Goal: Information Seeking & Learning: Learn about a topic

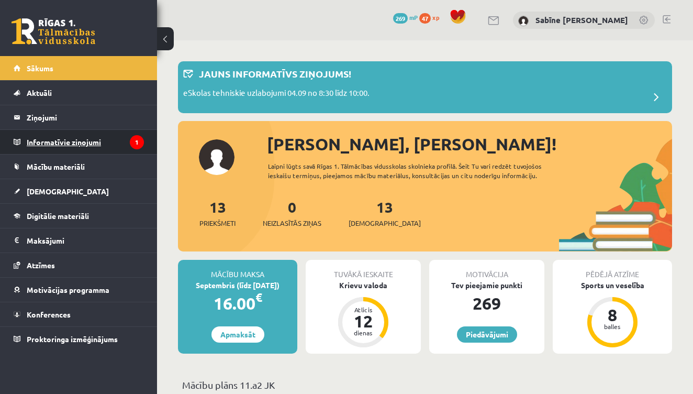
click at [88, 144] on legend "Informatīvie ziņojumi 1" at bounding box center [85, 142] width 117 height 24
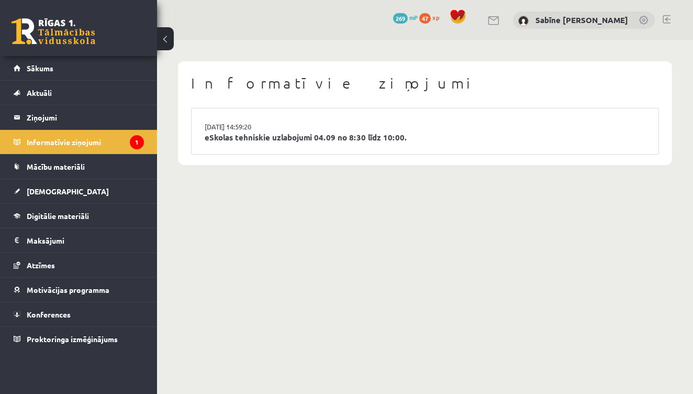
click at [196, 143] on li "[DATE] 14:59:20 eSkolas tehniskie uzlabojumi 04.09 no 8:30 līdz 10:00." at bounding box center [425, 131] width 467 height 46
click at [265, 134] on link "eSkolas tehniskie uzlabojumi 04.09 no 8:30 līdz 10:00." at bounding box center [425, 137] width 441 height 12
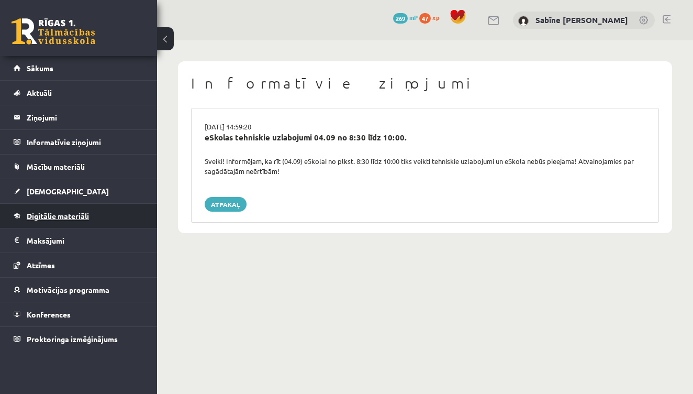
click at [58, 216] on span "Digitālie materiāli" at bounding box center [58, 215] width 62 height 9
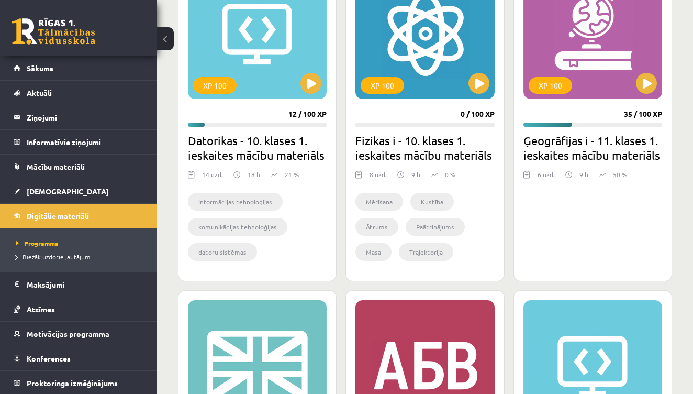
scroll to position [362, 0]
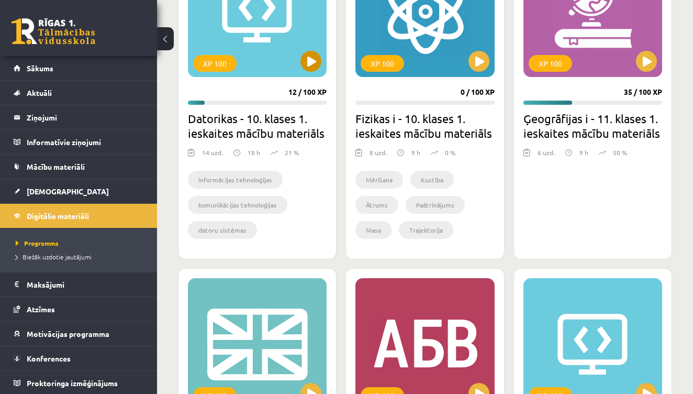
click at [305, 58] on button at bounding box center [310, 61] width 21 height 21
click at [276, 31] on div "XP 100" at bounding box center [257, 11] width 139 height 131
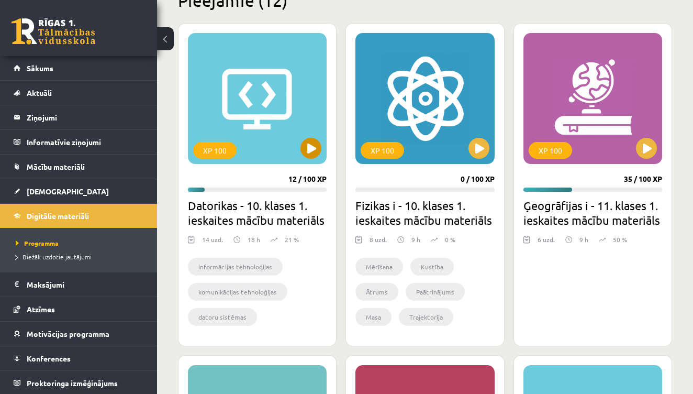
scroll to position [275, 0]
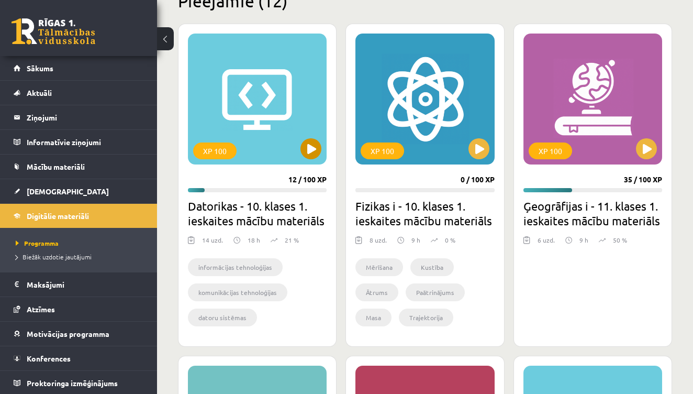
click at [239, 129] on div "XP 100" at bounding box center [257, 98] width 139 height 131
click at [221, 157] on div "XP 100" at bounding box center [214, 150] width 43 height 17
click at [291, 254] on div "informācijas tehnoloģijas komunikācijas tehnoloģijas datoru sistēmas informācij…" at bounding box center [257, 294] width 139 height 86
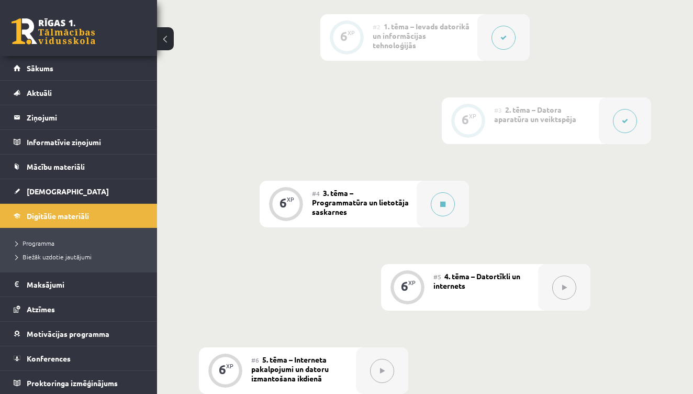
scroll to position [418, 0]
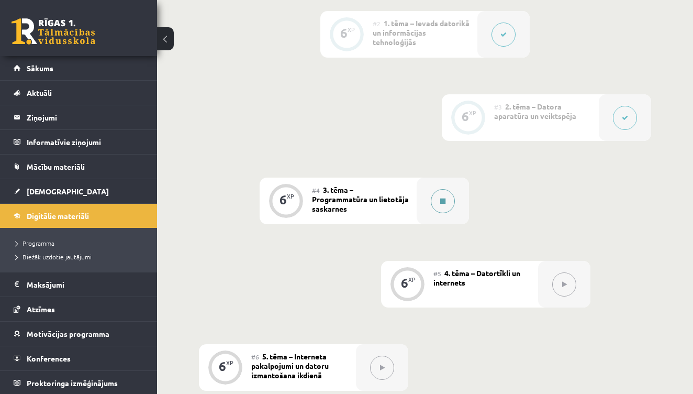
click at [440, 202] on icon at bounding box center [442, 201] width 5 height 6
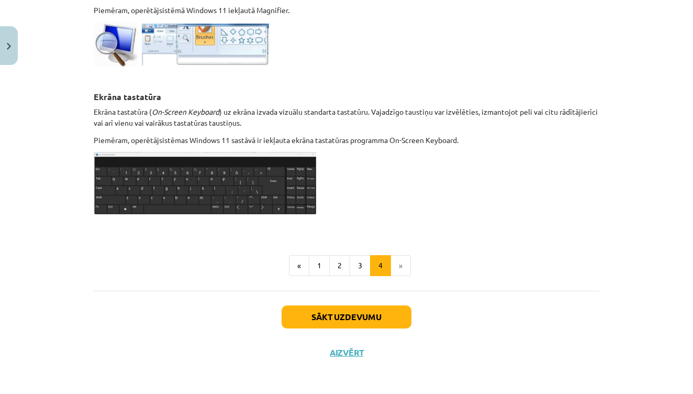
scroll to position [552, 0]
click at [374, 316] on button "Sākt uzdevumu" at bounding box center [347, 317] width 130 height 23
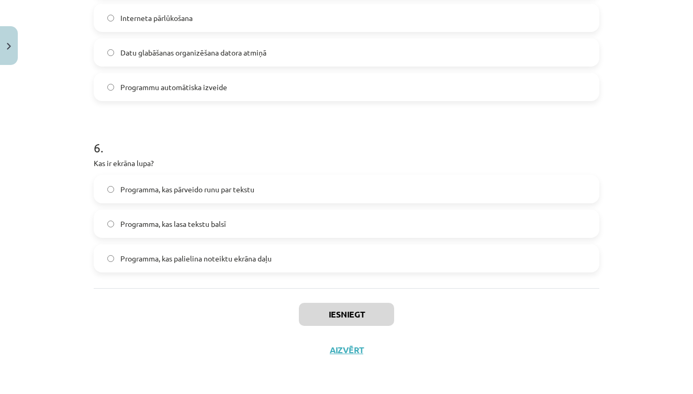
scroll to position [833, 0]
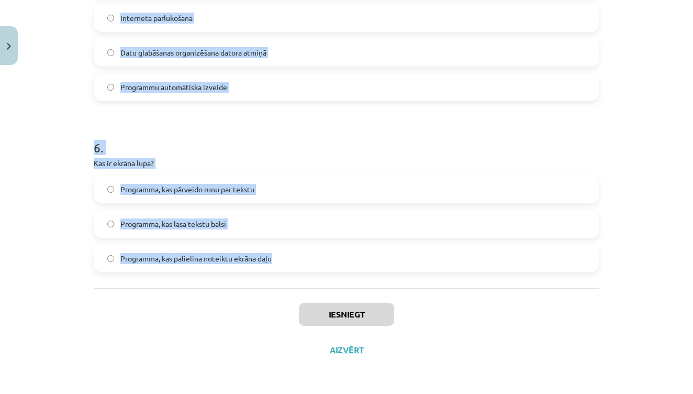
drag, startPoint x: 94, startPoint y: 182, endPoint x: 281, endPoint y: 256, distance: 201.3
copy form "Kura no programmām ir piemērs datu bāzu pārvaldības sistēmai? Paint.net LibreOf…"
click at [211, 317] on div "Iesniegt Aizvērt" at bounding box center [347, 324] width 506 height 73
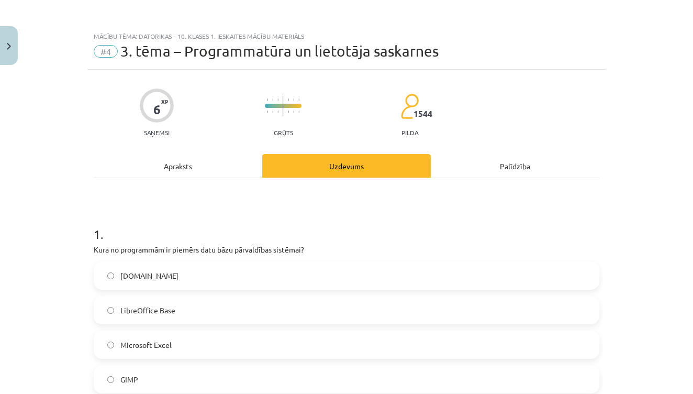
scroll to position [0, 0]
click at [188, 306] on label "LibreOffice Base" at bounding box center [347, 310] width 504 height 26
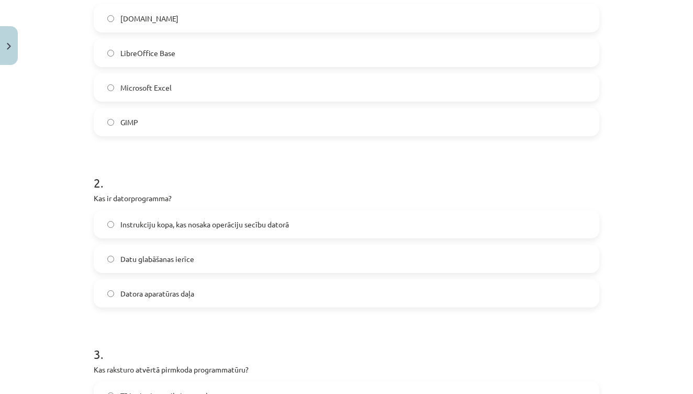
scroll to position [258, 0]
click at [185, 216] on label "Instrukciju kopa, kas nosaka operāciju secību datorā" at bounding box center [347, 223] width 504 height 26
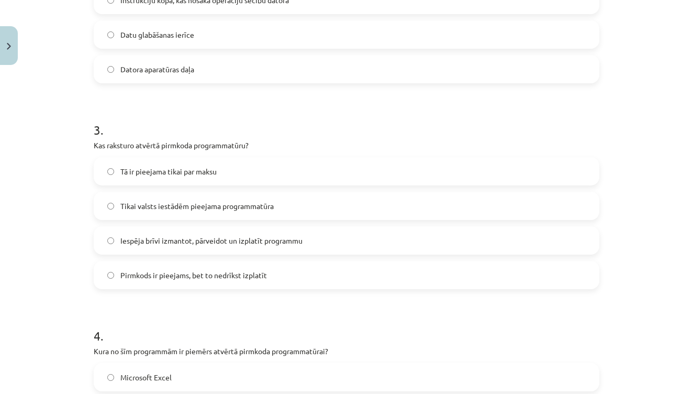
scroll to position [487, 0]
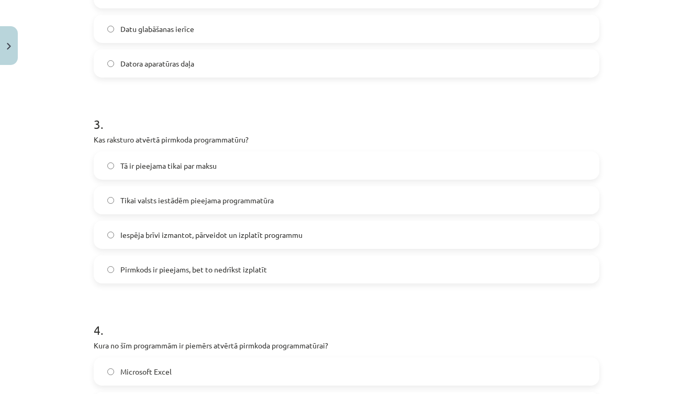
click at [278, 232] on span "Iespēja brīvi izmantot, pārveidot un izplatīt programmu" at bounding box center [211, 234] width 182 height 11
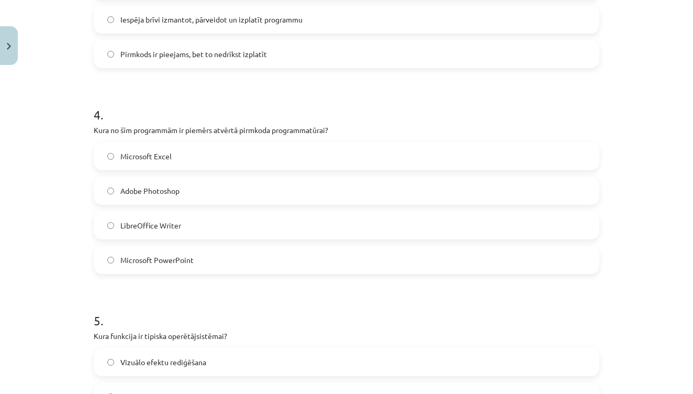
scroll to position [707, 0]
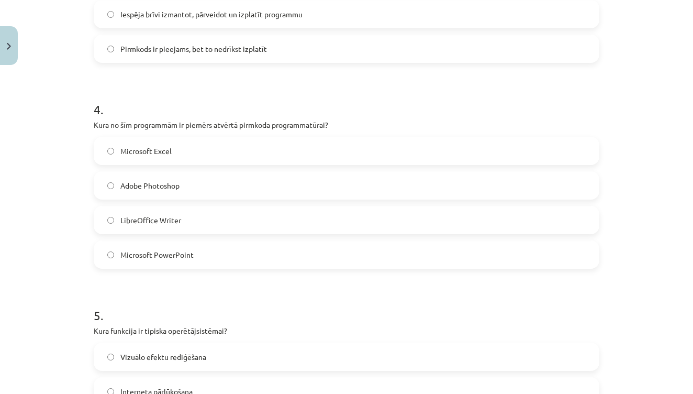
click at [180, 216] on span "LibreOffice Writer" at bounding box center [150, 220] width 61 height 11
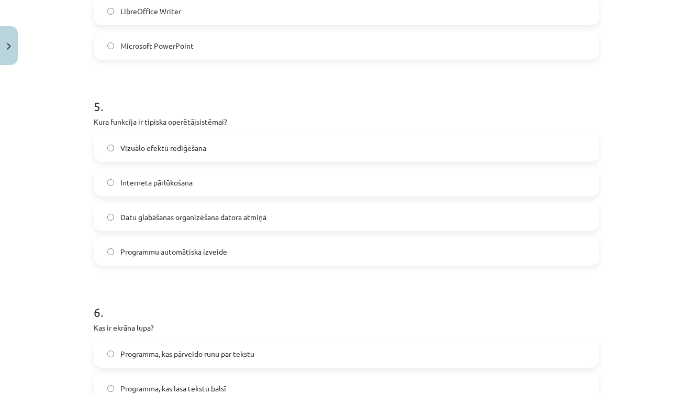
scroll to position [928, 0]
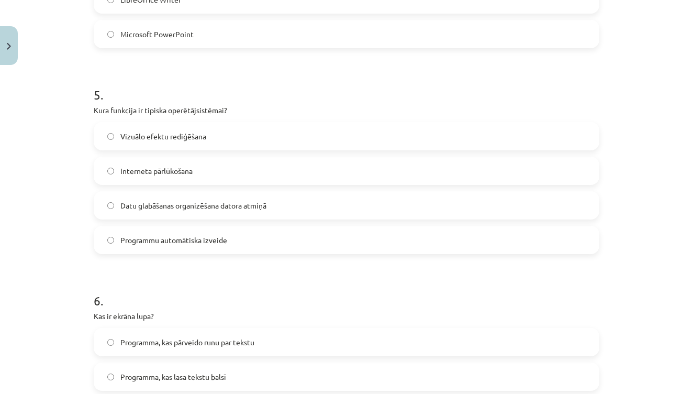
click at [182, 205] on span "Datu glabāšanas organizēšana datora atmiņā" at bounding box center [193, 205] width 146 height 11
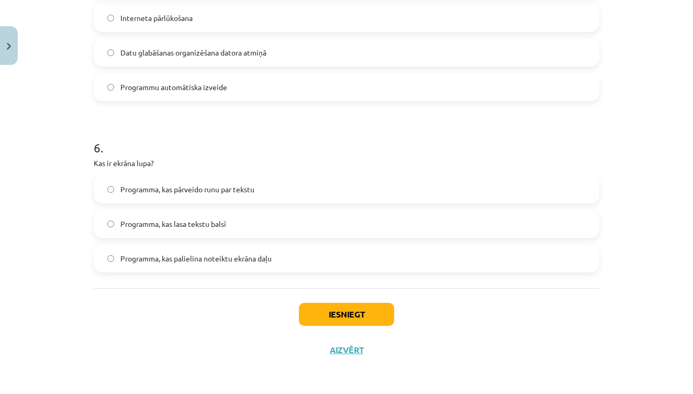
scroll to position [1082, 0]
click at [207, 253] on span "Programma, kas palielina noteiktu ekrāna daļu" at bounding box center [195, 258] width 151 height 11
click at [341, 311] on button "Iesniegt" at bounding box center [346, 314] width 95 height 23
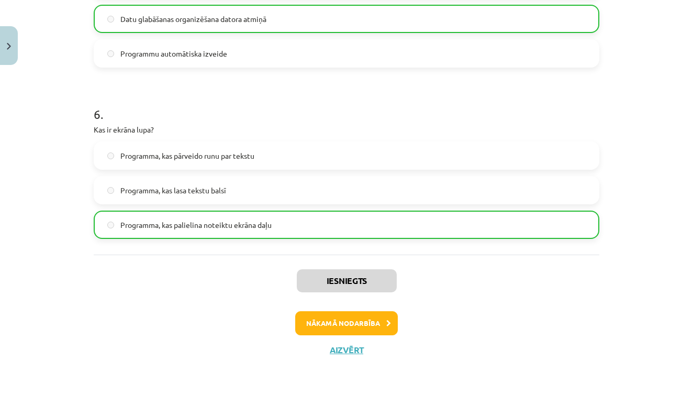
scroll to position [1115, 0]
click at [379, 322] on button "Nākamā nodarbība" at bounding box center [346, 323] width 103 height 24
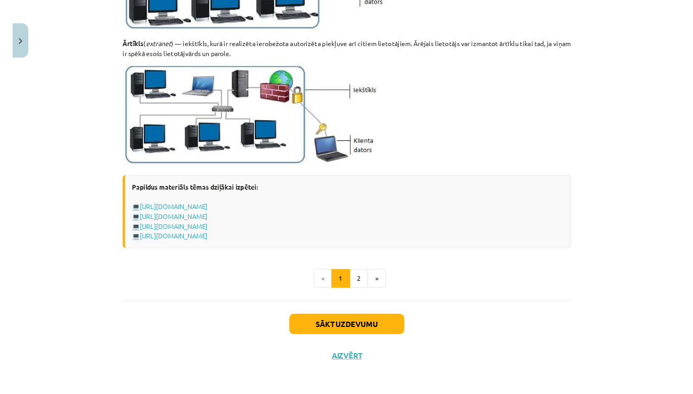
scroll to position [871, 0]
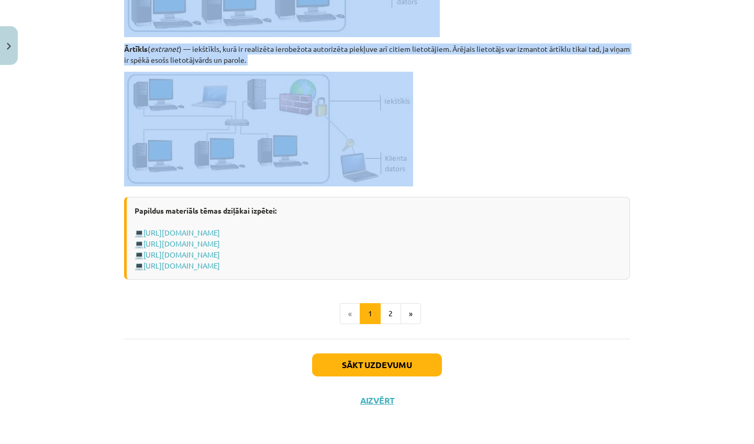
drag, startPoint x: 125, startPoint y: 76, endPoint x: 347, endPoint y: 188, distance: 248.1
copy div "Datortīkls ( network ) jeb tīkls ir datoru un ar tiem saistīto ierīču grupa, ka…"
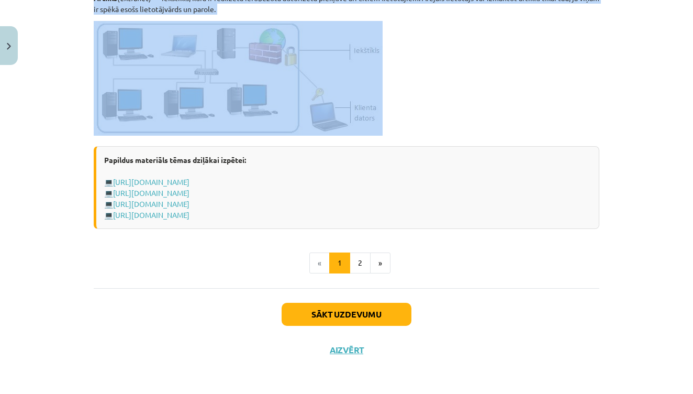
scroll to position [1270, 0]
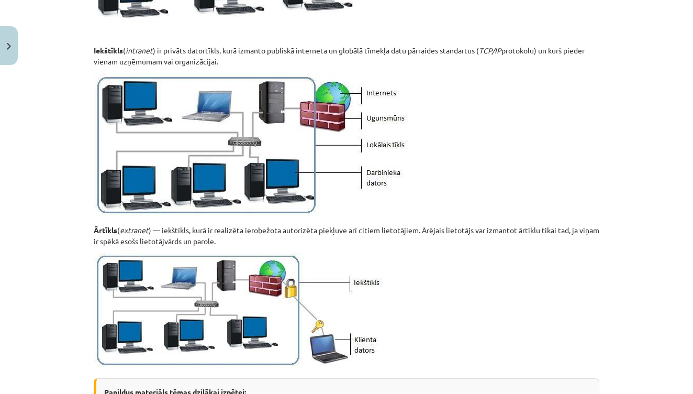
scroll to position [1056, 0]
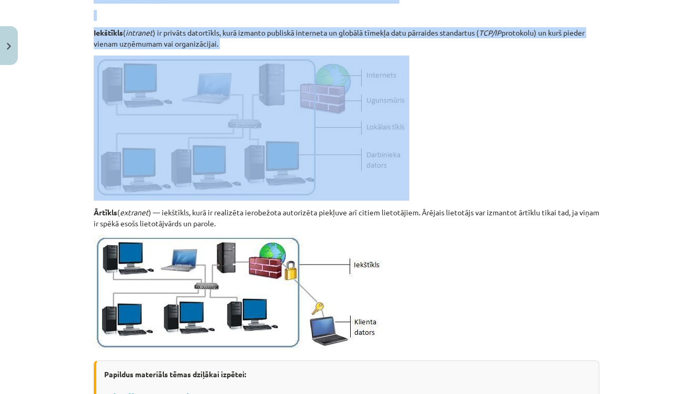
drag, startPoint x: 94, startPoint y: 95, endPoint x: 254, endPoint y: 71, distance: 162.0
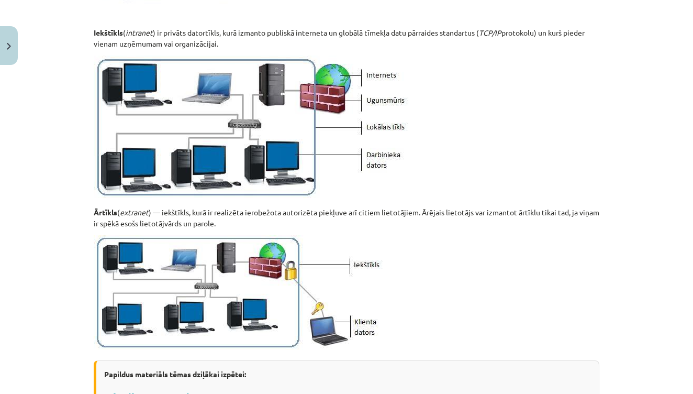
click at [507, 113] on p at bounding box center [347, 127] width 506 height 145
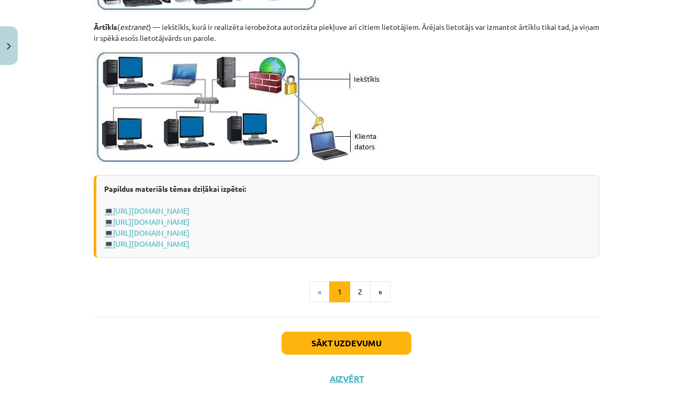
scroll to position [1245, 0]
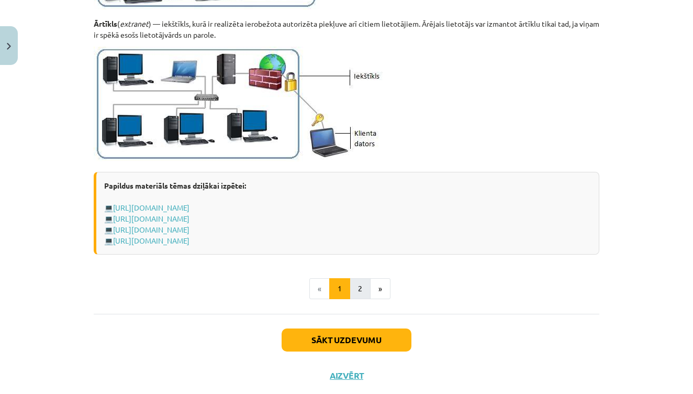
click at [363, 283] on button "2" at bounding box center [360, 288] width 21 height 21
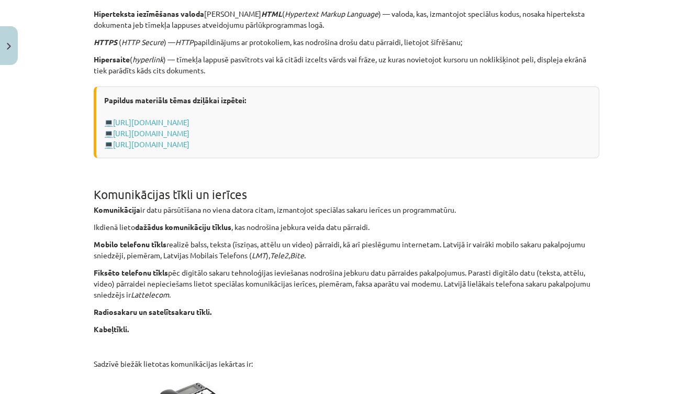
scroll to position [432, 0]
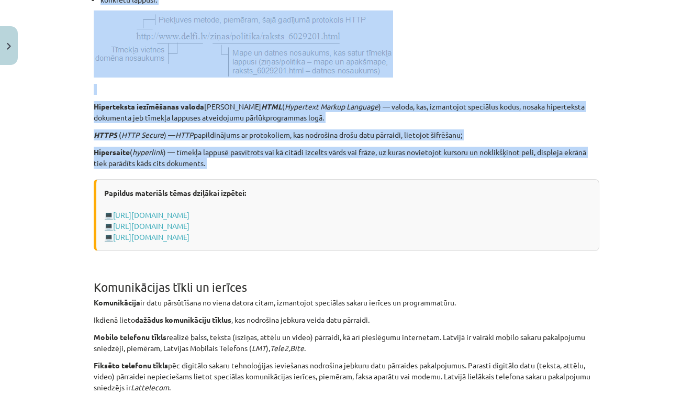
drag, startPoint x: 94, startPoint y: 157, endPoint x: 249, endPoint y: 169, distance: 155.4
click at [249, 169] on div "Tīkls Internet Tīkls Internet jeb internets ( Internet ) ir pasaules lielākais …" at bounding box center [347, 223] width 506 height 934
copy div "Tīkls Internet jeb internets ( Internet ) ir pasaules lielākais datortīkls, kas…"
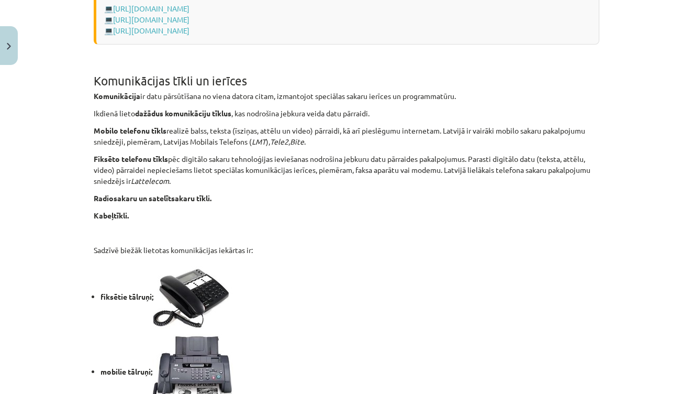
scroll to position [650, 0]
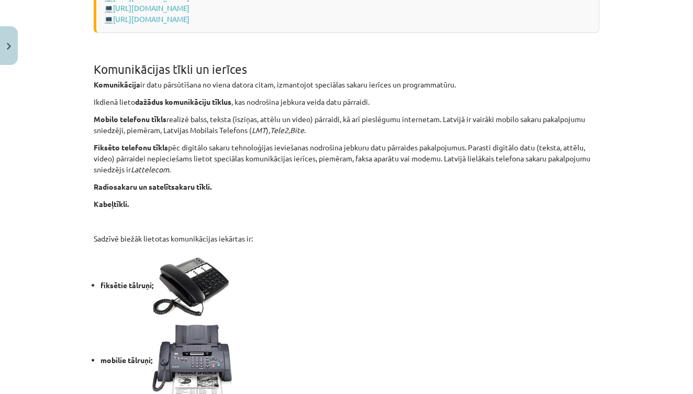
click at [306, 228] on div "Tīkls Internet Tīkls Internet jeb internets ( Internet ) ir pasaules lielākais …" at bounding box center [347, 5] width 506 height 934
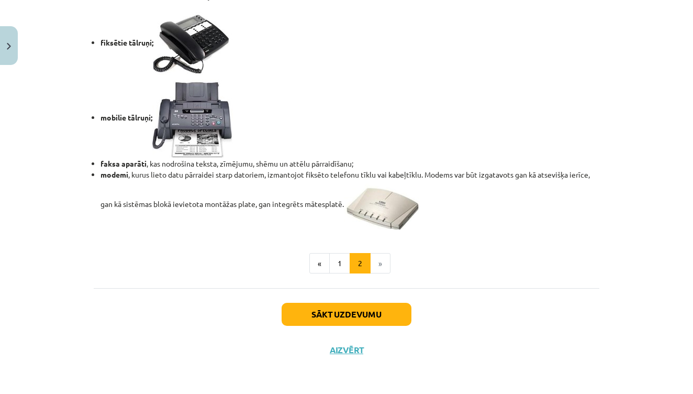
scroll to position [1254, 0]
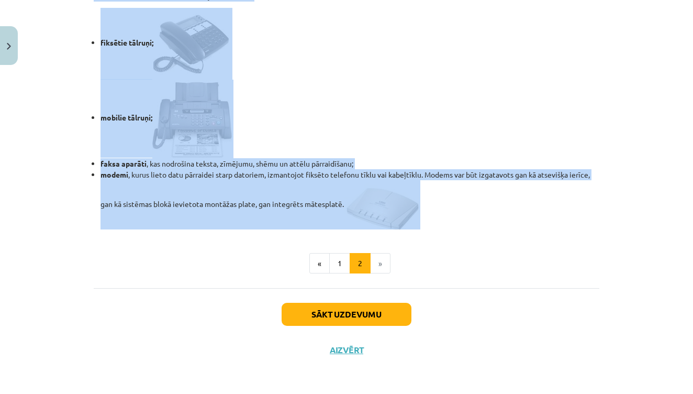
drag, startPoint x: 94, startPoint y: 68, endPoint x: 423, endPoint y: 201, distance: 355.3
copy div "Komunikācijas tīkli un ierīces Komunikācija ir datu pārsūtīšana no viena datora…"
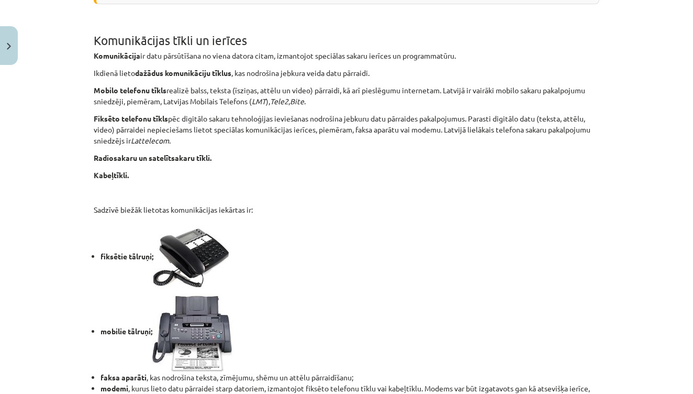
scroll to position [639, 0]
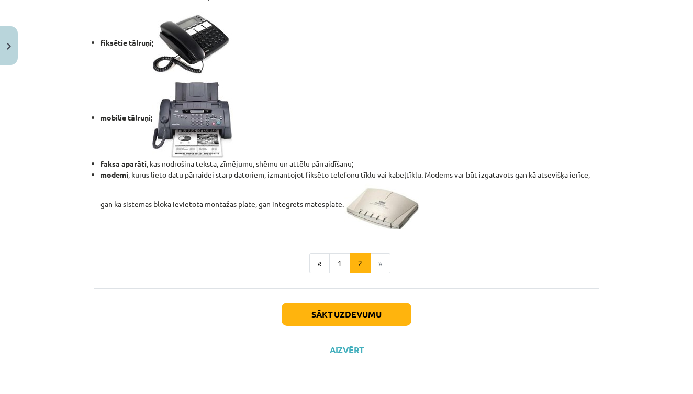
click at [377, 310] on button "Sākt uzdevumu" at bounding box center [347, 314] width 130 height 23
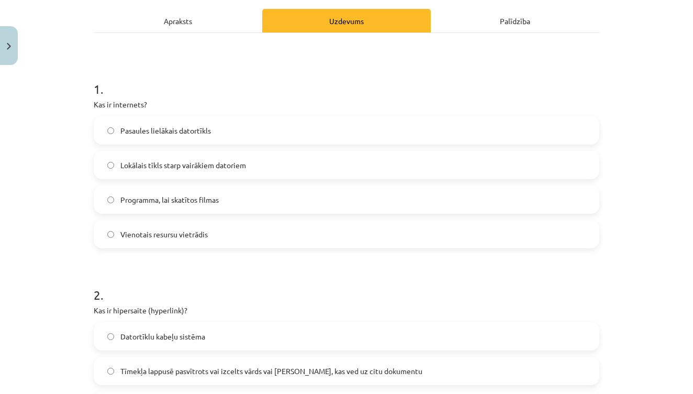
scroll to position [145, 0]
click at [371, 147] on div "Pasaules lielākais datortīkls Lokālais tīkls starp vairākiem datoriem Programma…" at bounding box center [347, 182] width 506 height 132
click at [365, 127] on label "Pasaules lielākais datortīkls" at bounding box center [347, 130] width 504 height 26
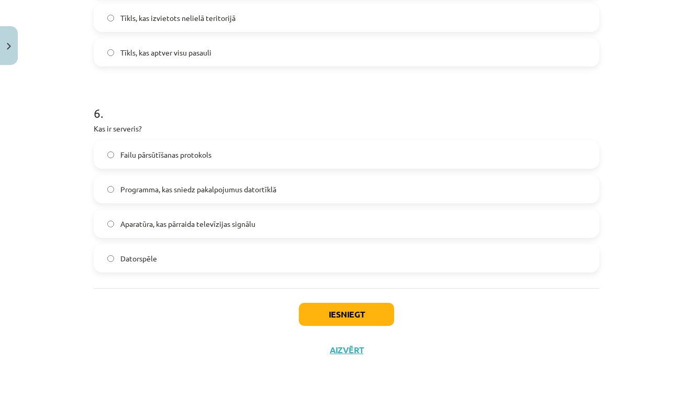
scroll to position [1265, 0]
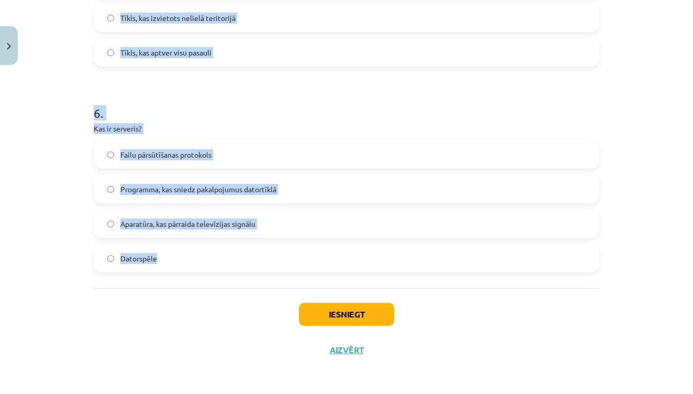
drag, startPoint x: 94, startPoint y: 53, endPoint x: 173, endPoint y: 259, distance: 220.4
copy form "Kas ir hipersaite (hyperlink)? Datortīklu kabeļu sistēma Tīmekļa lappusē pasvīt…"
click at [326, 306] on button "Iesniegt" at bounding box center [346, 314] width 95 height 23
click at [234, 338] on div "Iesniegt Aizvērt" at bounding box center [347, 324] width 506 height 73
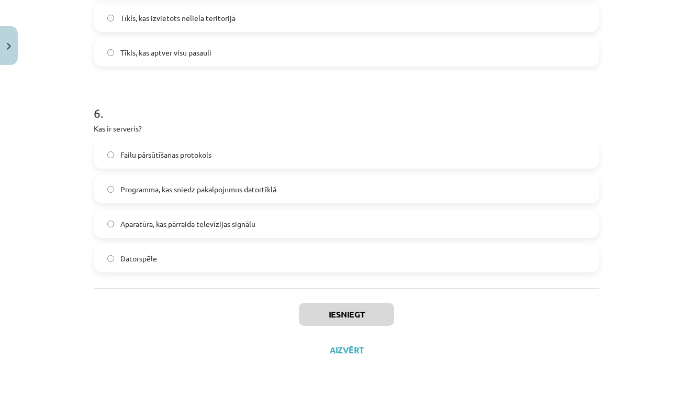
click at [169, 255] on label "Datorspēle" at bounding box center [347, 258] width 504 height 26
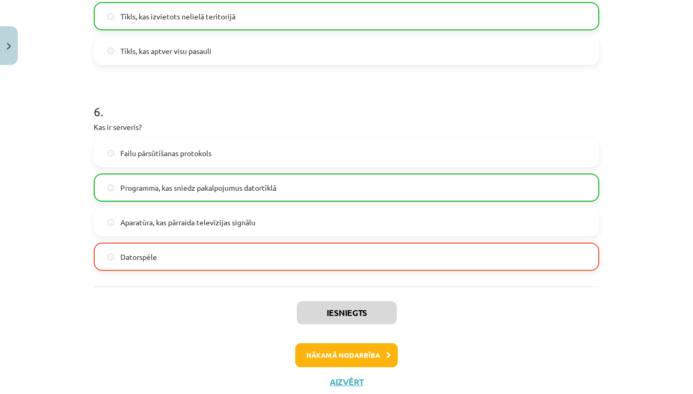
click at [181, 181] on label "Programma, kas sniedz pakalpojumus datortīklā" at bounding box center [347, 187] width 504 height 26
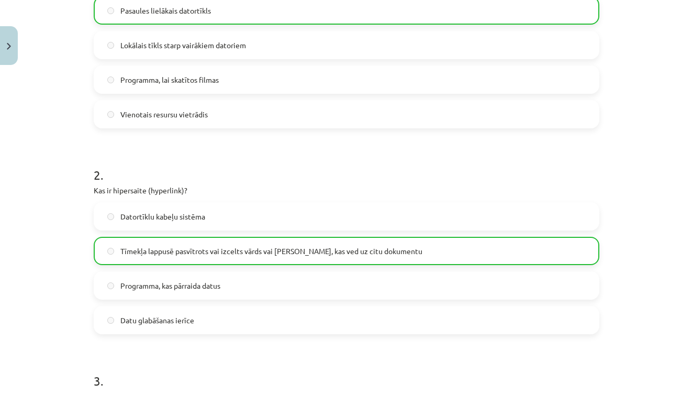
scroll to position [271, 0]
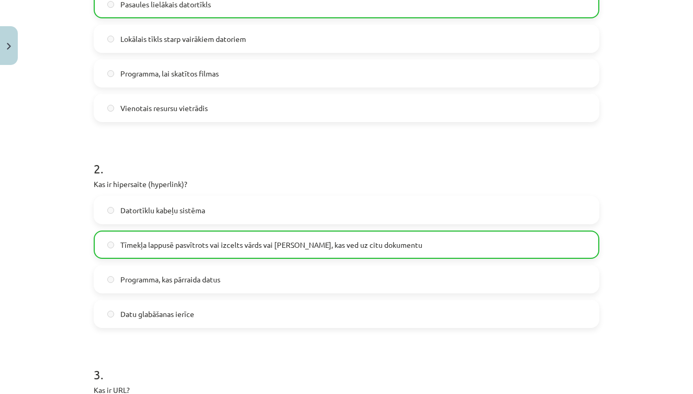
click at [174, 241] on span "Tīmekļa lappusē pasvītrots vai izcelts vārds vai frāze, kas ved uz citu dokumen…" at bounding box center [271, 244] width 302 height 11
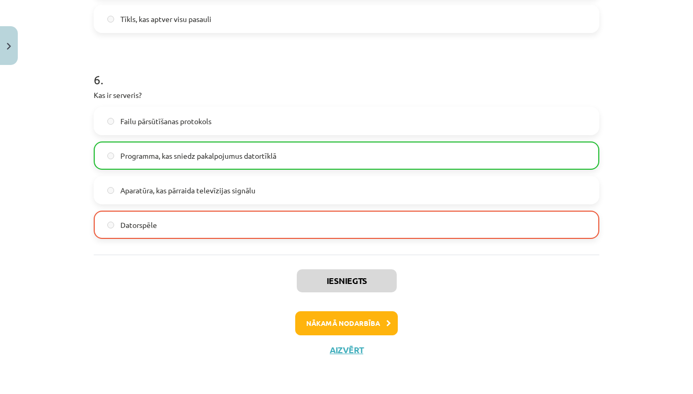
scroll to position [1184, 0]
click at [9, 51] on button "Close" at bounding box center [9, 45] width 18 height 39
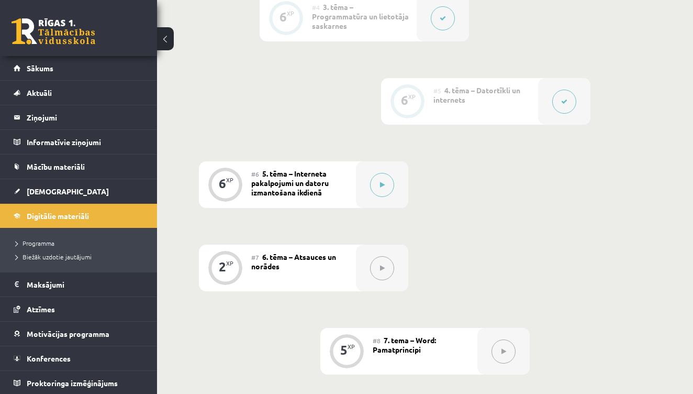
scroll to position [602, 0]
click at [384, 180] on button at bounding box center [382, 183] width 24 height 24
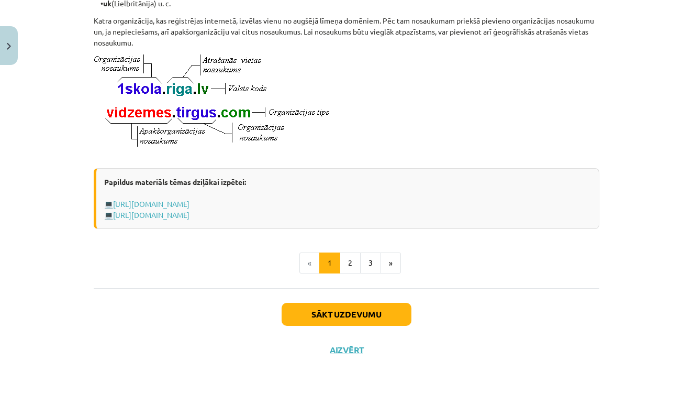
scroll to position [579, 0]
click at [363, 317] on button "Sākt uzdevumu" at bounding box center [347, 314] width 130 height 23
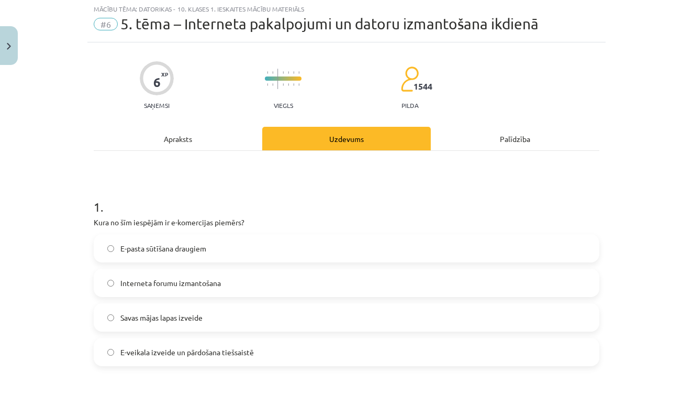
scroll to position [26, 0]
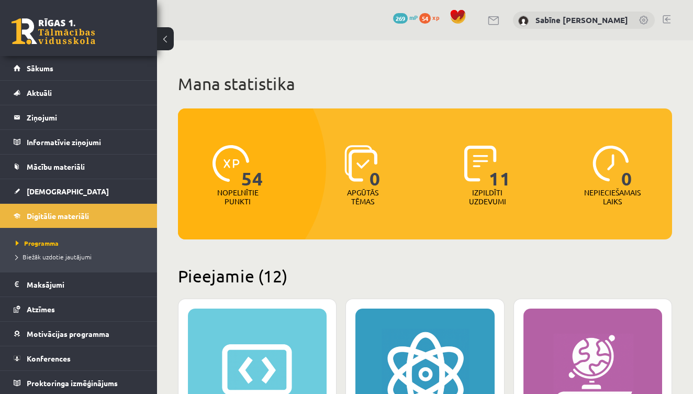
scroll to position [275, 0]
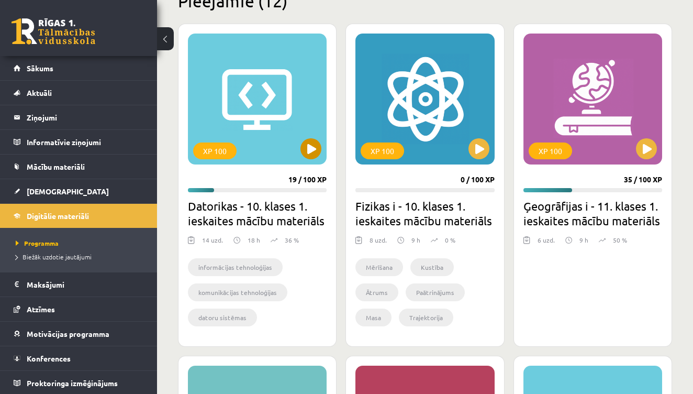
click at [319, 152] on button at bounding box center [310, 148] width 21 height 21
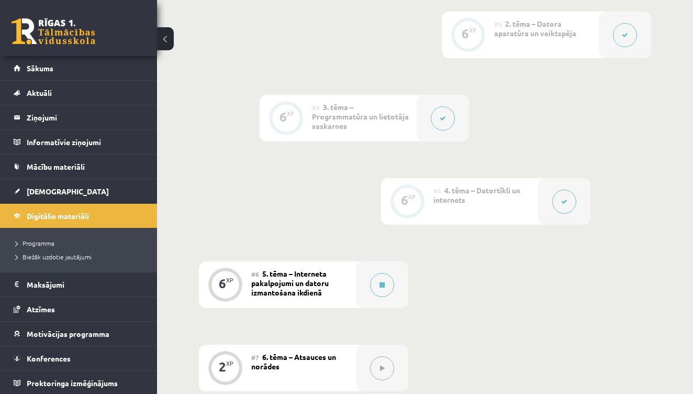
scroll to position [504, 0]
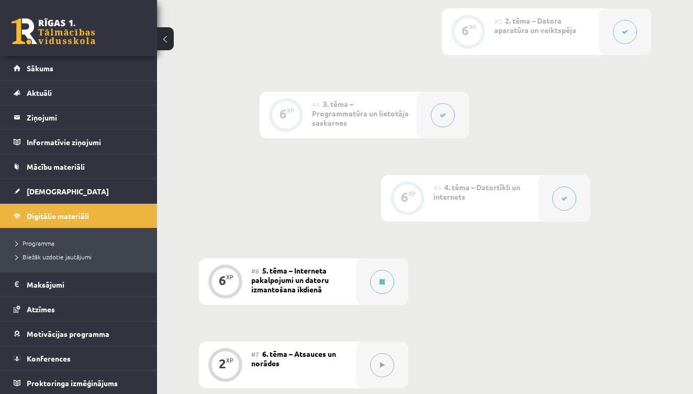
click at [328, 284] on span "5. tēma – Interneta pakalpojumi un datoru izmantošana ikdienā" at bounding box center [289, 279] width 77 height 28
click at [377, 283] on button at bounding box center [382, 282] width 24 height 24
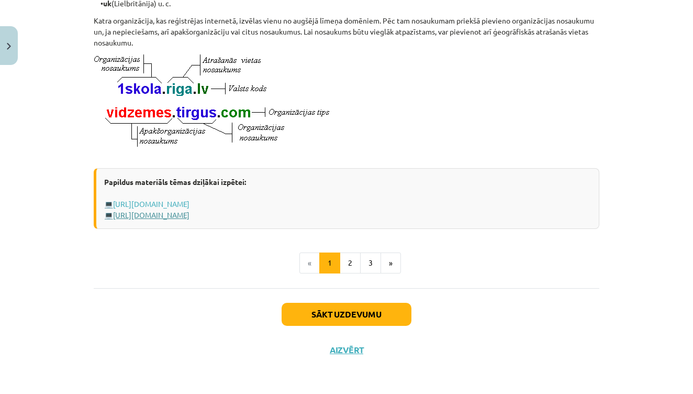
scroll to position [579, 0]
click at [373, 261] on button "3" at bounding box center [370, 262] width 21 height 21
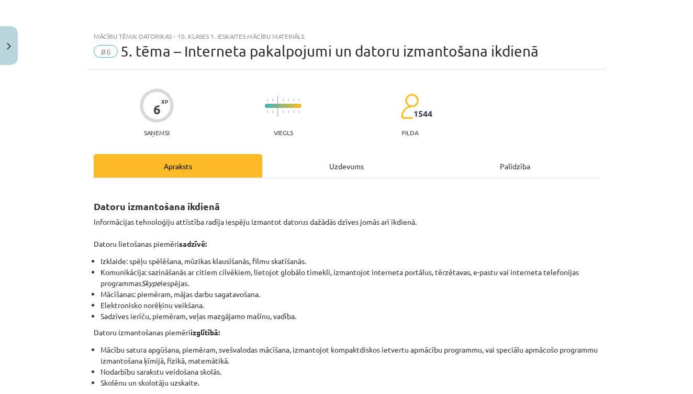
scroll to position [0, 0]
click at [8, 49] on button "Close" at bounding box center [9, 45] width 18 height 39
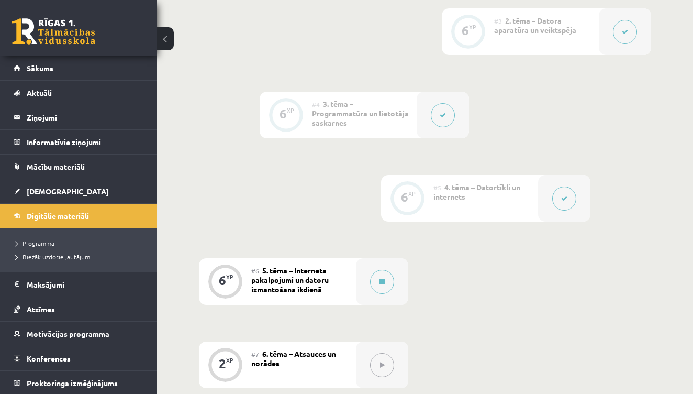
click at [562, 198] on icon at bounding box center [564, 198] width 6 height 6
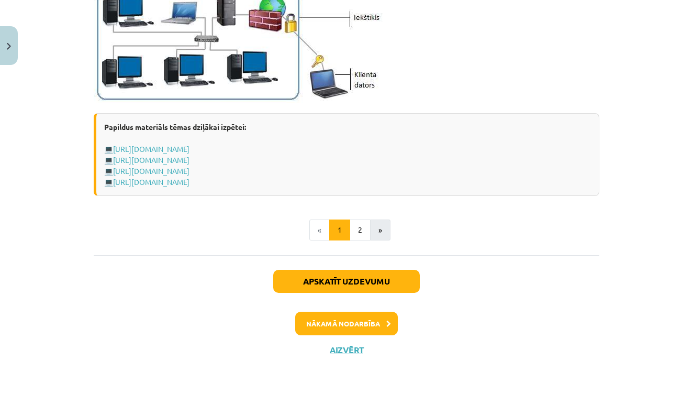
scroll to position [1303, 0]
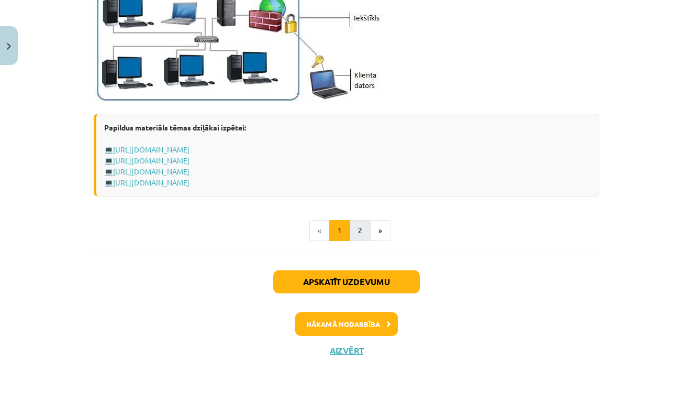
click at [363, 228] on button "2" at bounding box center [360, 230] width 21 height 21
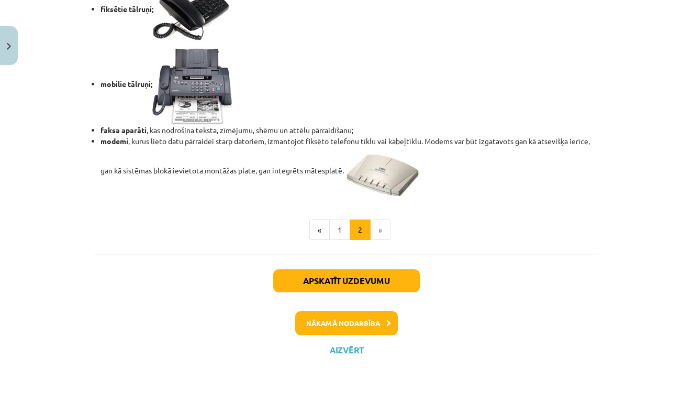
click at [372, 276] on button "Apskatīt uzdevumu" at bounding box center [346, 280] width 147 height 23
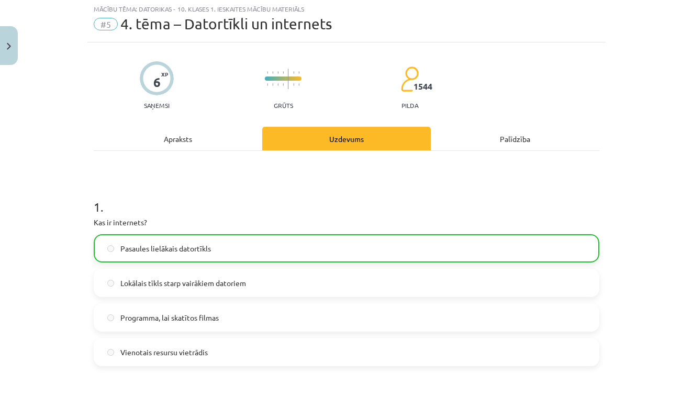
scroll to position [26, 0]
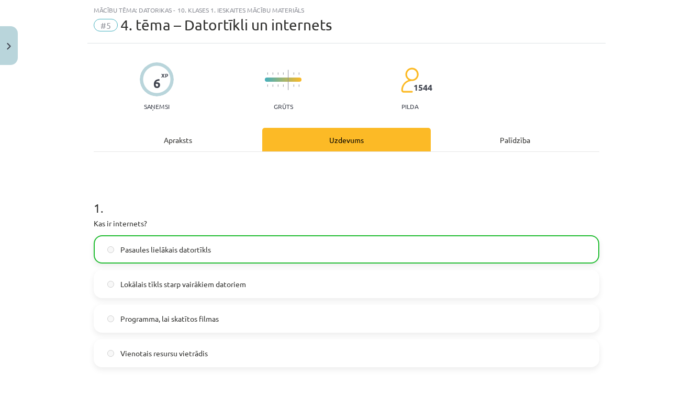
click at [339, 137] on div "Uzdevums" at bounding box center [346, 140] width 169 height 24
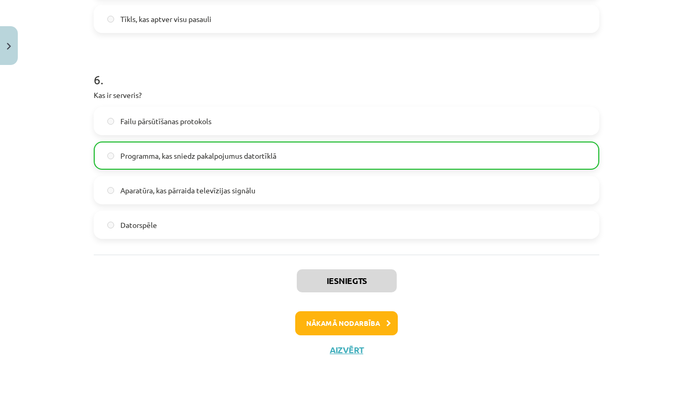
scroll to position [1184, 0]
click at [368, 320] on button "Nākamā nodarbība" at bounding box center [346, 323] width 103 height 24
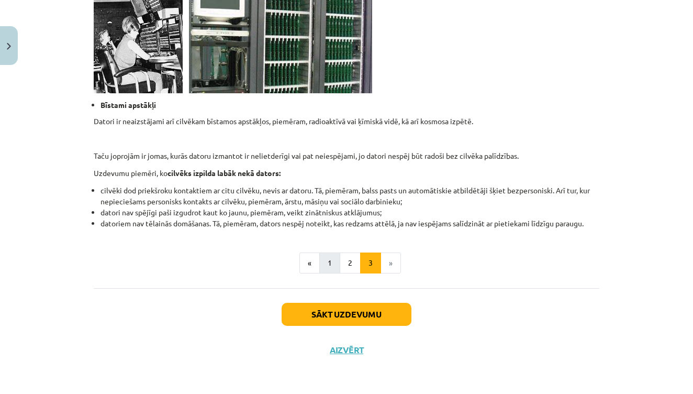
click at [328, 260] on button "1" at bounding box center [329, 262] width 21 height 21
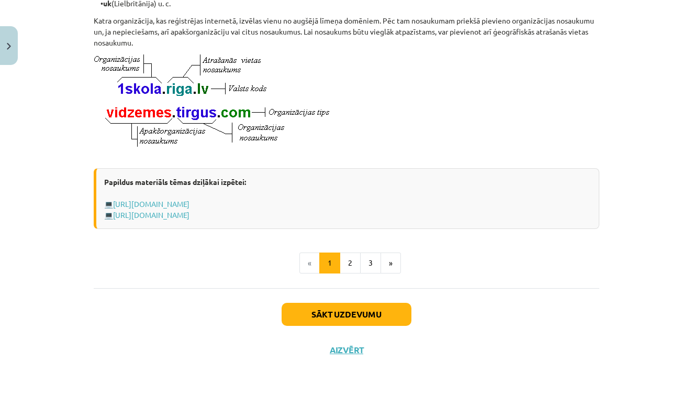
scroll to position [906, 0]
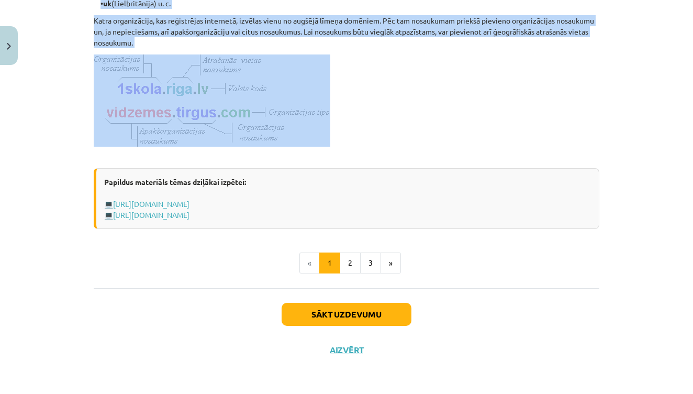
drag, startPoint x: 94, startPoint y: 205, endPoint x: 288, endPoint y: 124, distance: 210.7
copy div "Izplatītākie interneta pakalpojumu veidi Internets ir veidots no tūkstošiem maz…"
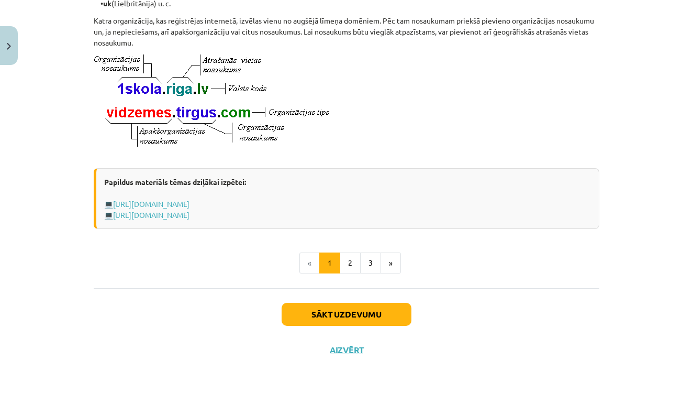
click at [465, 222] on div "Papildus materiāls tēmas dziļākai izpētei: 💻 http://www.uzdevumi.lv/p/informati…" at bounding box center [347, 198] width 506 height 61
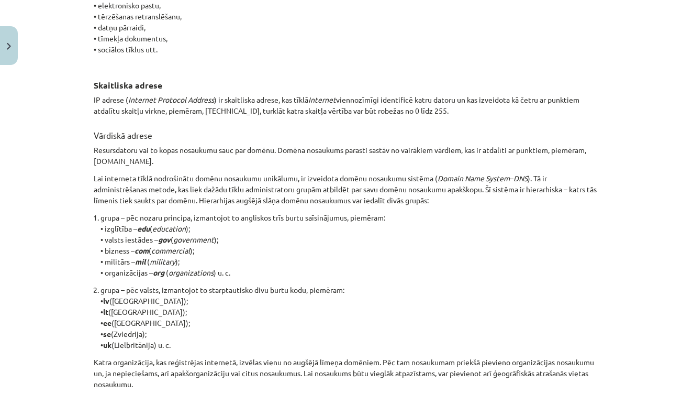
scroll to position [229, 0]
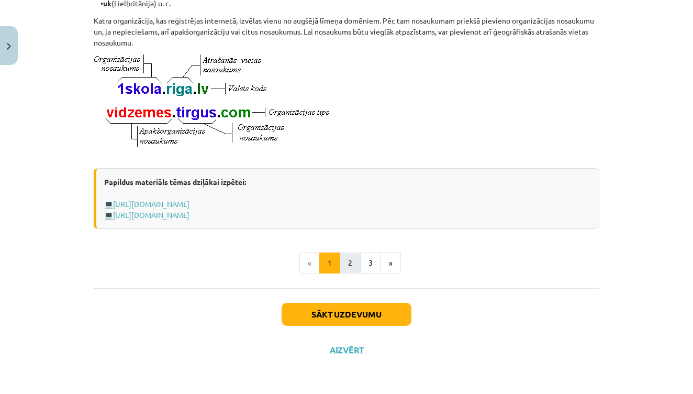
click at [355, 266] on button "2" at bounding box center [350, 262] width 21 height 21
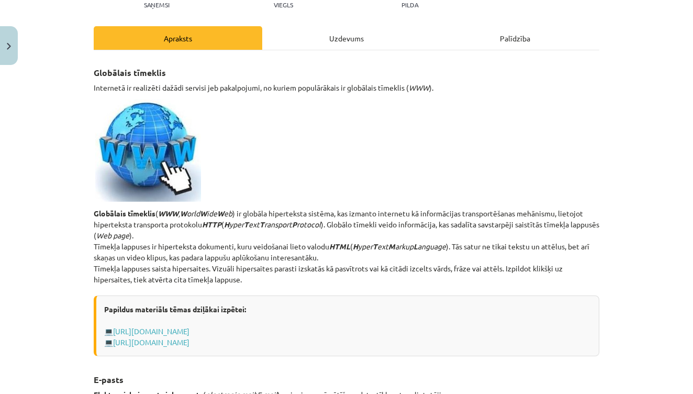
scroll to position [125, 0]
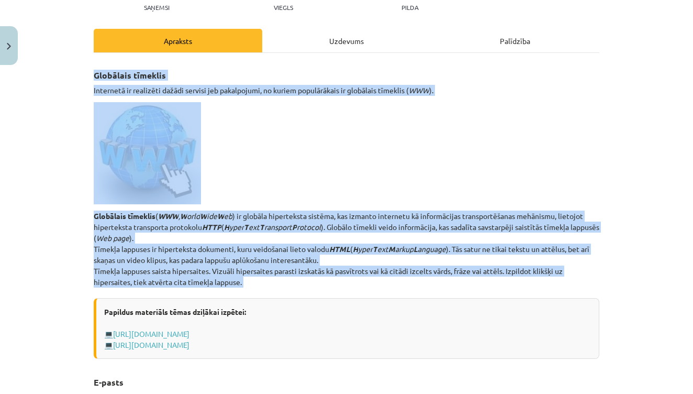
drag, startPoint x: 95, startPoint y: 72, endPoint x: 263, endPoint y: 286, distance: 272.1
copy div "Globālais tīmeklis Internetā ir realizēti dažādi servisi jeb pakalpojumi, no ku…"
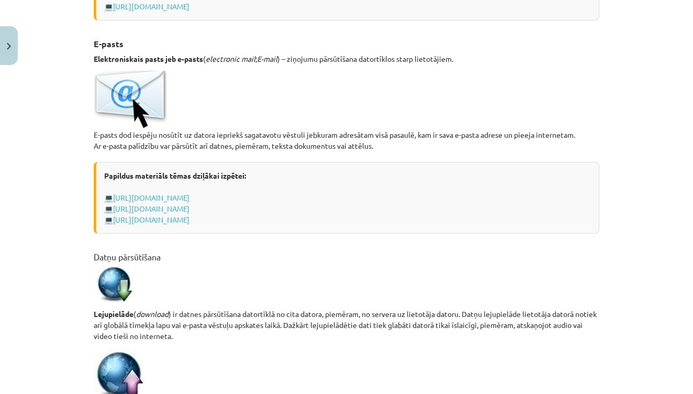
scroll to position [470, 0]
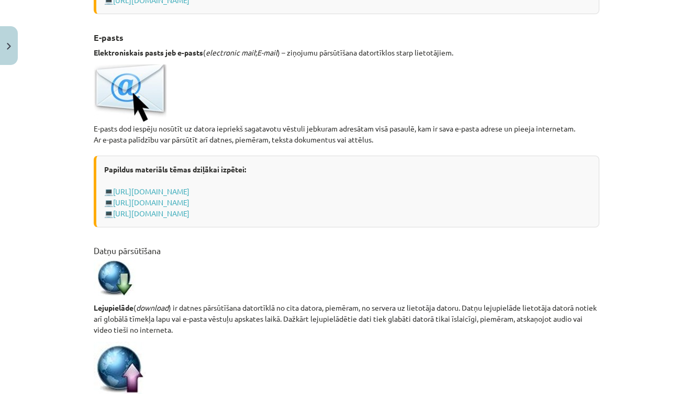
drag, startPoint x: 95, startPoint y: 48, endPoint x: 395, endPoint y: 139, distance: 313.5
click at [395, 139] on p "E-pasts dod iespēju nosūtīt uz datora iepriekš sagatavotu vēstuli jebkuram adre…" at bounding box center [347, 104] width 506 height 81
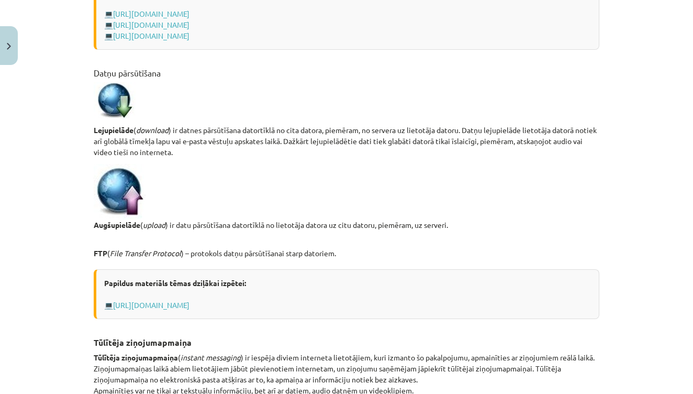
scroll to position [662, 0]
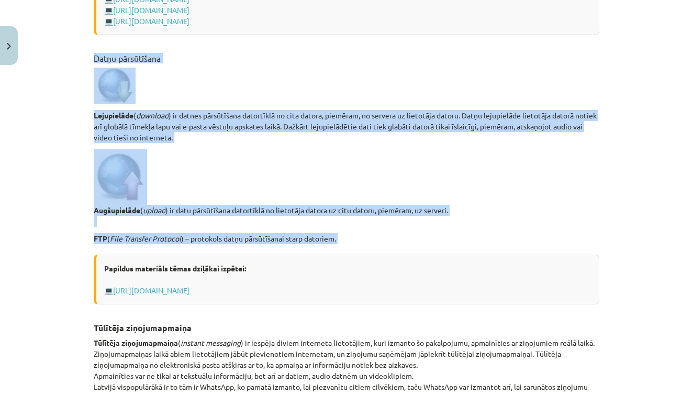
drag, startPoint x: 94, startPoint y: 77, endPoint x: 416, endPoint y: 273, distance: 376.8
click at [416, 273] on div "Globālais tīmeklis Internetā ir realizēti dažādi servisi jeb pakalpojumi, no ku…" at bounding box center [347, 381] width 506 height 1710
copy div "Datņu pārsūtīšana Lejupielāde ( download ) ir datnes pārsūtīšana datortīklā no …"
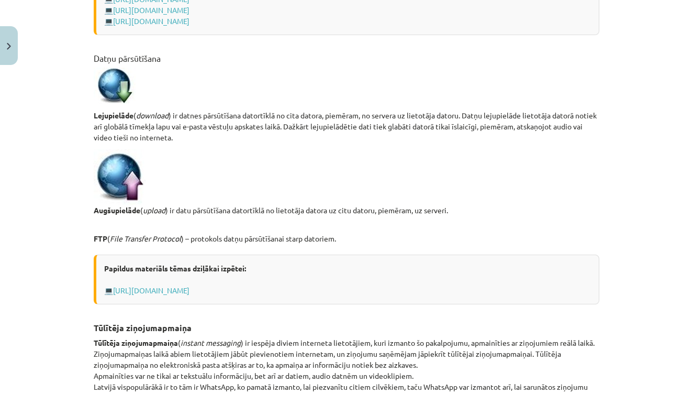
click at [644, 275] on div "Mācību tēma: Datorikas - 10. klases 1. ieskaites mācību materiāls #6 5. tēma – …" at bounding box center [346, 197] width 693 height 394
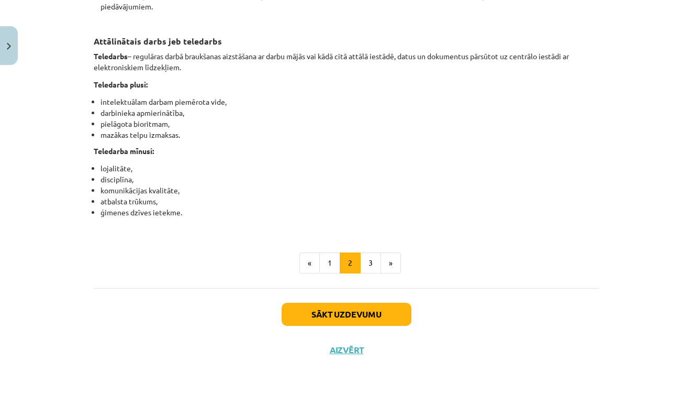
scroll to position [958, 0]
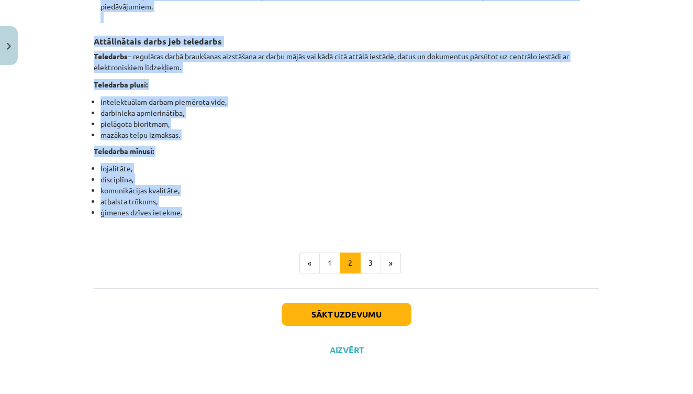
drag, startPoint x: 95, startPoint y: 79, endPoint x: 200, endPoint y: 213, distance: 170.4
copy div "Tūlītēja ziņojumapmaiņa Tūlītēja ziņojumapmaiņa ( instant messaging ) ir iespēj…"
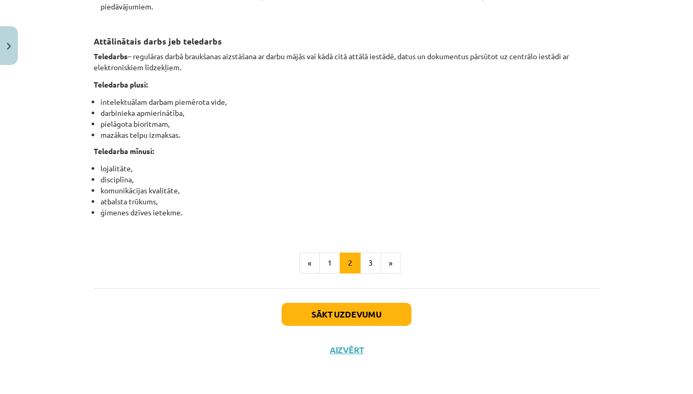
click at [369, 264] on button "3" at bounding box center [370, 262] width 21 height 21
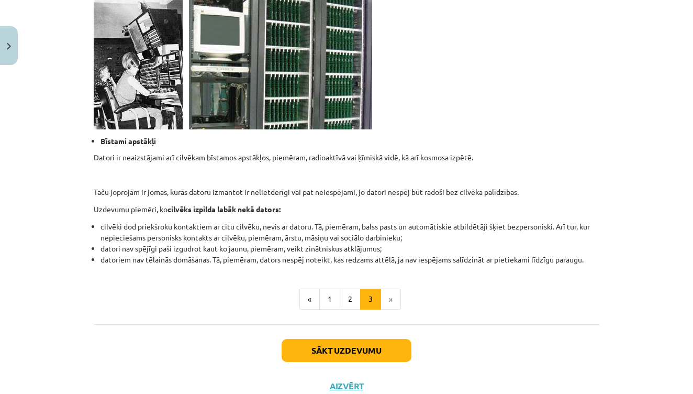
scroll to position [971, 0]
click at [392, 342] on button "Sākt uzdevumu" at bounding box center [347, 350] width 130 height 23
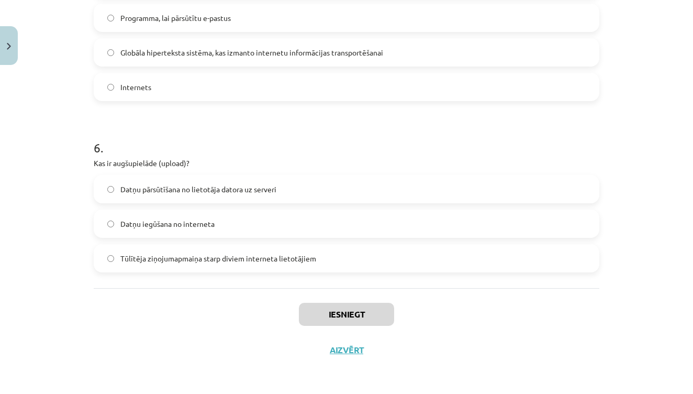
scroll to position [1265, 0]
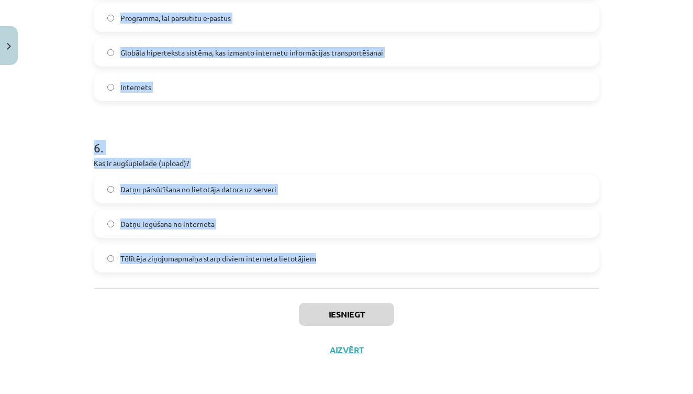
drag, startPoint x: 94, startPoint y: 103, endPoint x: 325, endPoint y: 256, distance: 277.1
copy form "Kura no šīm iespējām ir e-komercijas piemērs? E-pasta sūtīšana draugiem Interne…"
click at [41, 314] on div "Mācību tēma: Datorikas - 10. klases 1. ieskaites mācību materiāls #6 5. tēma – …" at bounding box center [346, 197] width 693 height 394
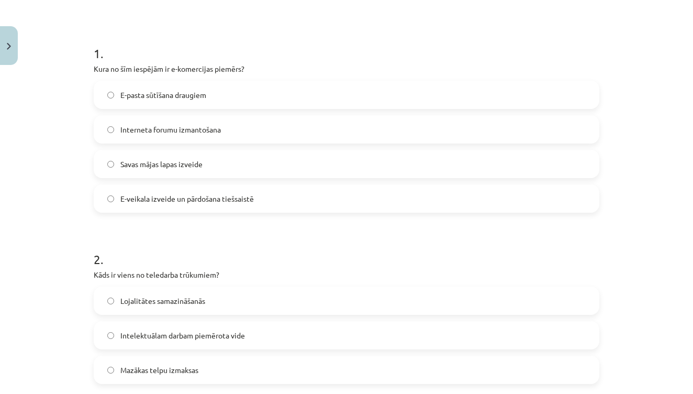
scroll to position [154, 0]
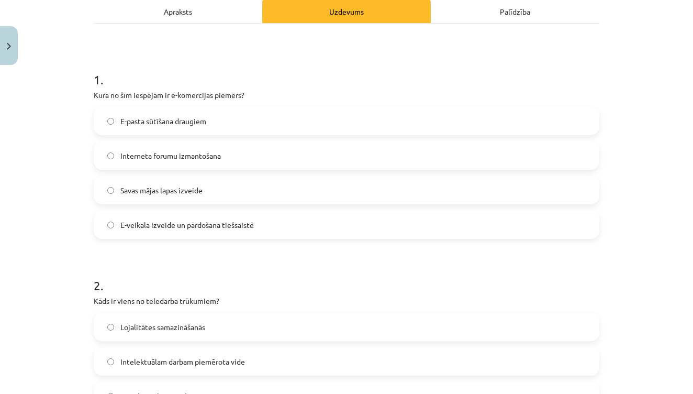
click at [214, 223] on span "E-veikala izveide un pārdošana tiešsaistē" at bounding box center [186, 224] width 133 height 11
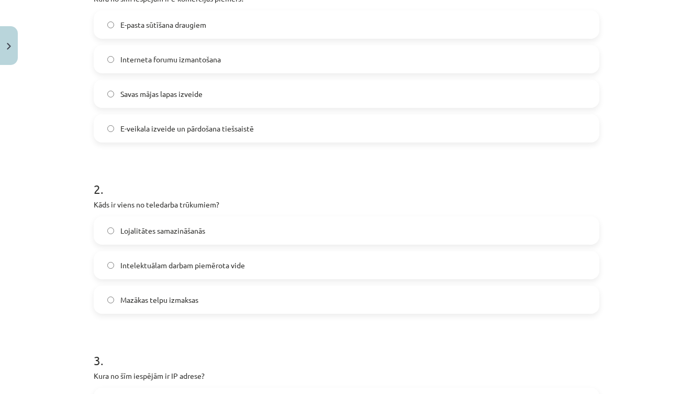
scroll to position [256, 0]
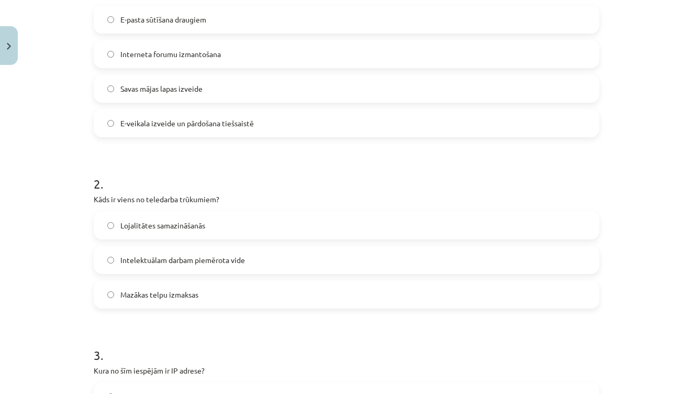
click at [203, 231] on label "Lojalitātes samazināšanās" at bounding box center [347, 225] width 504 height 26
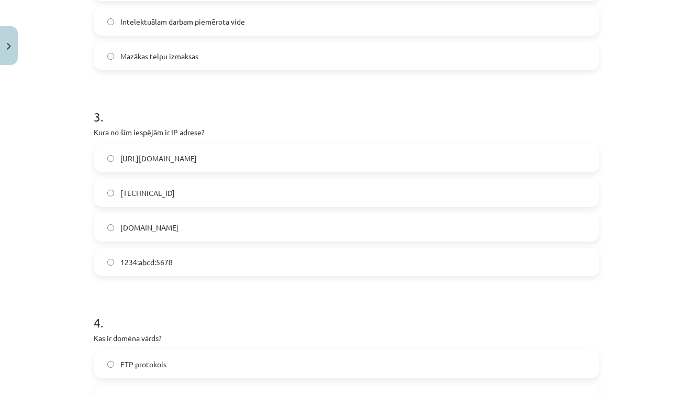
scroll to position [521, 0]
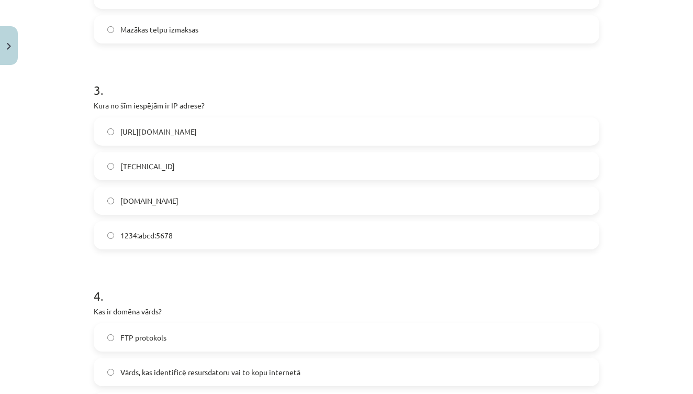
click at [178, 155] on label "192.100.81.101" at bounding box center [347, 166] width 504 height 26
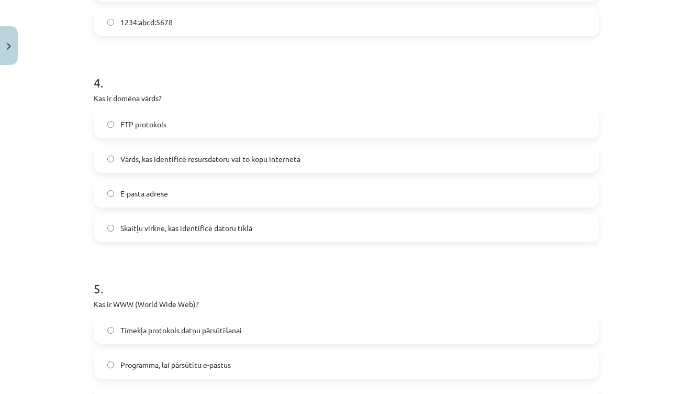
scroll to position [739, 0]
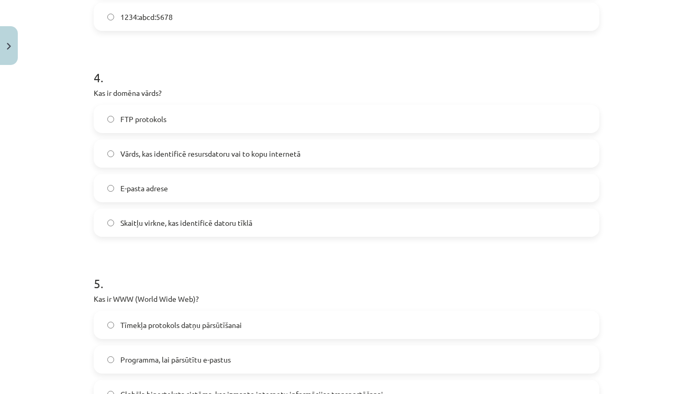
click at [203, 150] on span "Vārds, kas identificē resursdatoru vai to kopu internetā" at bounding box center [210, 153] width 180 height 11
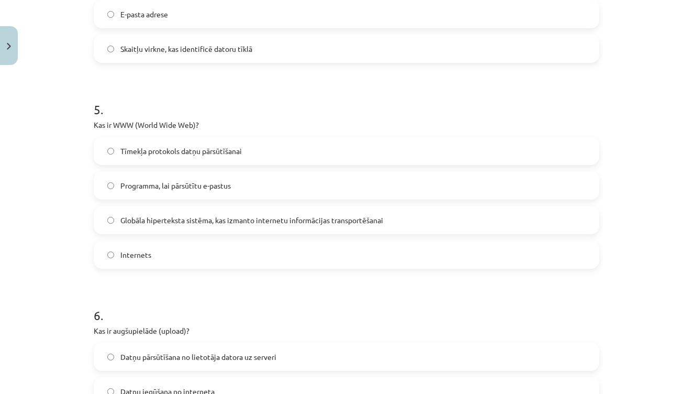
scroll to position [921, 0]
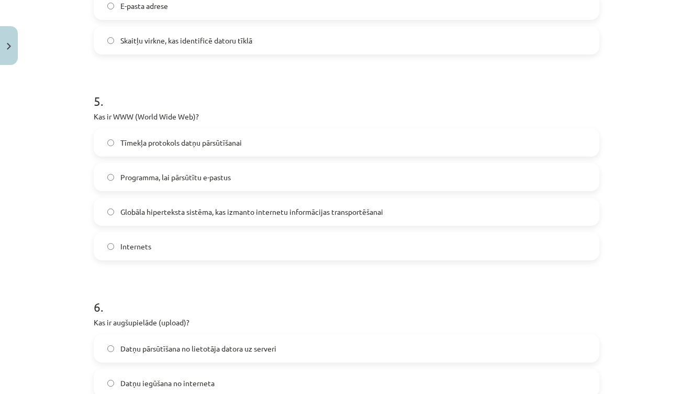
click at [216, 211] on span "Globāla hiperteksta sistēma, kas izmanto internetu informācijas transportēšanai" at bounding box center [251, 211] width 263 height 11
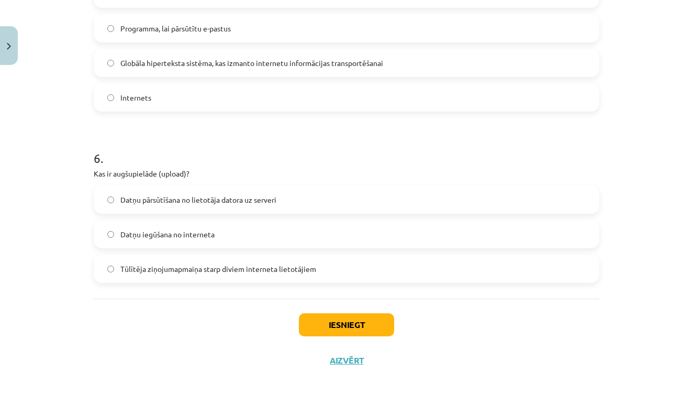
scroll to position [1071, 0]
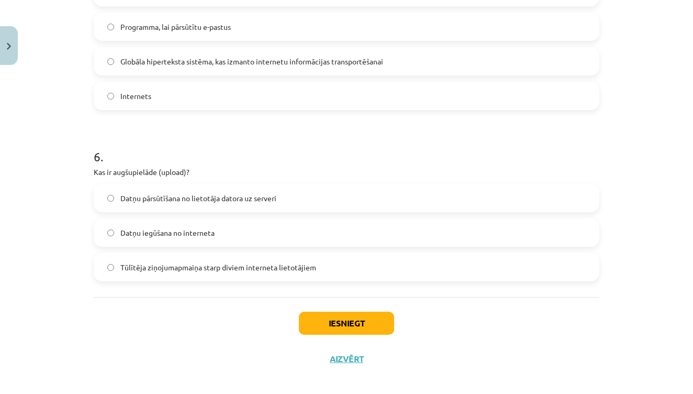
click at [207, 207] on label "Datņu pārsūtīšana no lietotāja datora uz serveri" at bounding box center [347, 198] width 504 height 26
click at [356, 323] on button "Iesniegt" at bounding box center [346, 322] width 95 height 23
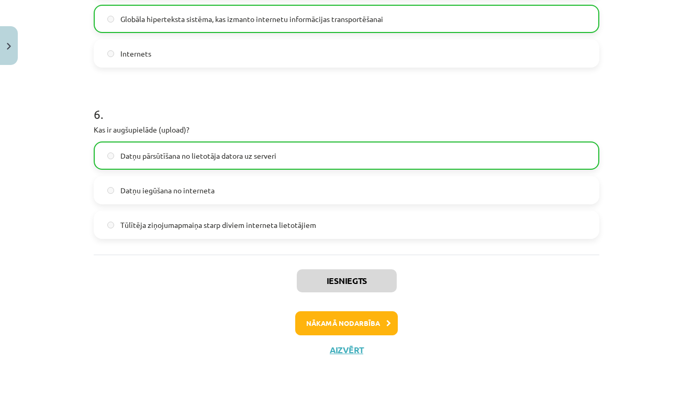
click at [355, 326] on button "Nākamā nodarbība" at bounding box center [346, 323] width 103 height 24
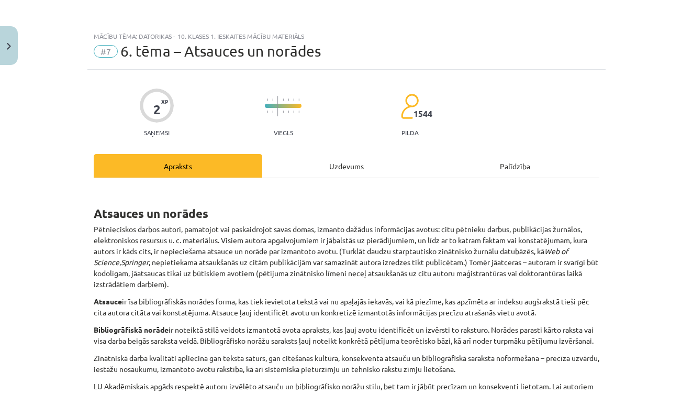
scroll to position [0, 0]
click at [14, 52] on button "Close" at bounding box center [9, 45] width 18 height 39
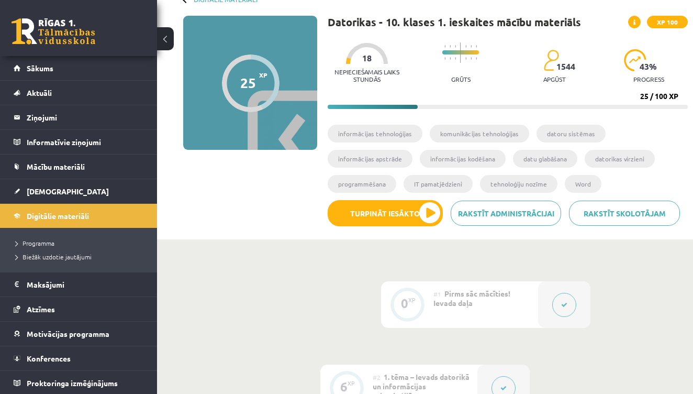
scroll to position [65, 0]
click at [366, 46] on div at bounding box center [367, 52] width 42 height 21
click at [363, 61] on span "18" at bounding box center [366, 57] width 9 height 9
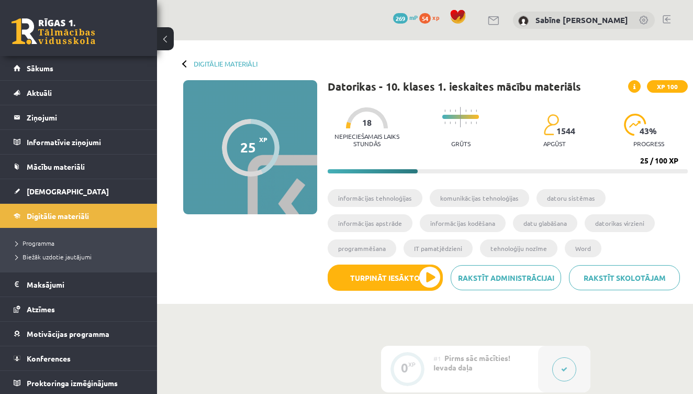
scroll to position [0, 0]
click at [186, 61] on div at bounding box center [185, 63] width 7 height 7
click at [184, 64] on div at bounding box center [185, 63] width 7 height 7
click at [213, 61] on link "Digitālie materiāli" at bounding box center [226, 64] width 64 height 8
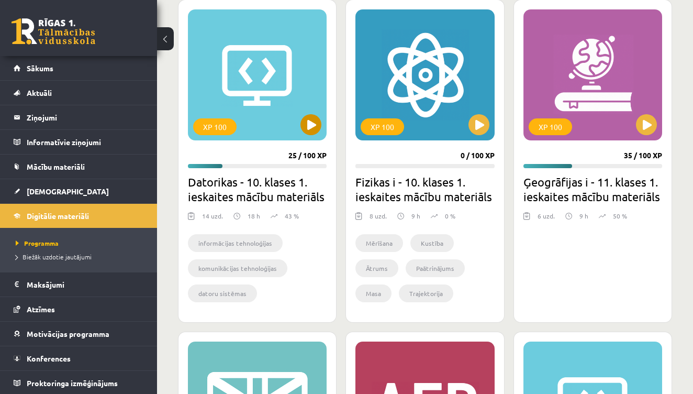
scroll to position [300, 0]
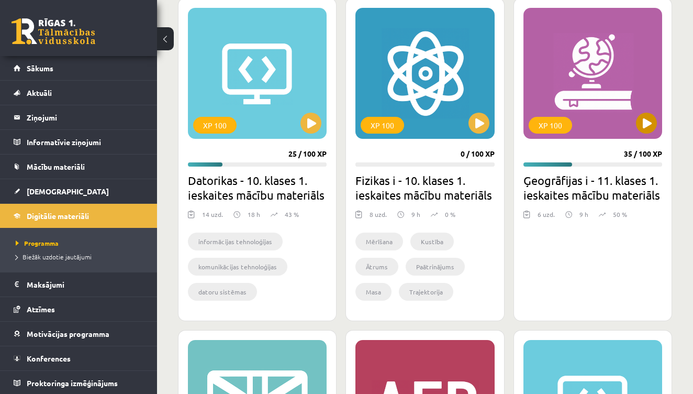
click at [647, 122] on button at bounding box center [646, 123] width 21 height 21
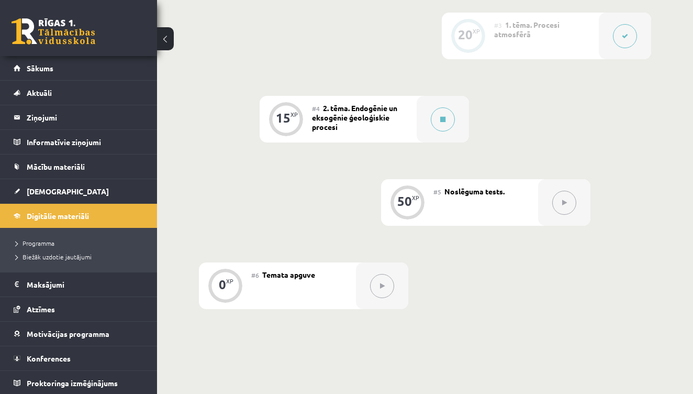
scroll to position [431, 0]
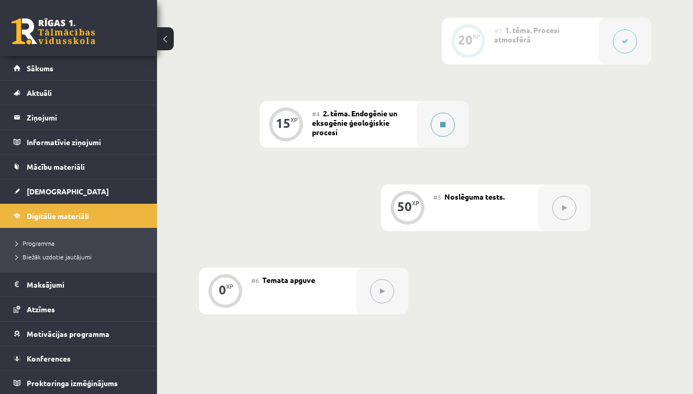
click at [443, 122] on icon at bounding box center [442, 124] width 5 height 6
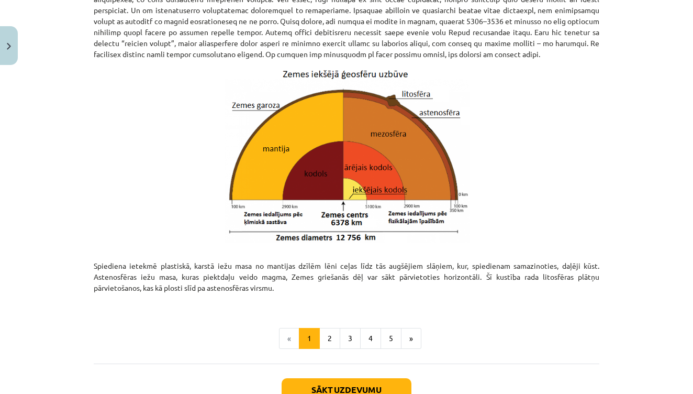
scroll to position [1022, 0]
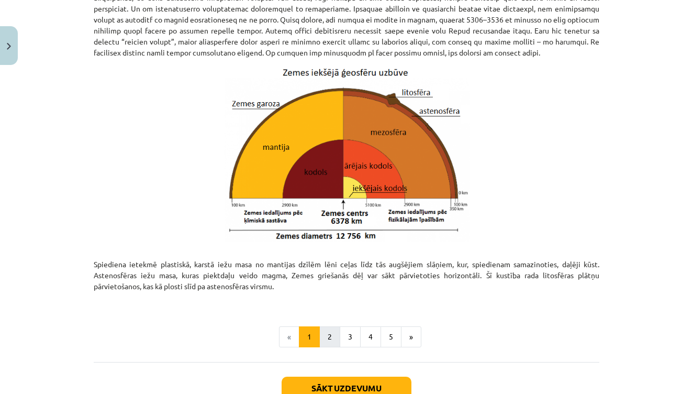
click at [329, 340] on button "2" at bounding box center [329, 336] width 21 height 21
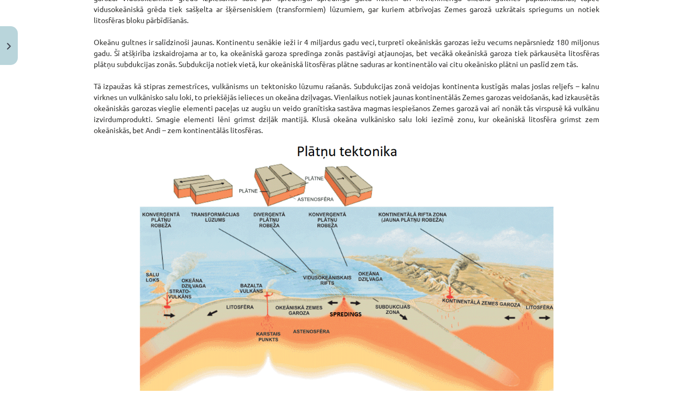
scroll to position [619, 0]
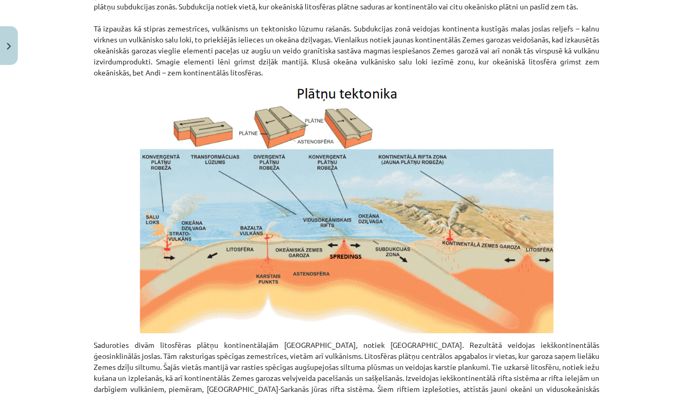
drag, startPoint x: 93, startPoint y: 25, endPoint x: 442, endPoint y: 68, distance: 351.2
click at [442, 68] on div "15 XP Saņemsi Viegls 125 pilda Apraksts Uzdevums Palīdzība Litosfēras plātnes u…" at bounding box center [346, 139] width 518 height 1378
copy div "Litosfēra ir sašķelta dažāda izmēra blokos – litosfēras plātnēs. Tās atrodas ne…"
click at [455, 84] on img at bounding box center [347, 208] width 416 height 249
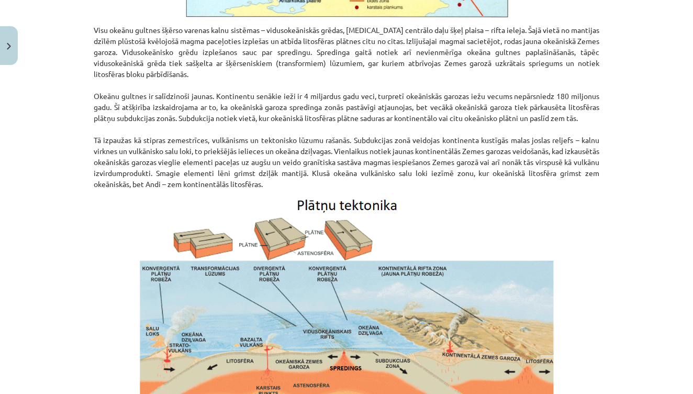
scroll to position [504, 0]
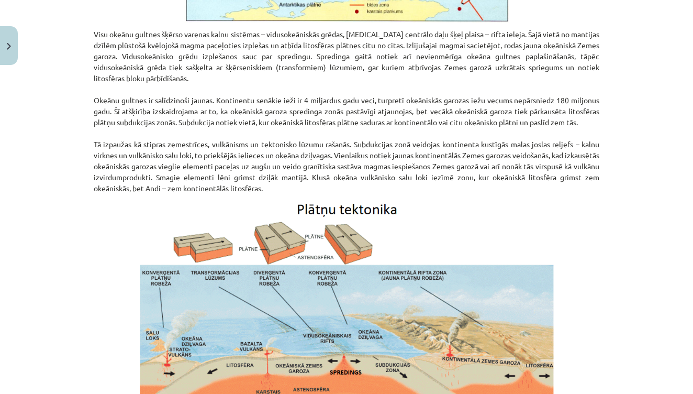
click at [546, 228] on img at bounding box center [347, 324] width 416 height 249
click at [540, 227] on img at bounding box center [347, 324] width 416 height 249
click at [634, 153] on div "Mācību tēma: Ģeogrāfijas i - 11. klases 1. ieskaites mācību materiāls #4 2. tēm…" at bounding box center [346, 197] width 693 height 394
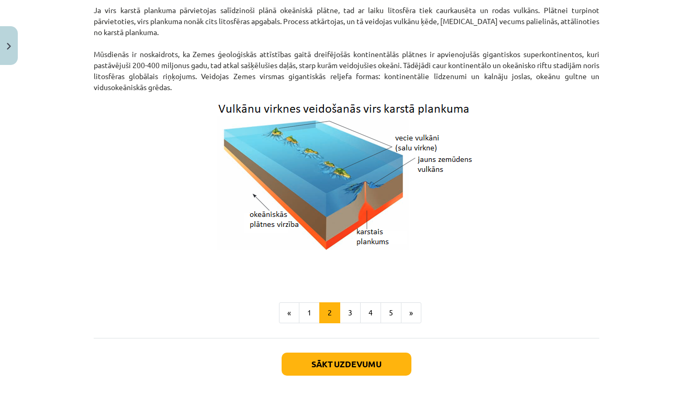
scroll to position [1035, 0]
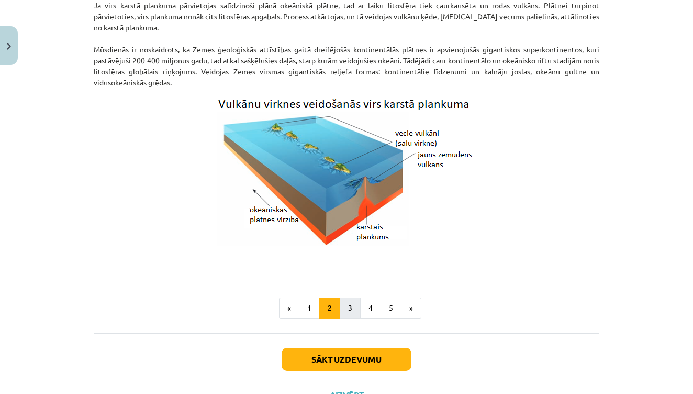
click at [350, 297] on button "3" at bounding box center [350, 307] width 21 height 21
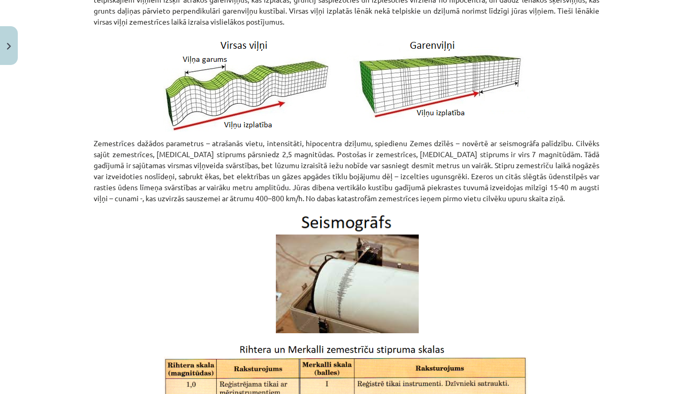
scroll to position [553, 0]
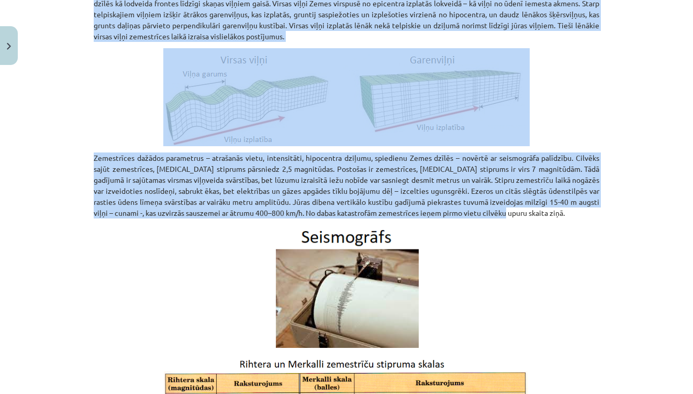
drag, startPoint x: 398, startPoint y: 233, endPoint x: 554, endPoint y: 216, distance: 156.4
copy div "Izšķir telpiskos un virsas viļņus. Telpiskie viļņi izplatās Zemes dzīlēs kā lod…"
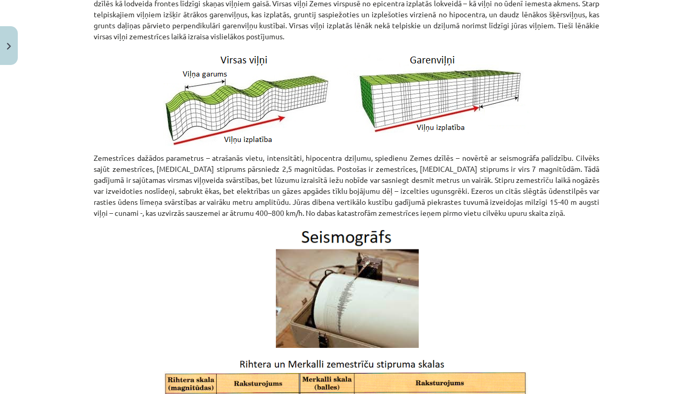
click at [474, 274] on p at bounding box center [347, 287] width 506 height 124
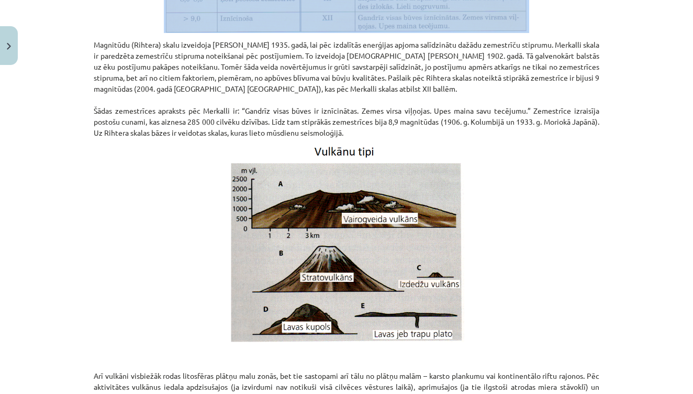
scroll to position [1121, 0]
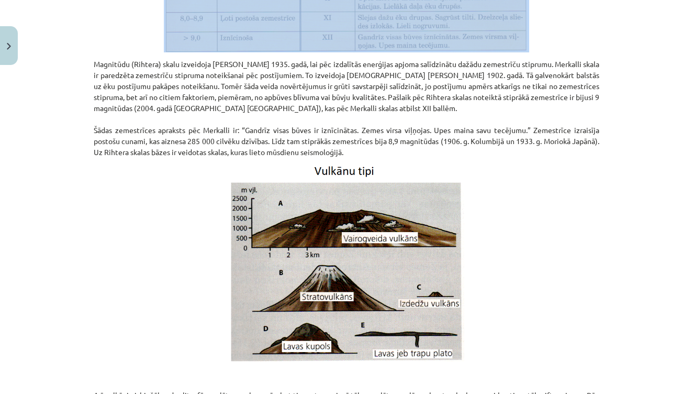
drag, startPoint x: 94, startPoint y: 140, endPoint x: 409, endPoint y: 154, distance: 315.4
click at [409, 154] on p "Magnitūdu (Rihtera) skalu izveidoja Čārlzs F. Rihters 1935. gadā, lai pēc izdal…" at bounding box center [347, 108] width 506 height 99
copy p "Magnitūdu (Rihtera) skalu izveidoja Čārlzs F. Rihters 1935. gadā, lai pēc izdal…"
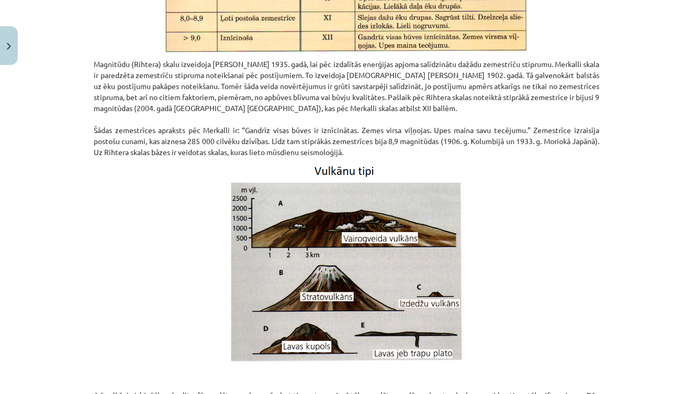
click at [591, 277] on p at bounding box center [347, 262] width 506 height 197
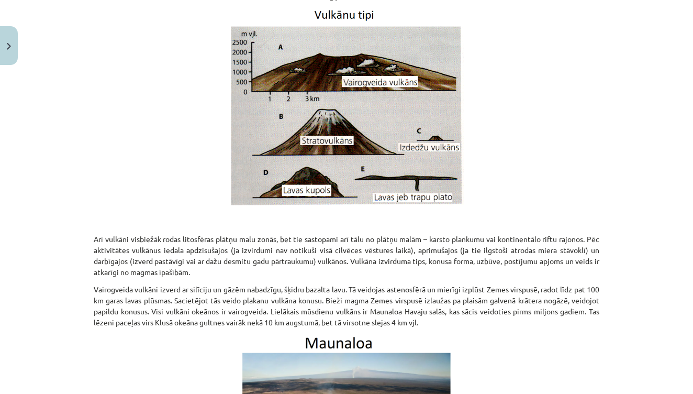
scroll to position [1250, 0]
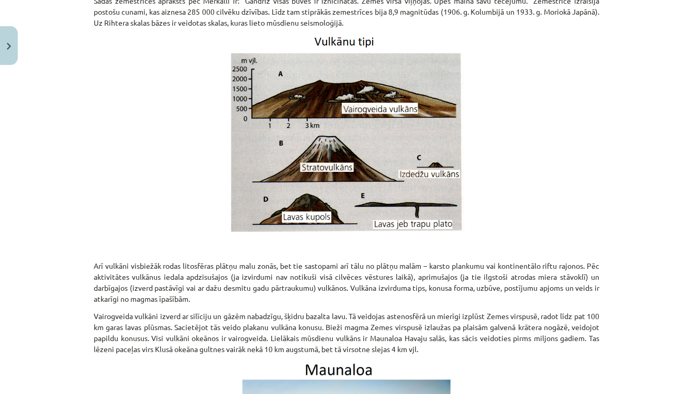
drag, startPoint x: 315, startPoint y: 37, endPoint x: 456, endPoint y: 337, distance: 331.6
click at [461, 347] on p "Vairogveida vulkāni izverd ar silīciju un gāzēm nabadzīgu, šķidru bazalta lavu.…" at bounding box center [347, 332] width 506 height 44
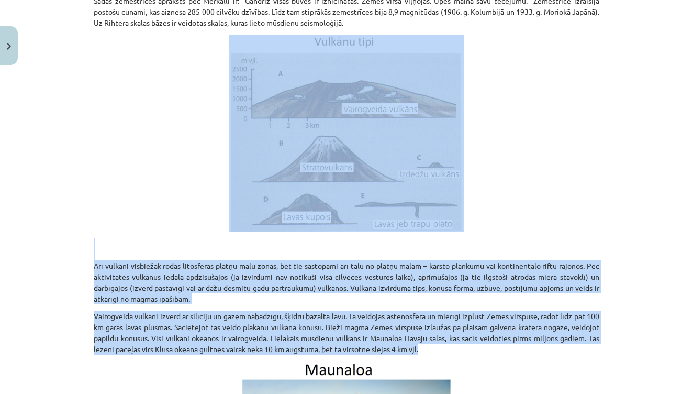
drag, startPoint x: 461, startPoint y: 347, endPoint x: 325, endPoint y: 130, distance: 256.2
copy div "Arī vulkāni visbiežāk rodas litosfēras plātņu malu zonās, bet tie sastopami arī…"
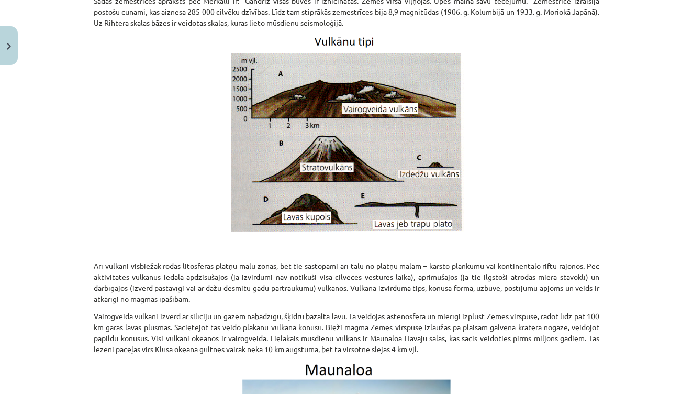
click at [636, 154] on div "Mācību tēma: Ģeogrāfijas i - 11. klases 1. ieskaites mācību materiāls #4 2. tēm…" at bounding box center [346, 197] width 693 height 394
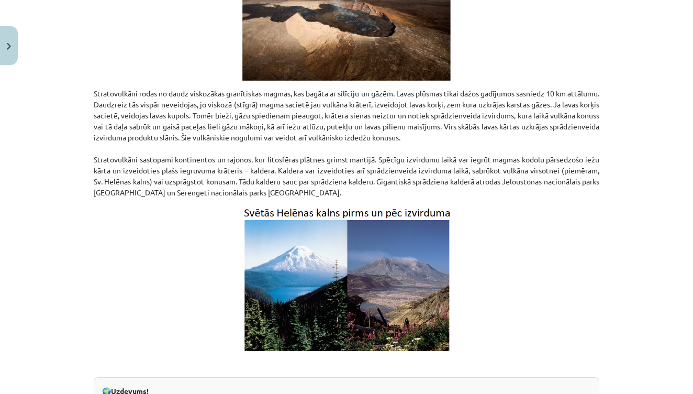
scroll to position [1694, 0]
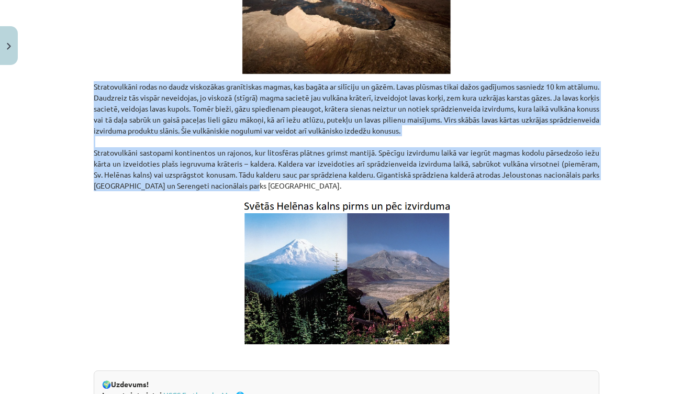
drag, startPoint x: 95, startPoint y: 86, endPoint x: 274, endPoint y: 189, distance: 206.3
click at [274, 189] on p "Stratovulkāni rodas no daudz viskozākas granītiskas magmas, kas bagāta ar silīc…" at bounding box center [347, 136] width 506 height 110
copy p "Stratovulkāni rodas no daudz viskozākas granītiskas magmas, kas bagāta ar silīc…"
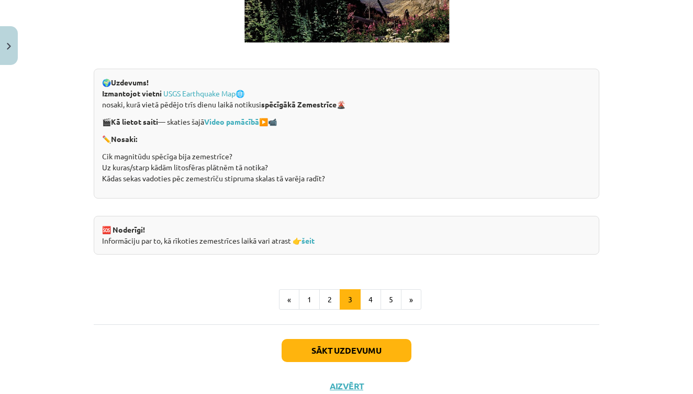
scroll to position [1997, 0]
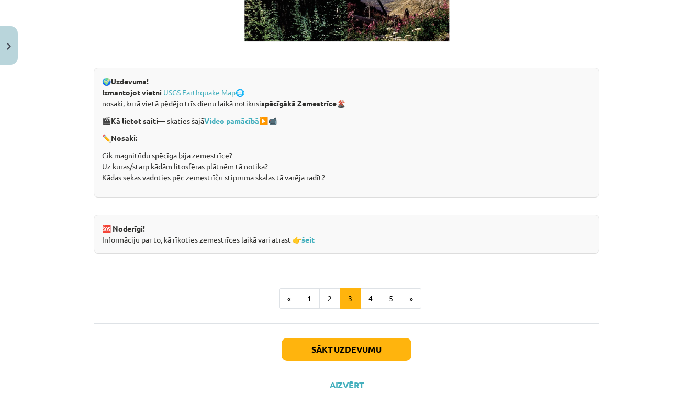
click at [620, 162] on div "Mācību tēma: Ģeogrāfijas i - 11. klases 1. ieskaites mācību materiāls #4 2. tēm…" at bounding box center [346, 197] width 693 height 394
click at [368, 296] on button "4" at bounding box center [370, 298] width 21 height 21
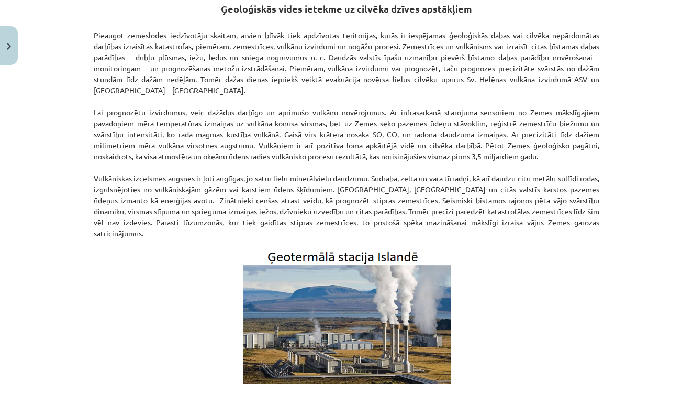
scroll to position [210, 0]
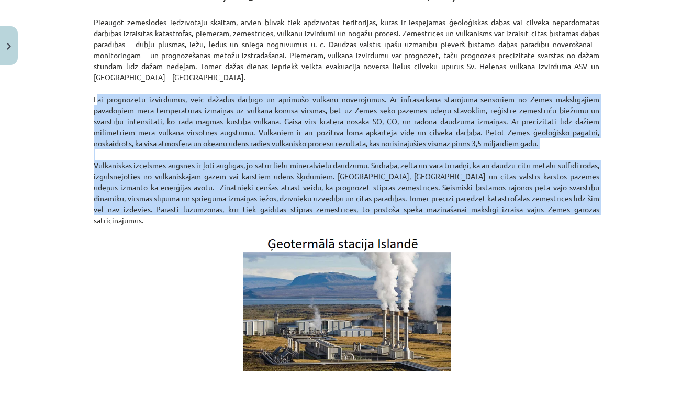
drag, startPoint x: 94, startPoint y: 98, endPoint x: 566, endPoint y: 211, distance: 485.0
click at [566, 211] on p "Pieaugot zemeslodes iedzīvotāju skaitam, arvien blīvāk tiek apdzīvotas teritori…" at bounding box center [347, 116] width 506 height 220
copy p "Lai prognozētu izvirdumus, veic dažādus darbīgo un aprimušo vulkānu novērojumus…"
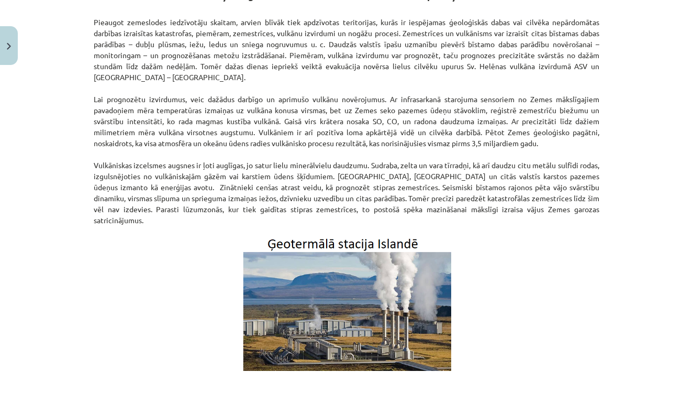
click at [561, 279] on p at bounding box center [347, 301] width 506 height 139
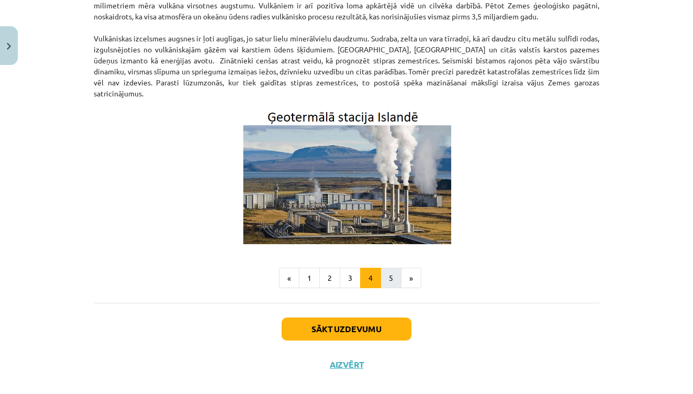
click at [395, 271] on button "5" at bounding box center [391, 277] width 21 height 21
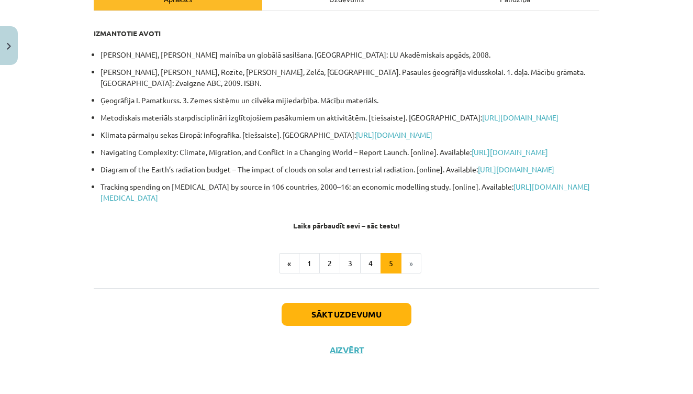
scroll to position [196, 0]
click at [361, 314] on button "Sākt uzdevumu" at bounding box center [347, 314] width 130 height 23
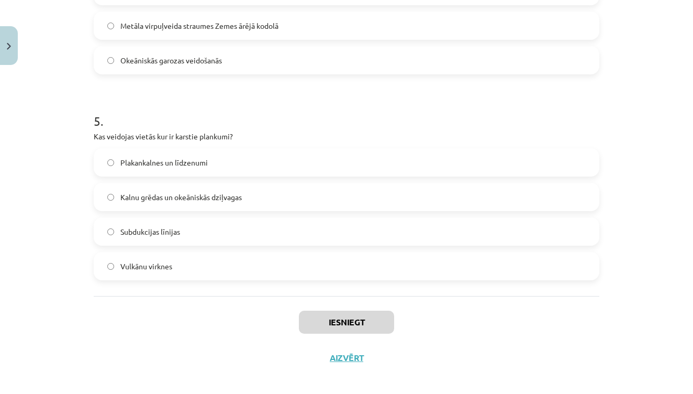
scroll to position [534, 0]
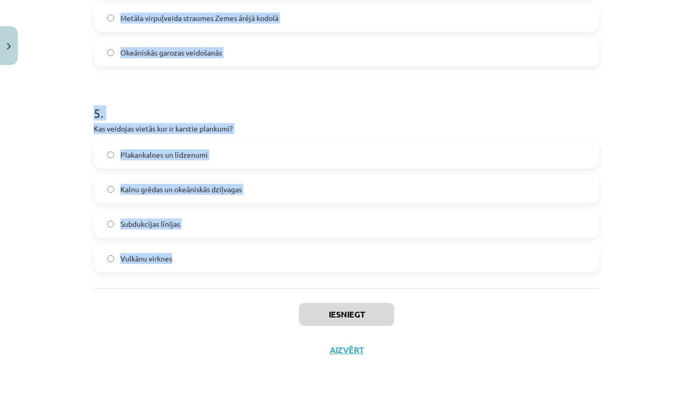
drag, startPoint x: 95, startPoint y: 140, endPoint x: 185, endPoint y: 255, distance: 146.5
copy form "Cik bieza ir Zemes garoza? 50 – 1000m 50 -250 km 1-5 km 5-80km 2 . Kā sauc vulk…"
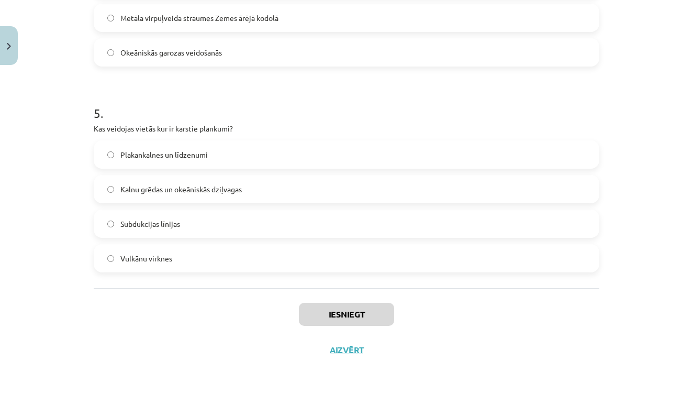
click at [143, 289] on div "Iesniegt Aizvērt" at bounding box center [347, 324] width 506 height 73
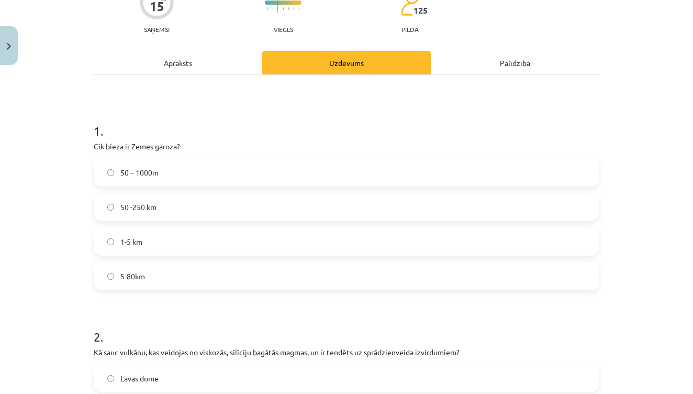
scroll to position [105, 0]
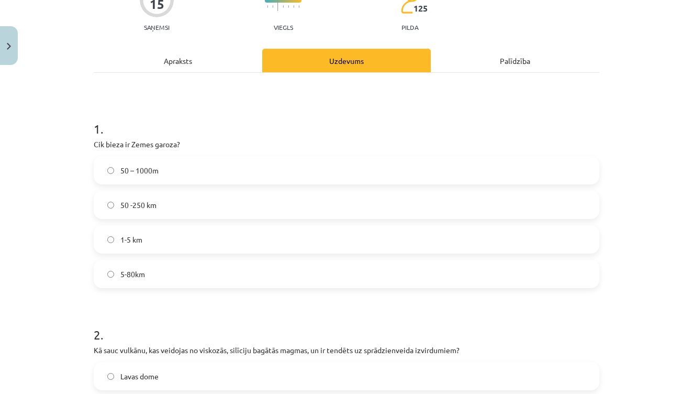
click at [140, 273] on span "5-80km" at bounding box center [132, 274] width 25 height 11
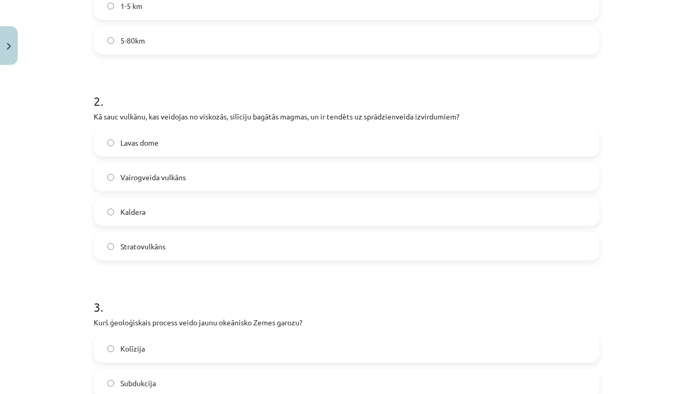
scroll to position [344, 0]
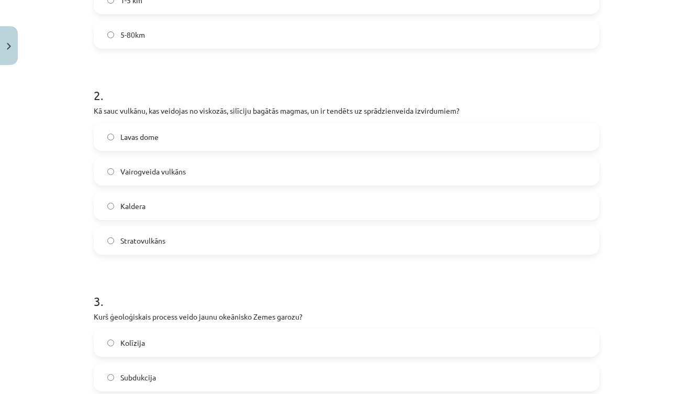
click at [148, 240] on span "Stratovulkāns" at bounding box center [142, 240] width 45 height 11
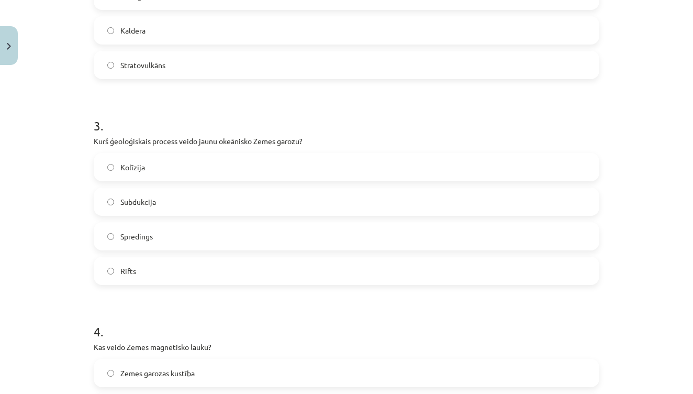
scroll to position [525, 0]
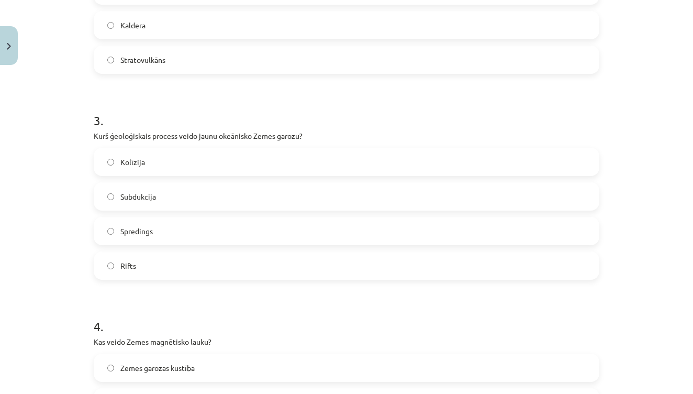
click at [142, 231] on span "Spredings" at bounding box center [136, 231] width 32 height 11
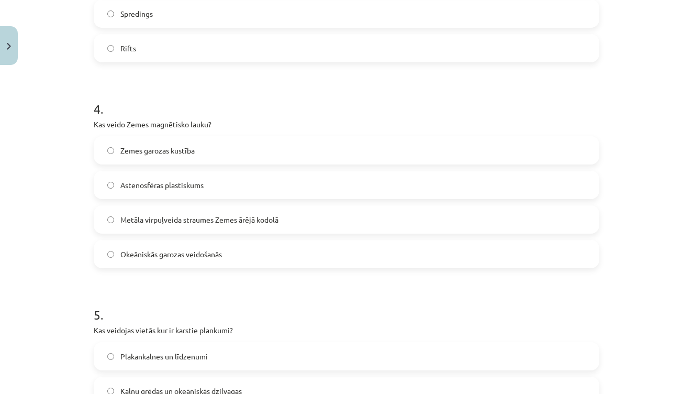
scroll to position [743, 0]
click at [173, 219] on span "Metāla virpuļveida straumes Zemes ārējā kodolā" at bounding box center [199, 219] width 158 height 11
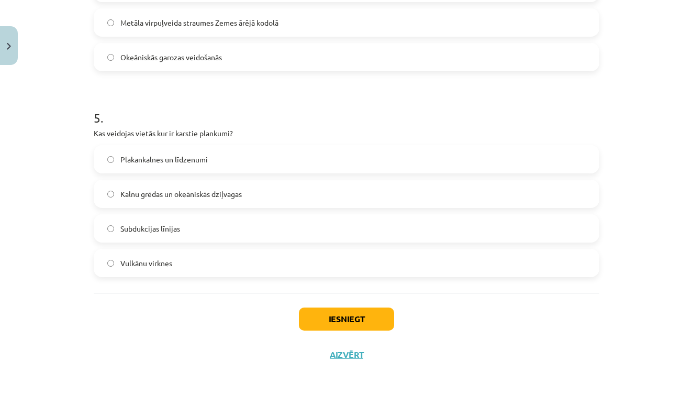
scroll to position [940, 0]
click at [177, 267] on label "Vulkānu virknes" at bounding box center [347, 262] width 504 height 26
click at [332, 312] on button "Iesniegt" at bounding box center [346, 317] width 95 height 23
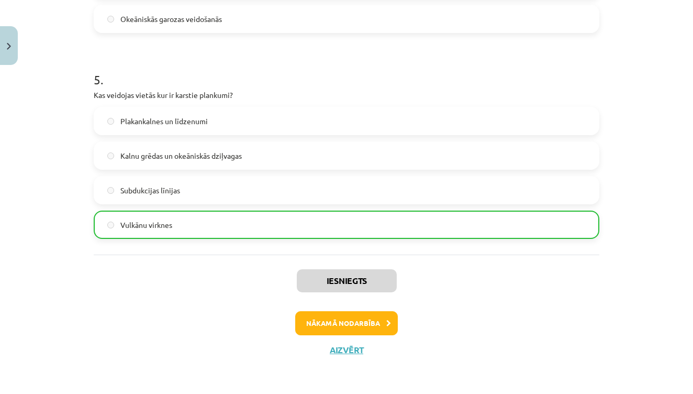
scroll to position [978, 0]
click at [357, 317] on button "Nākamā nodarbība" at bounding box center [346, 323] width 103 height 24
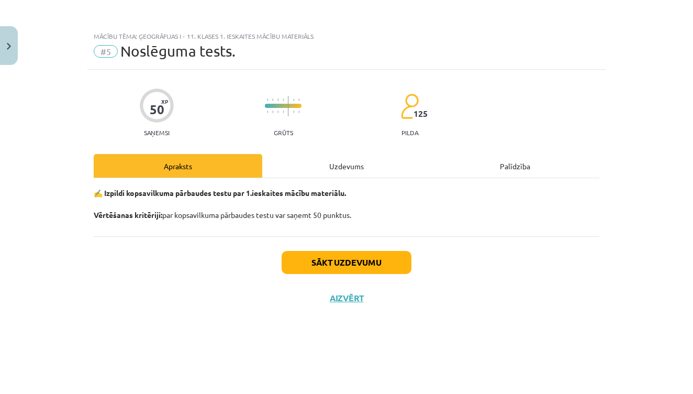
click at [330, 261] on button "Sākt uzdevumu" at bounding box center [347, 262] width 130 height 23
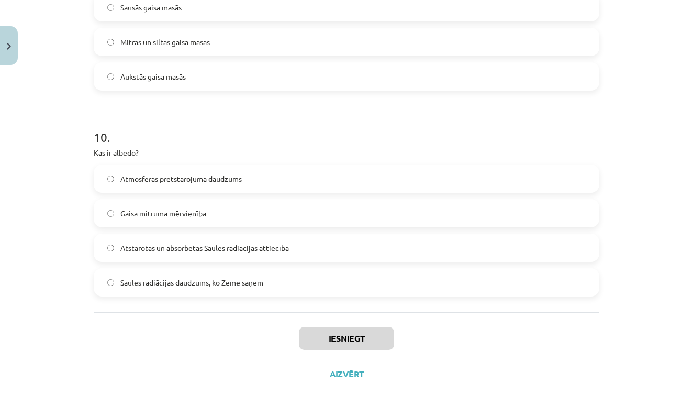
scroll to position [1957, 0]
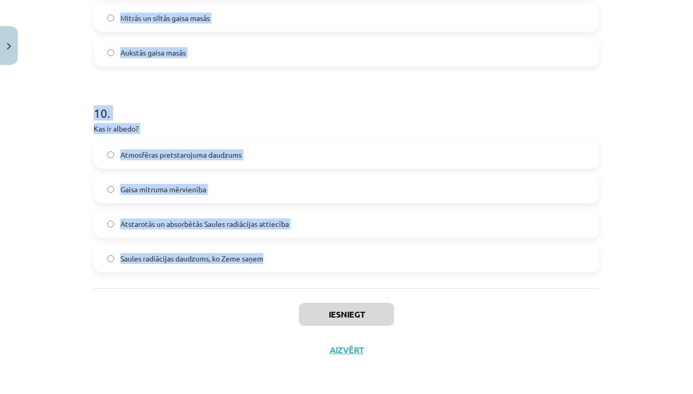
drag, startPoint x: 95, startPoint y: 181, endPoint x: 279, endPoint y: 259, distance: 200.1
copy form "Kurā no atmosfēras slāņiem atrodas ozona slānis? Stratosfērā Termosfērā Mezosfē…"
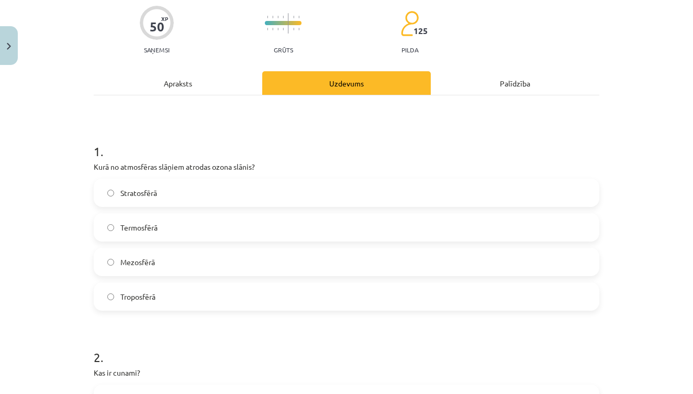
scroll to position [83, 0]
click at [131, 273] on label "Mezosfērā" at bounding box center [347, 261] width 504 height 26
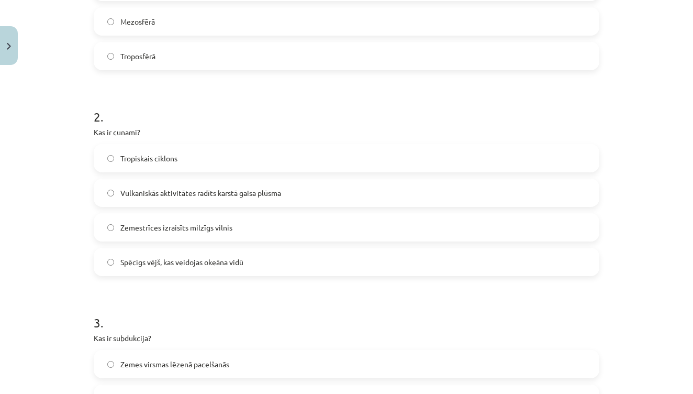
scroll to position [328, 0]
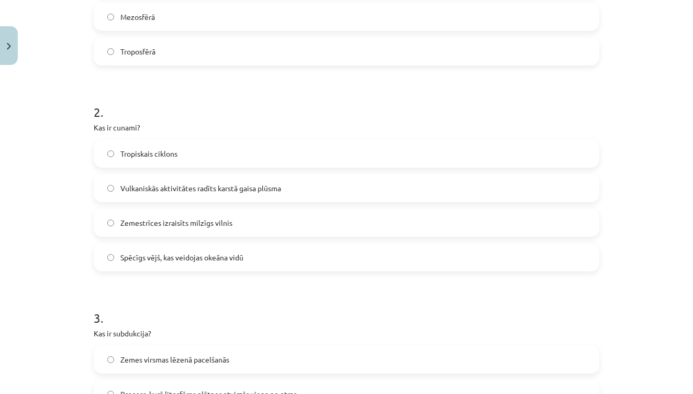
click at [269, 226] on label "Zemestrīces izraisīts milzīgs vilnis" at bounding box center [347, 222] width 504 height 26
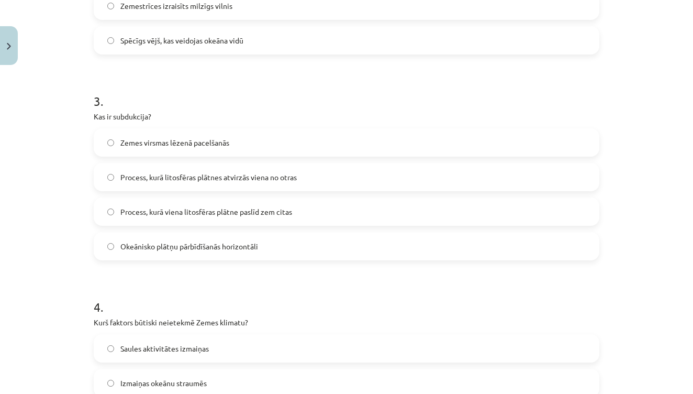
scroll to position [548, 0]
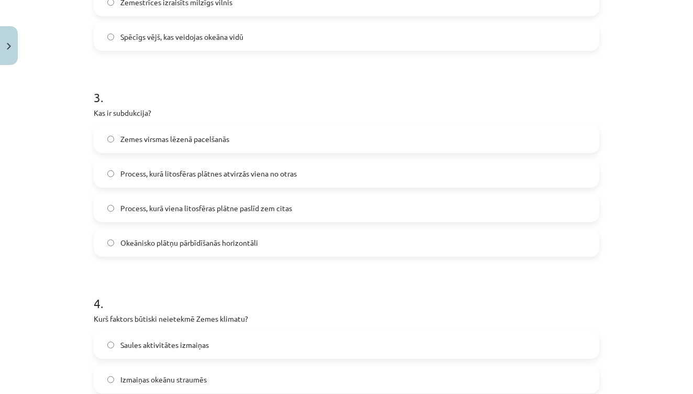
click at [245, 204] on span "Process, kurā viena litosfēras plātne paslīd zem citas" at bounding box center [206, 208] width 172 height 11
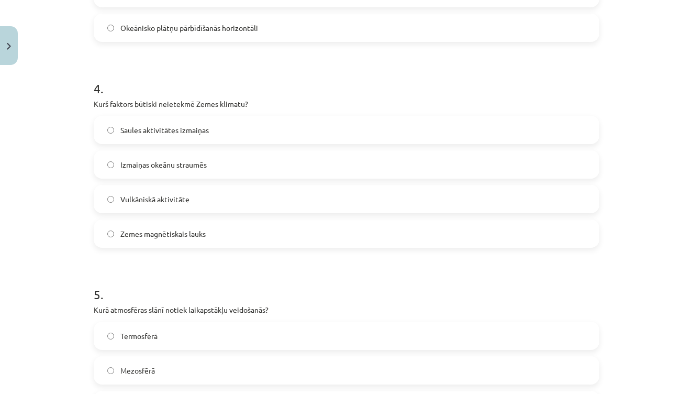
scroll to position [764, 0]
click at [184, 233] on span "Zemes magnētiskais lauks" at bounding box center [162, 232] width 85 height 11
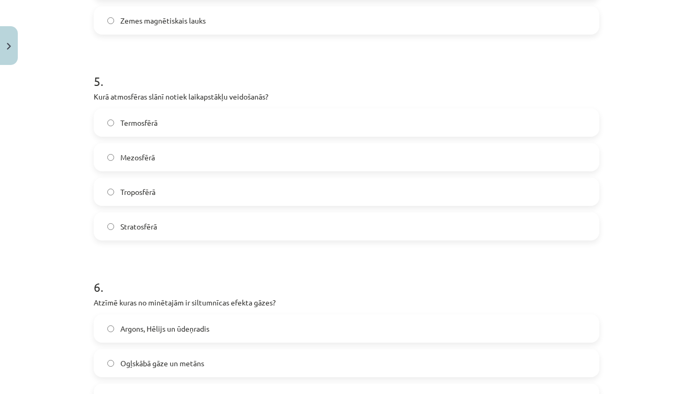
scroll to position [976, 0]
click at [167, 186] on label "Troposfērā" at bounding box center [347, 191] width 504 height 26
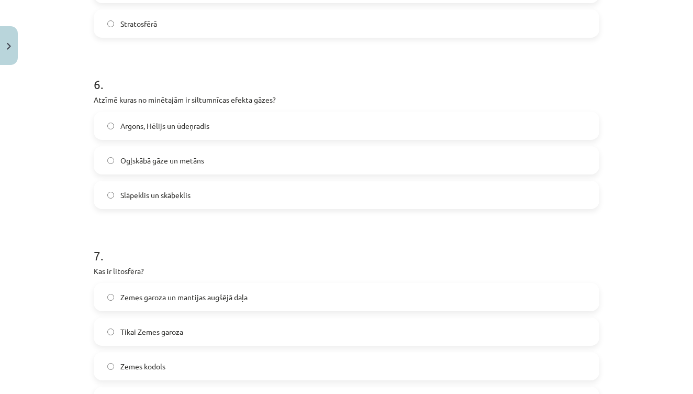
scroll to position [1193, 0]
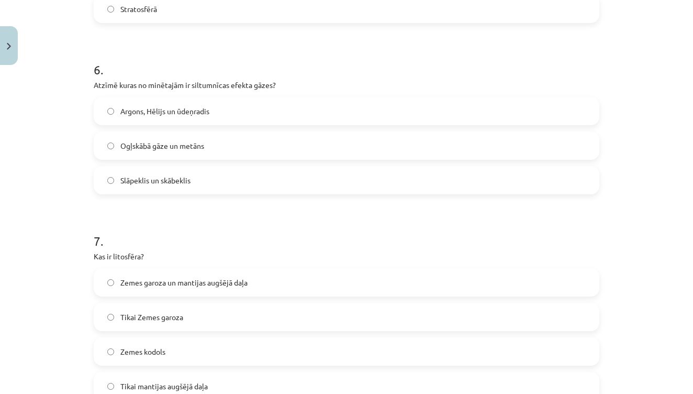
click at [217, 142] on label "Ogļskābā gāze un metāns" at bounding box center [347, 145] width 504 height 26
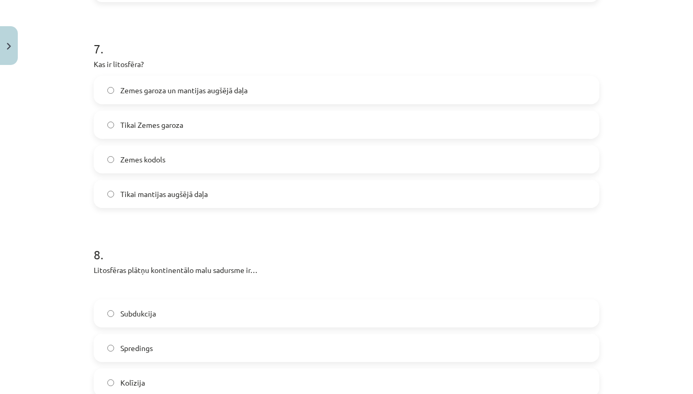
scroll to position [1386, 0]
click at [227, 95] on label "Zemes garoza un mantijas augšējā daļa" at bounding box center [347, 89] width 504 height 26
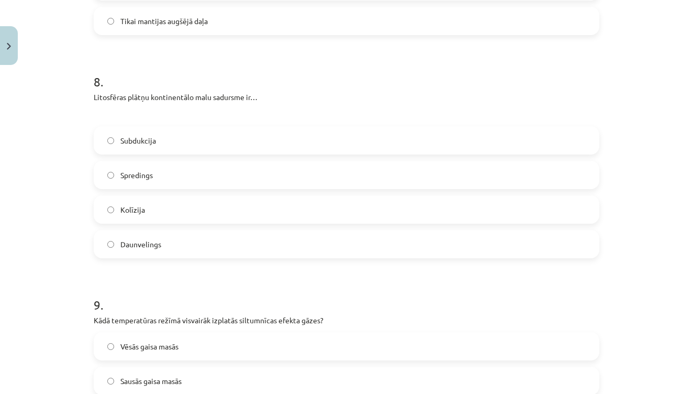
scroll to position [1559, 0]
click at [168, 209] on label "Kolīzija" at bounding box center [347, 208] width 504 height 26
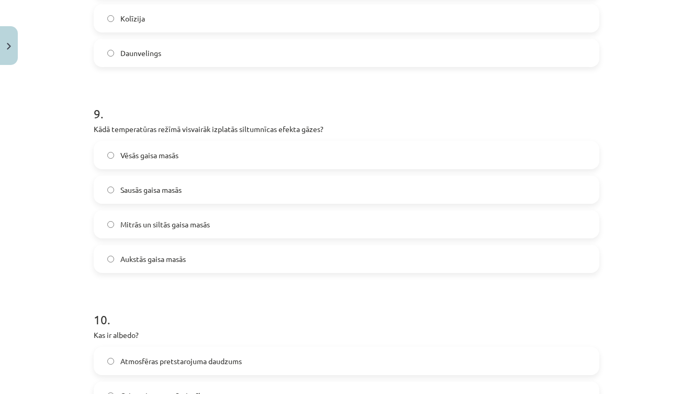
scroll to position [1759, 0]
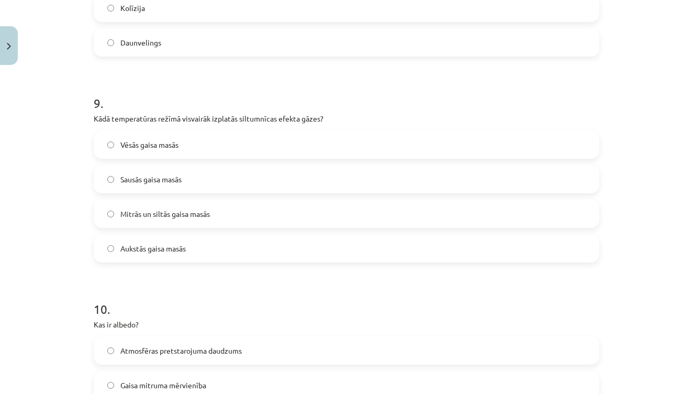
click at [219, 217] on label "Mitrās un siltās gaisa masās" at bounding box center [347, 213] width 504 height 26
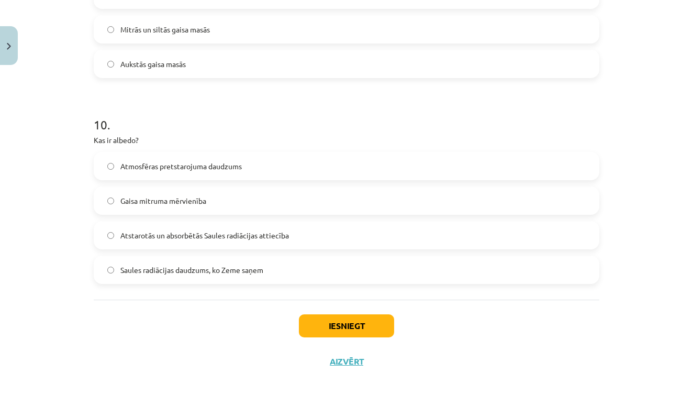
scroll to position [1945, 0]
click at [255, 230] on span "Atstarotās un absorbētās Saules radiācijas attiecība" at bounding box center [204, 234] width 169 height 11
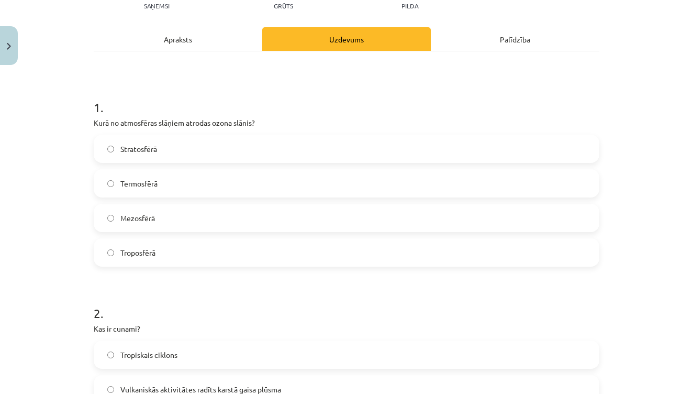
scroll to position [130, 0]
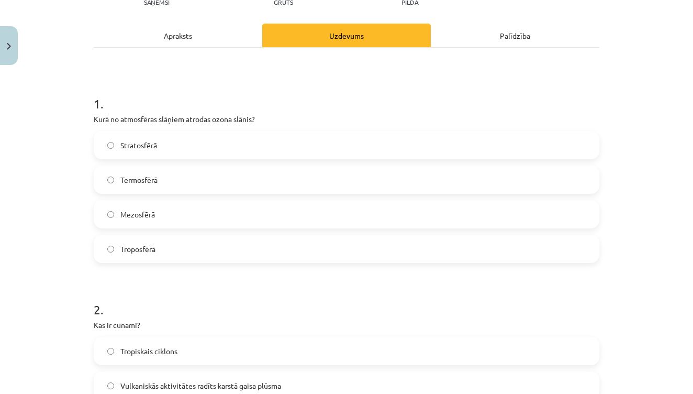
click at [175, 145] on label "Stratosfērā" at bounding box center [347, 145] width 504 height 26
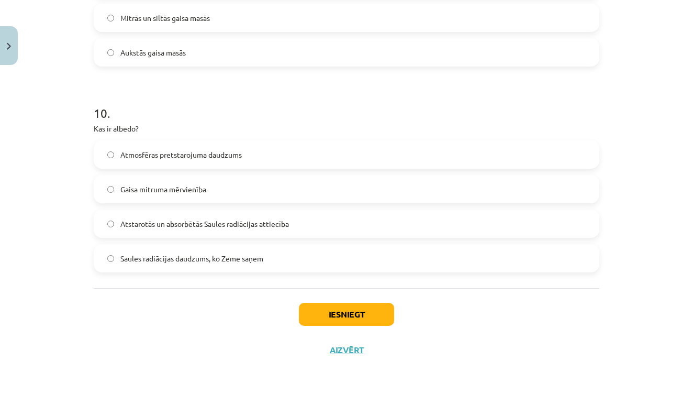
scroll to position [1957, 0]
click at [346, 318] on button "Iesniegt" at bounding box center [346, 314] width 95 height 23
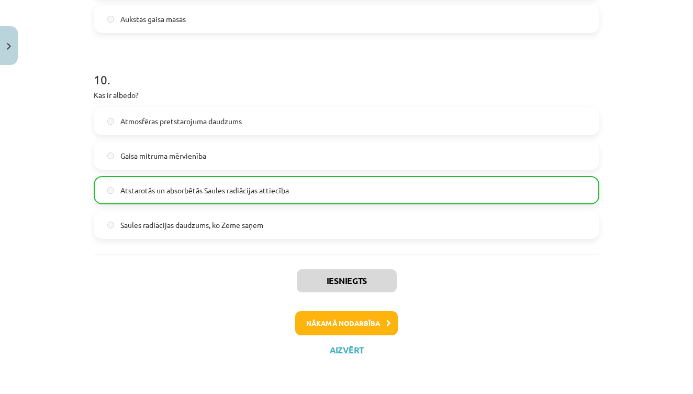
scroll to position [1990, 0]
click at [365, 320] on button "Nākamā nodarbība" at bounding box center [346, 323] width 103 height 24
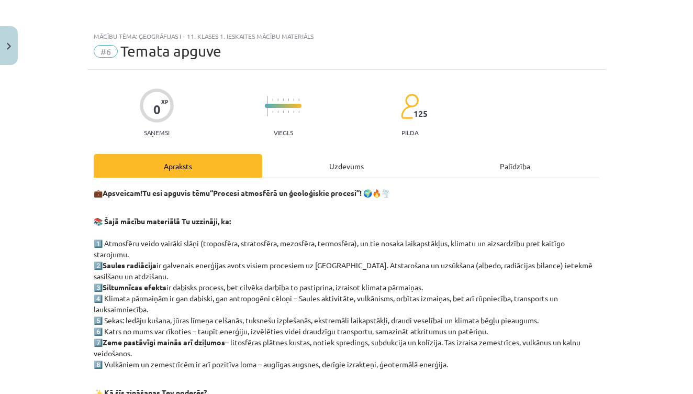
scroll to position [0, 0]
click at [9, 53] on button "Close" at bounding box center [9, 45] width 18 height 39
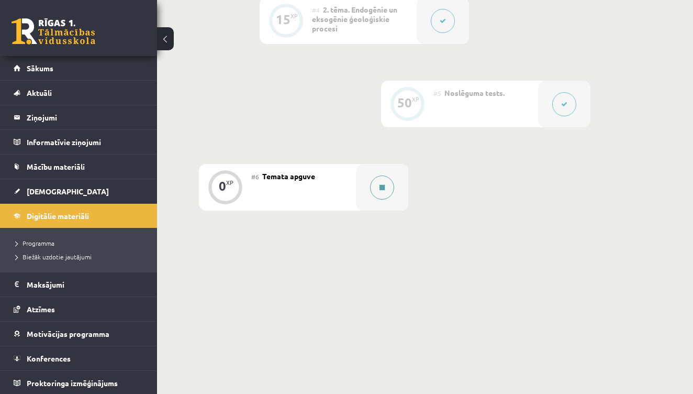
click at [384, 185] on icon at bounding box center [381, 187] width 5 height 6
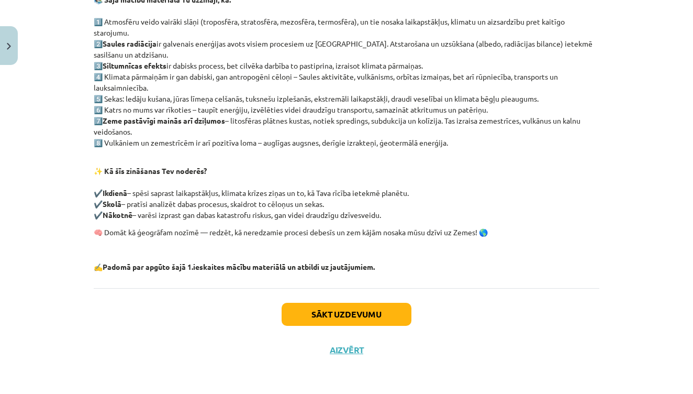
click at [379, 303] on button "Sākt uzdevumu" at bounding box center [347, 314] width 130 height 23
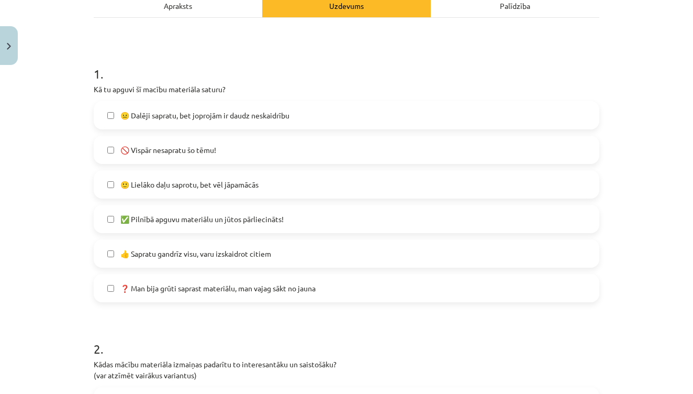
scroll to position [163, 0]
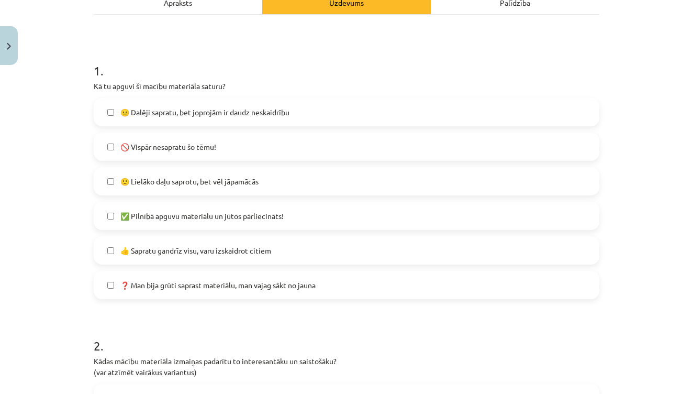
click at [299, 212] on label "✅ Pilnībā apguvu materiālu un jūtos pārliecināts!" at bounding box center [347, 216] width 504 height 26
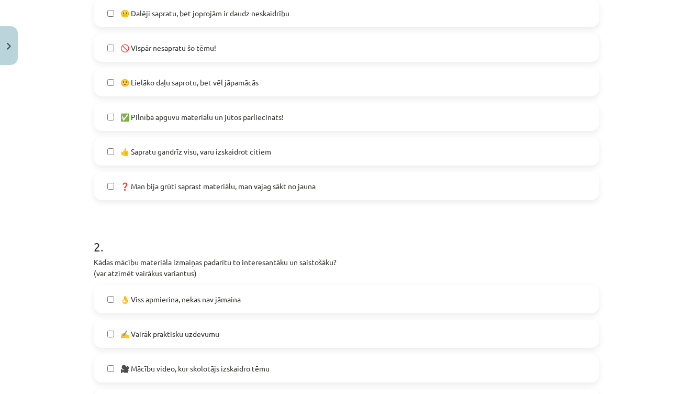
scroll to position [253, 0]
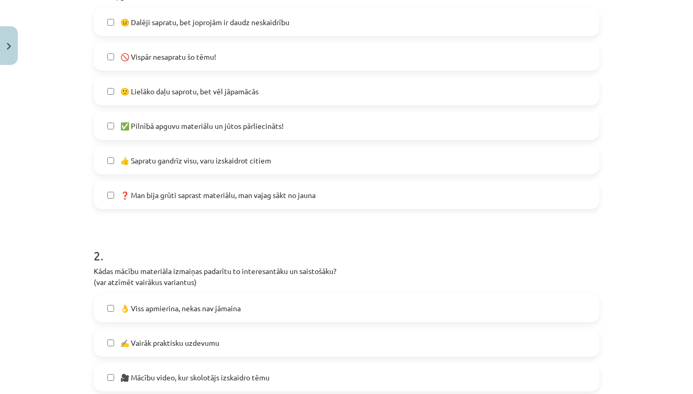
click at [208, 125] on span "✅ Pilnībā apguvu materiālu un jūtos pārliecināts!" at bounding box center [201, 125] width 163 height 11
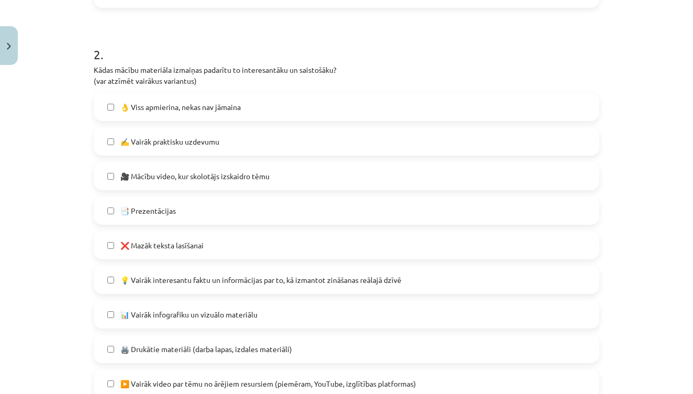
scroll to position [464, 0]
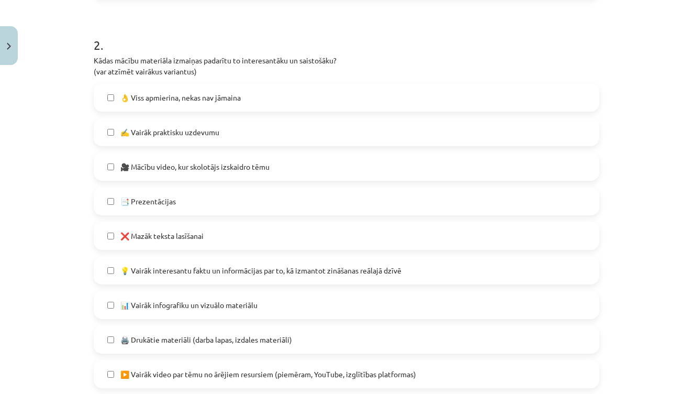
click at [256, 93] on label "👌 Viss apmierina, nekas nav jāmaina" at bounding box center [347, 97] width 504 height 26
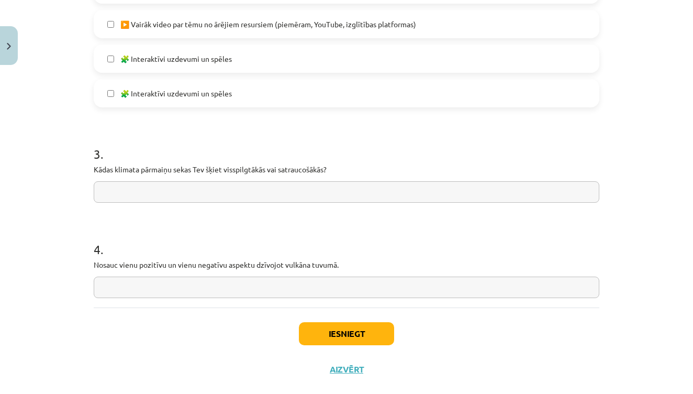
scroll to position [814, 0]
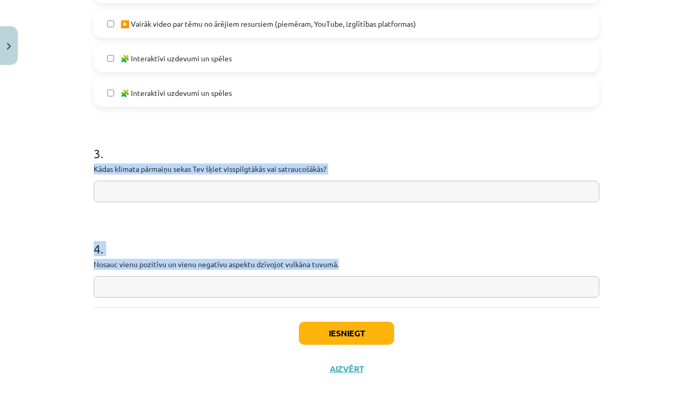
drag, startPoint x: 94, startPoint y: 168, endPoint x: 356, endPoint y: 264, distance: 279.2
copy form "Kādas klimata pārmaiņu sekas Tev šķiet visspilgtākās vai satraucošākās? 4 . Nos…"
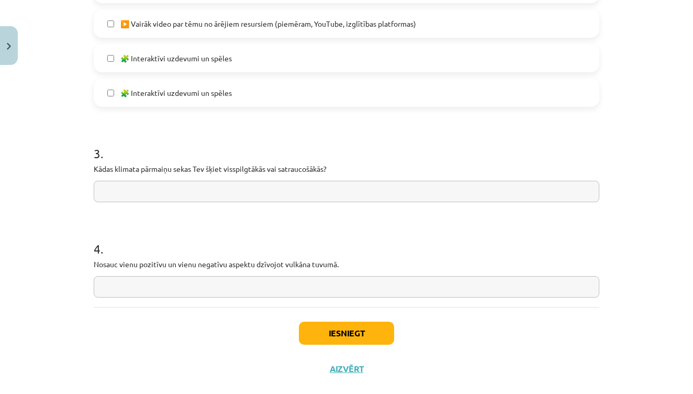
click at [414, 133] on h1 "3 ." at bounding box center [347, 144] width 506 height 32
click at [195, 194] on input "text" at bounding box center [347, 191] width 506 height 21
type input "*"
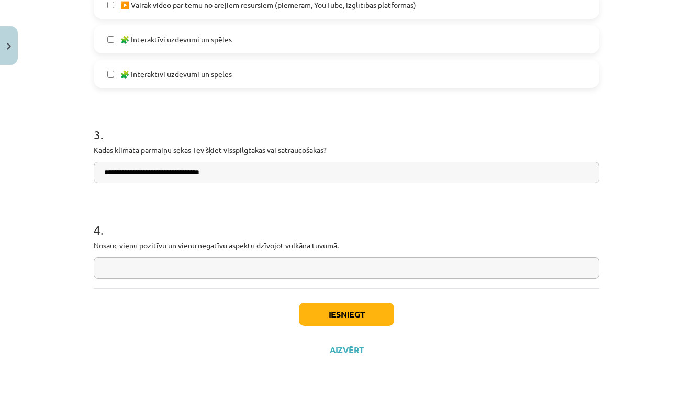
scroll to position [834, 0]
click at [105, 170] on input "**********" at bounding box center [347, 172] width 506 height 21
click at [108, 171] on input "**********" at bounding box center [347, 172] width 506 height 21
click at [113, 170] on input "**********" at bounding box center [347, 172] width 506 height 21
click at [140, 170] on input "**********" at bounding box center [347, 172] width 506 height 21
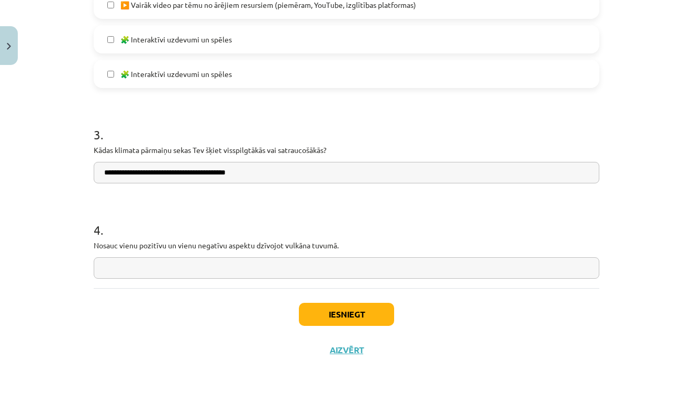
click at [186, 174] on input "**********" at bounding box center [347, 172] width 506 height 21
type input "**********"
click at [153, 263] on input "text" at bounding box center [347, 267] width 506 height 21
type input "*"
drag, startPoint x: 164, startPoint y: 273, endPoint x: 128, endPoint y: 269, distance: 36.4
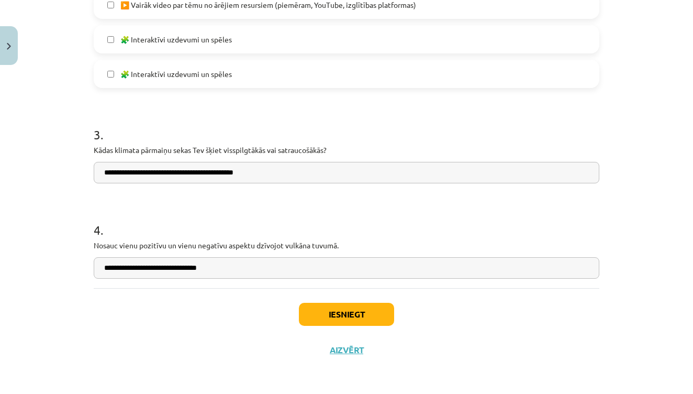
click at [128, 269] on input "**********" at bounding box center [347, 267] width 506 height 21
click at [242, 267] on input "**********" at bounding box center [347, 267] width 506 height 21
type input "**********"
click at [361, 310] on button "Iesniegt" at bounding box center [346, 314] width 95 height 23
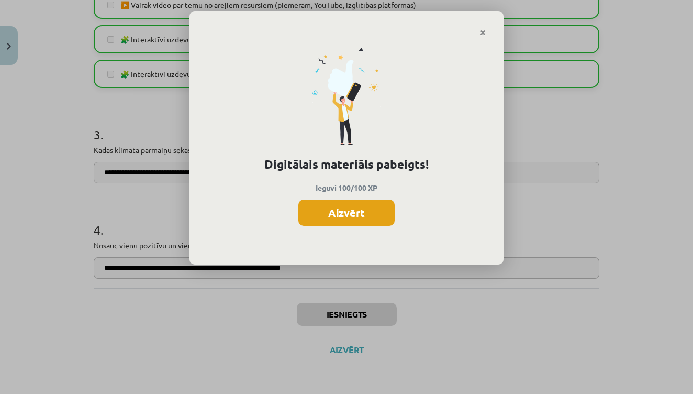
click at [388, 213] on button "Aizvērt" at bounding box center [346, 212] width 96 height 26
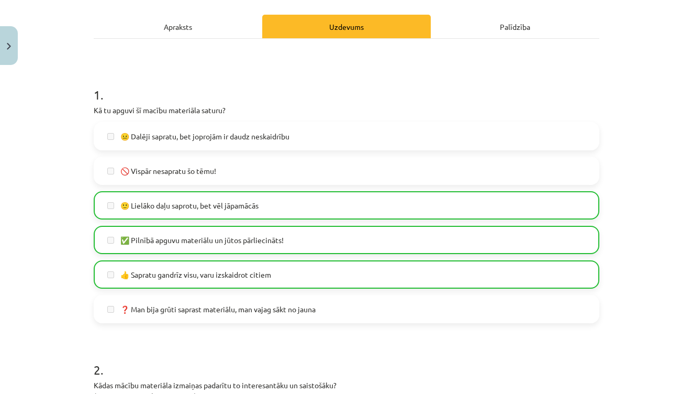
scroll to position [85, 0]
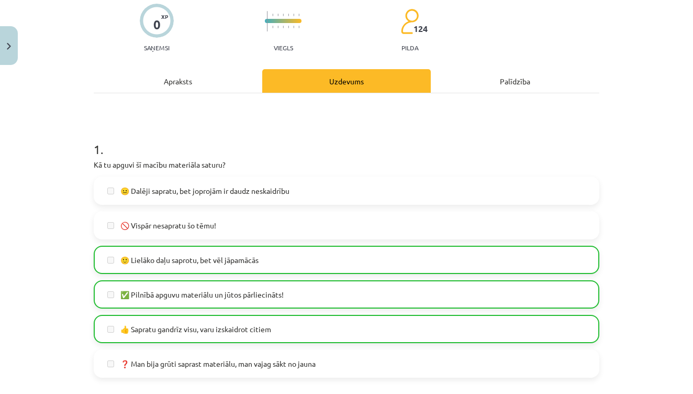
click at [12, 44] on button "Close" at bounding box center [9, 45] width 18 height 39
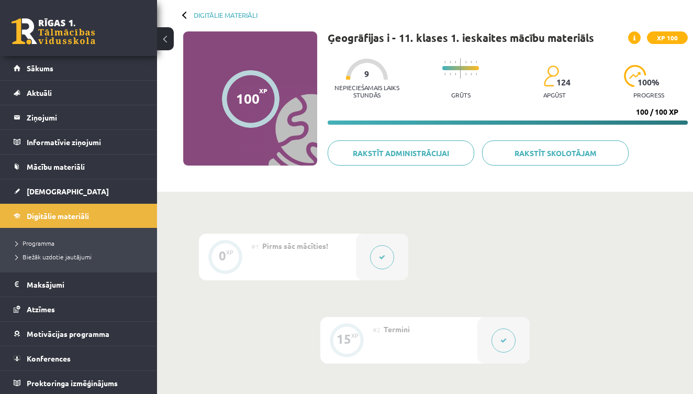
scroll to position [51, 0]
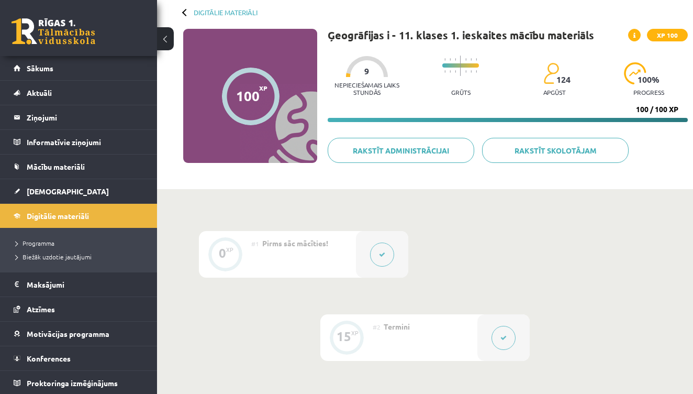
click at [165, 39] on button at bounding box center [165, 38] width 17 height 23
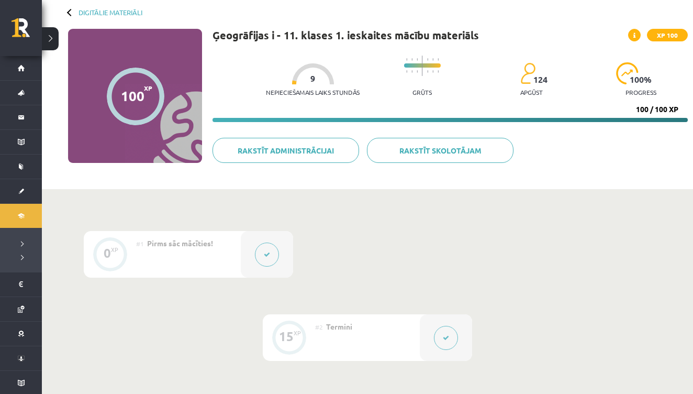
click at [69, 10] on div "Digitālie materiāli" at bounding box center [105, 12] width 74 height 8
click at [55, 37] on button at bounding box center [50, 38] width 17 height 23
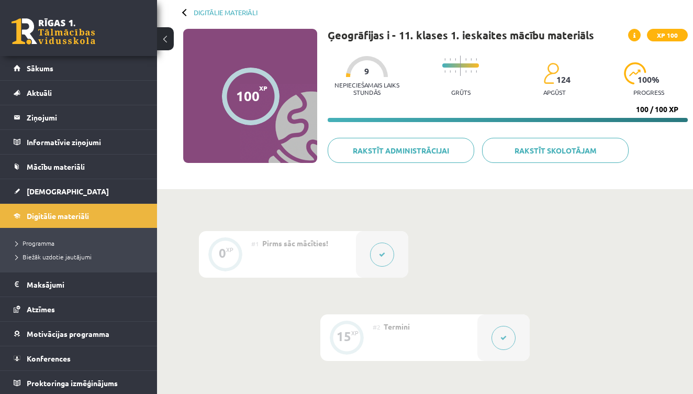
click at [184, 12] on div at bounding box center [185, 11] width 7 height 7
click at [213, 12] on link "Digitālie materiāli" at bounding box center [226, 12] width 64 height 8
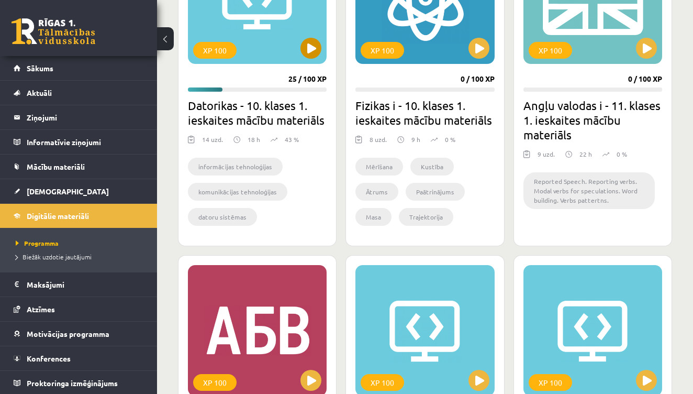
scroll to position [378, 0]
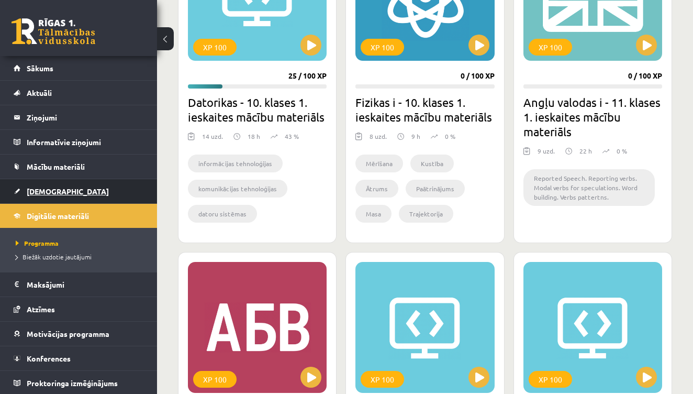
click at [35, 187] on span "[DEMOGRAPHIC_DATA]" at bounding box center [68, 190] width 82 height 9
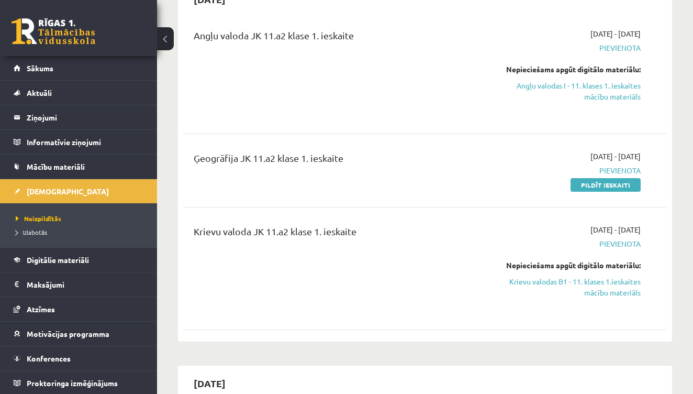
scroll to position [120, 0]
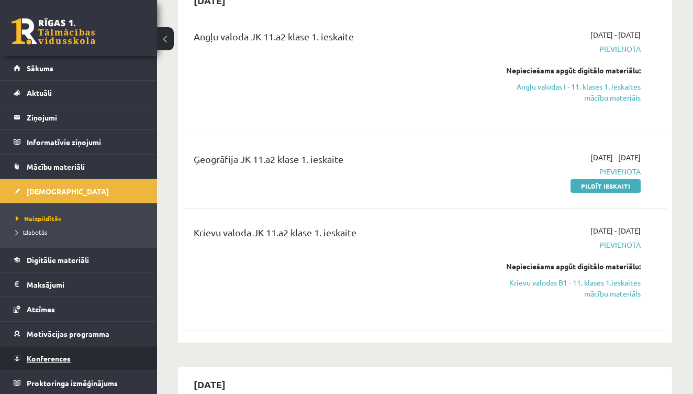
click at [52, 361] on span "Konferences" at bounding box center [49, 357] width 44 height 9
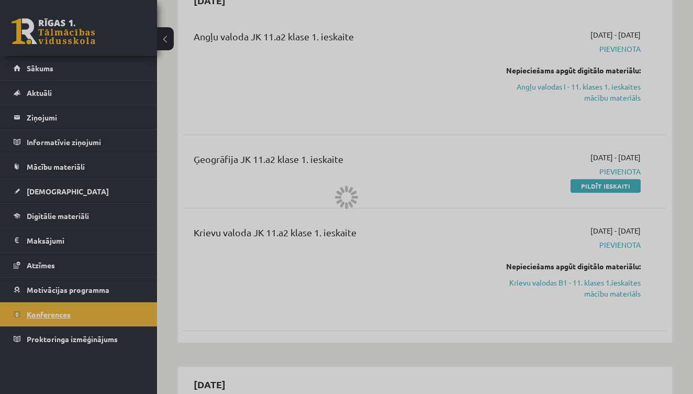
scroll to position [106, 0]
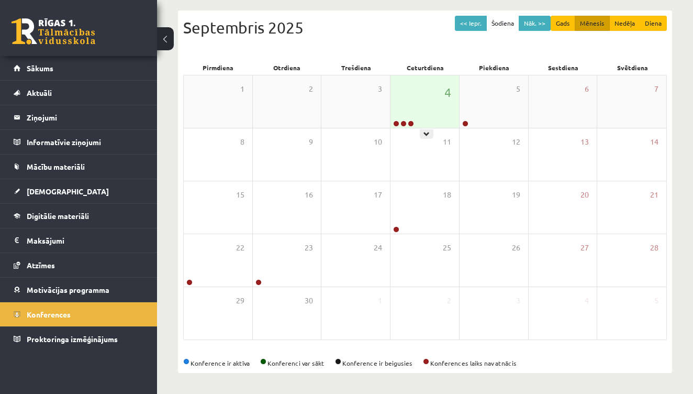
click at [414, 113] on div "4" at bounding box center [424, 101] width 69 height 52
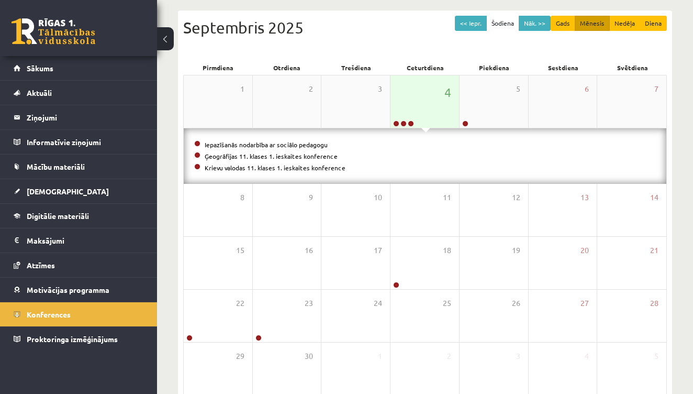
click at [414, 113] on div "4" at bounding box center [424, 101] width 69 height 52
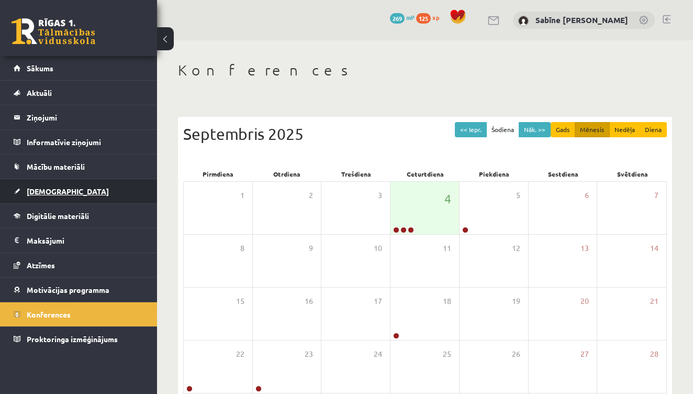
scroll to position [0, 0]
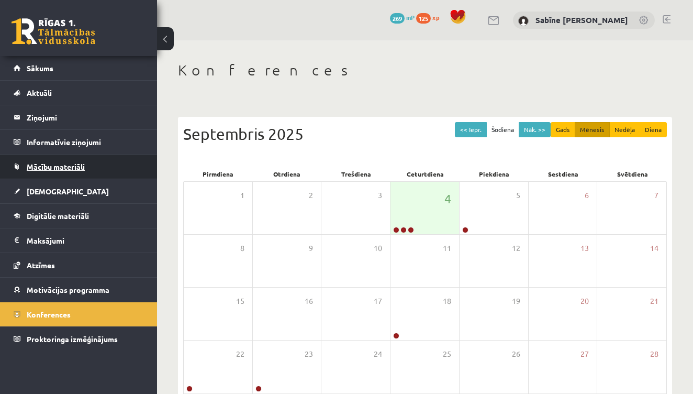
click at [64, 164] on span "Mācību materiāli" at bounding box center [56, 166] width 58 height 9
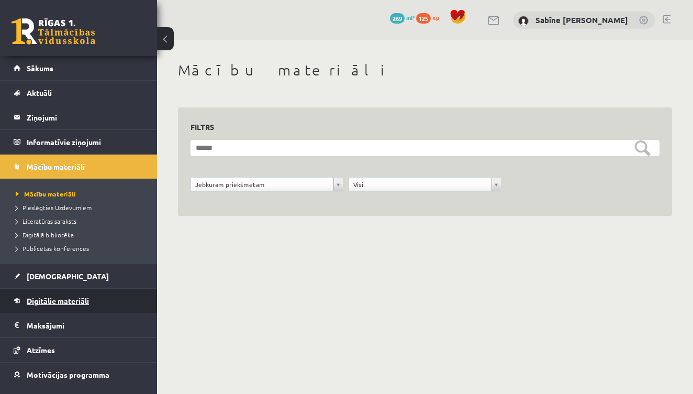
click at [57, 302] on span "Digitālie materiāli" at bounding box center [58, 300] width 62 height 9
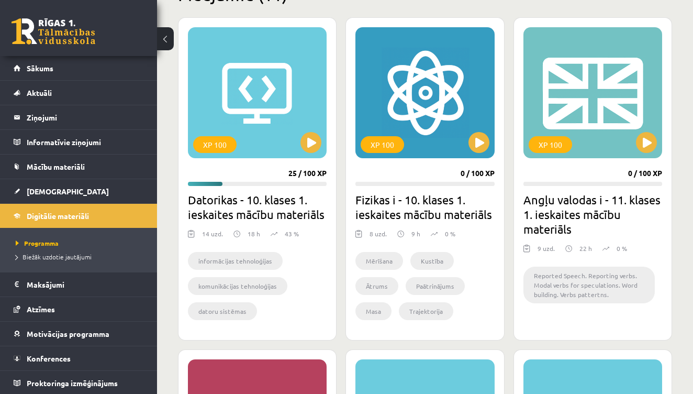
scroll to position [277, 0]
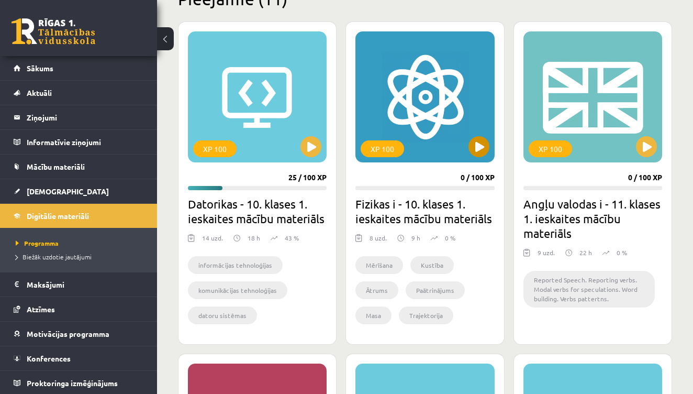
click at [479, 144] on button at bounding box center [478, 146] width 21 height 21
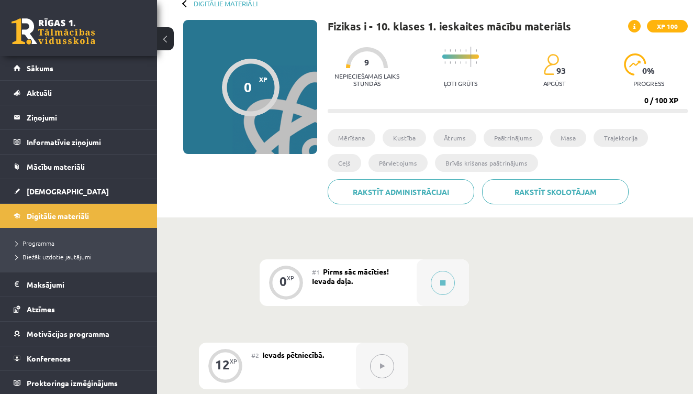
scroll to position [60, 0]
click at [55, 187] on span "[DEMOGRAPHIC_DATA]" at bounding box center [68, 190] width 82 height 9
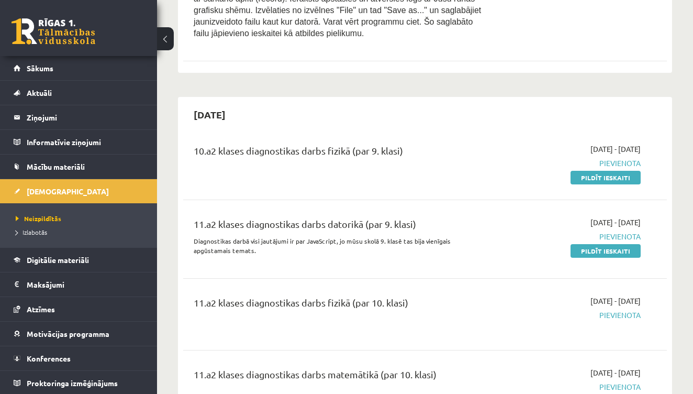
scroll to position [2245, 0]
click at [600, 170] on link "Pildīt ieskaiti" at bounding box center [606, 177] width 70 height 14
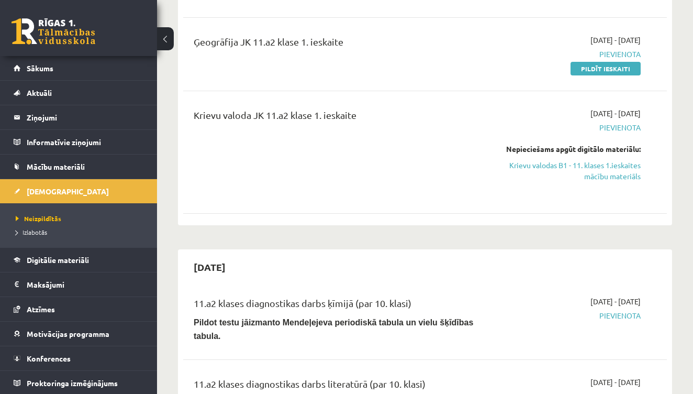
scroll to position [206, 0]
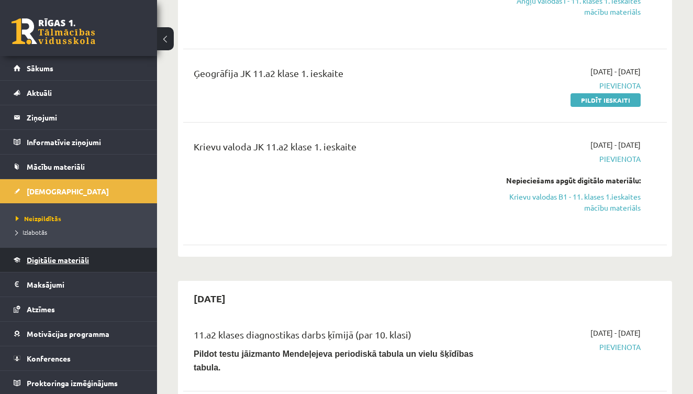
click at [53, 256] on span "Digitālie materiāli" at bounding box center [58, 259] width 62 height 9
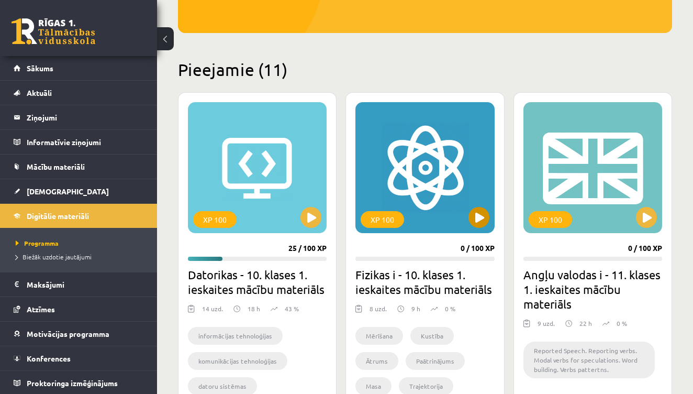
click at [483, 214] on button at bounding box center [478, 217] width 21 height 21
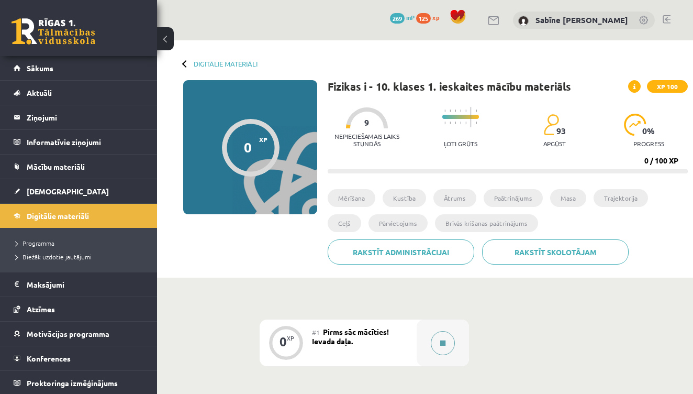
click at [438, 333] on button at bounding box center [443, 343] width 24 height 24
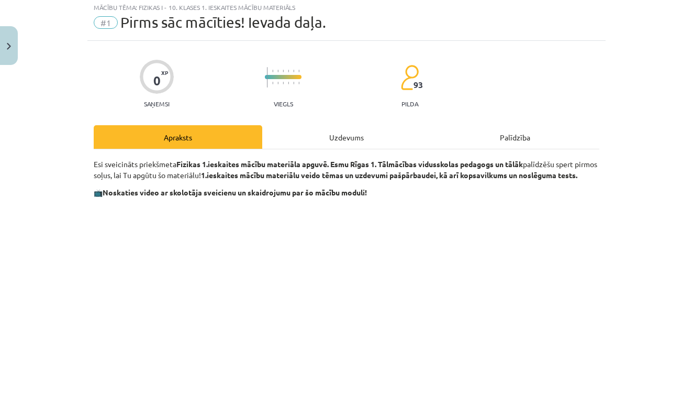
scroll to position [30, 0]
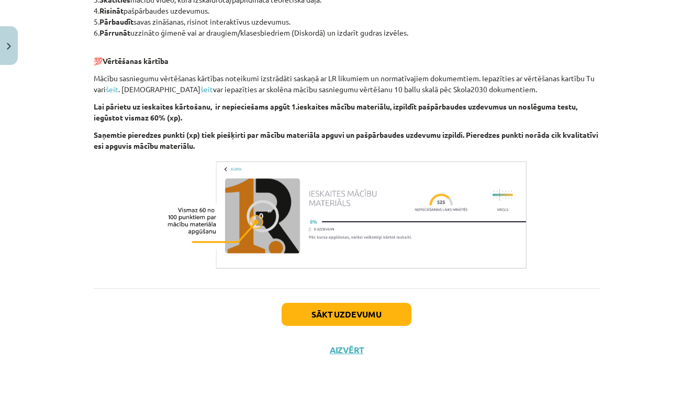
click at [390, 315] on button "Sākt uzdevumu" at bounding box center [347, 314] width 130 height 23
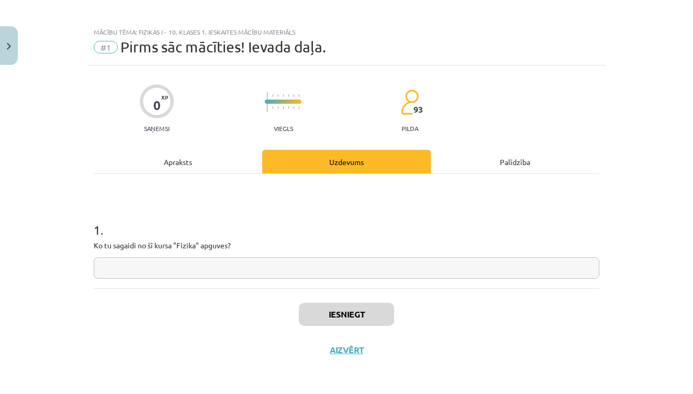
scroll to position [6, 0]
click at [237, 264] on input "text" at bounding box center [347, 267] width 506 height 21
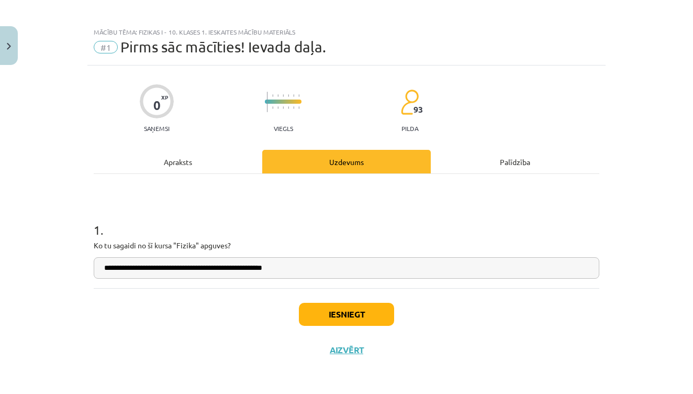
type input "**********"
click at [369, 309] on button "Iesniegt" at bounding box center [346, 314] width 95 height 23
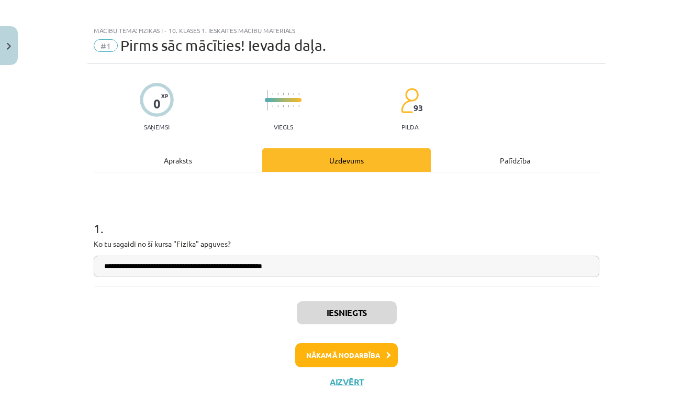
click at [375, 358] on button "Nākamā nodarbība" at bounding box center [346, 355] width 103 height 24
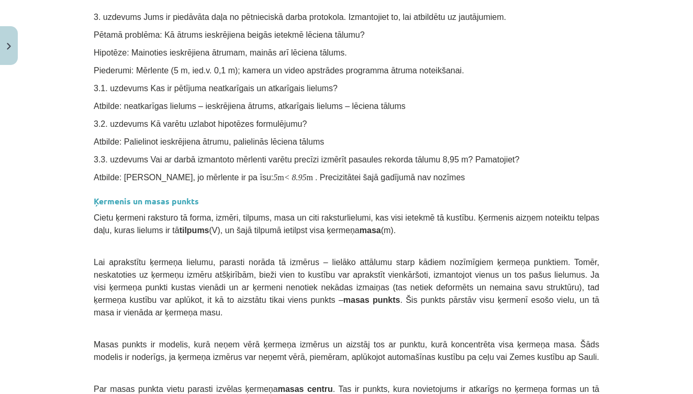
scroll to position [2390, 0]
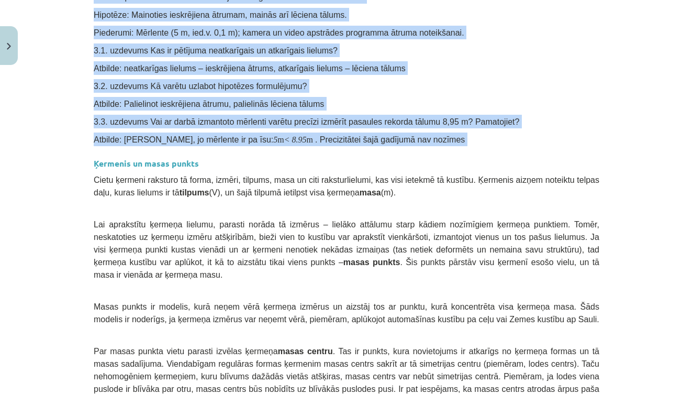
drag, startPoint x: 94, startPoint y: 19, endPoint x: 466, endPoint y: 114, distance: 383.7
copy div "Loremipsum dolorsi 7. Ametco adipisci Elits doeiusmod, tem incidi utla etdolore…"
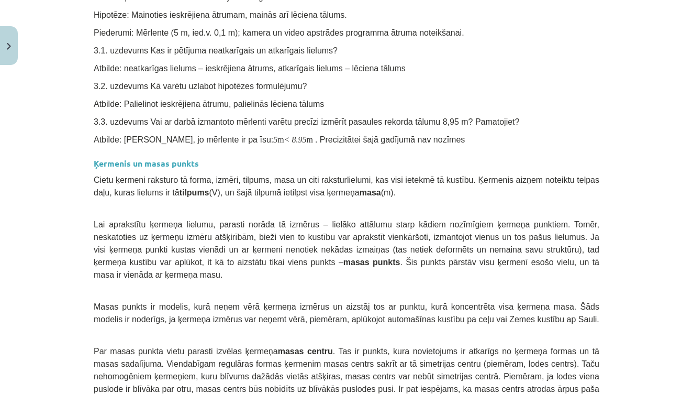
click at [653, 116] on div "Mācību tēma: Fizikas i - 10. klases 1. ieskaites mācību materiāls #2 Ievads pēt…" at bounding box center [346, 197] width 693 height 394
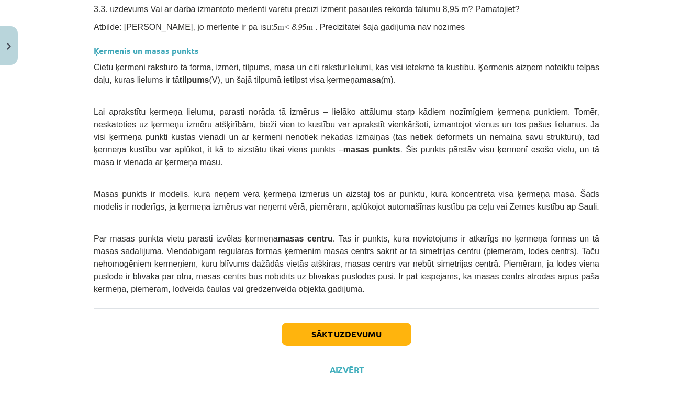
scroll to position [2502, 0]
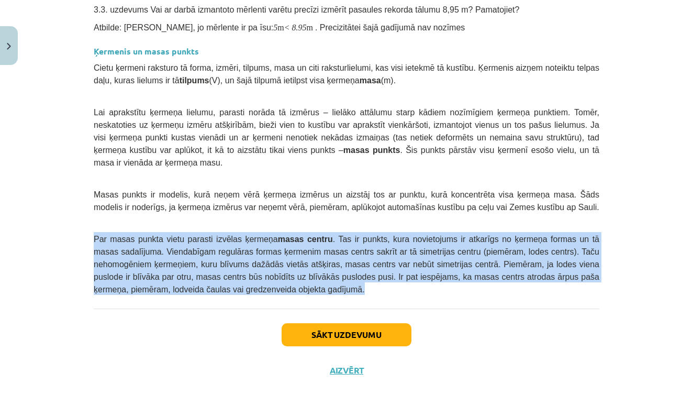
drag, startPoint x: 94, startPoint y: 215, endPoint x: 427, endPoint y: 269, distance: 337.2
click at [427, 269] on p "Par masas punkta vietu parasti izvēlas ķermeņa masas centru . Tas ir punkts, ku…" at bounding box center [347, 263] width 506 height 63
copy span "Par masas punkta vietu parasti izvēlas ķermeņa masas centru . Tas ir punkts, ku…"
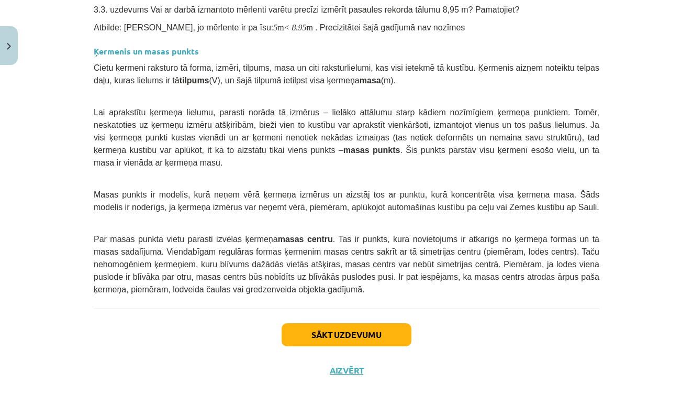
click at [437, 308] on div "Sākt uzdevumu Aizvērt" at bounding box center [347, 344] width 506 height 73
click at [390, 323] on button "Sākt uzdevumu" at bounding box center [347, 334] width 130 height 23
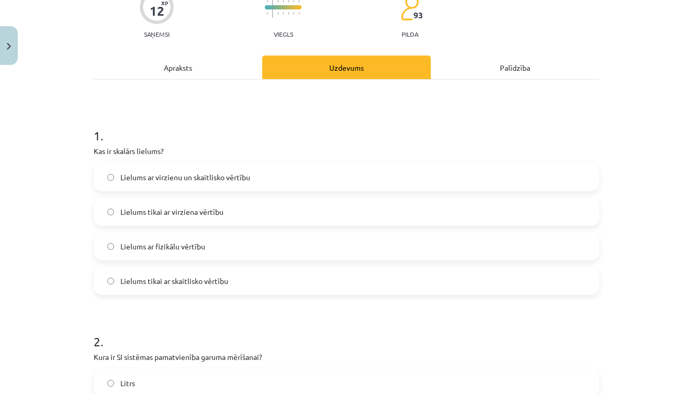
scroll to position [105, 0]
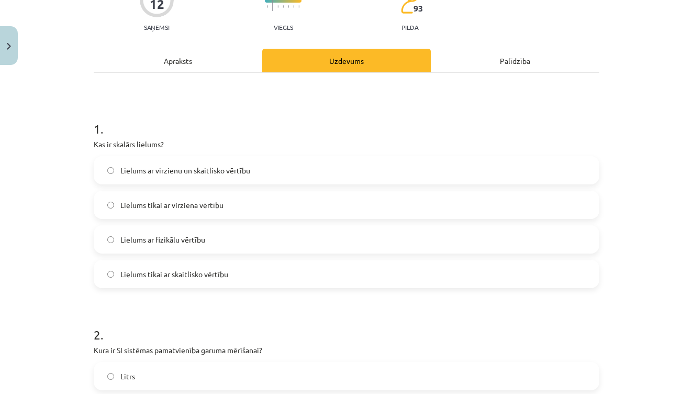
click at [266, 267] on label "Lielums tikai ar skaitlisko vērtību" at bounding box center [347, 274] width 504 height 26
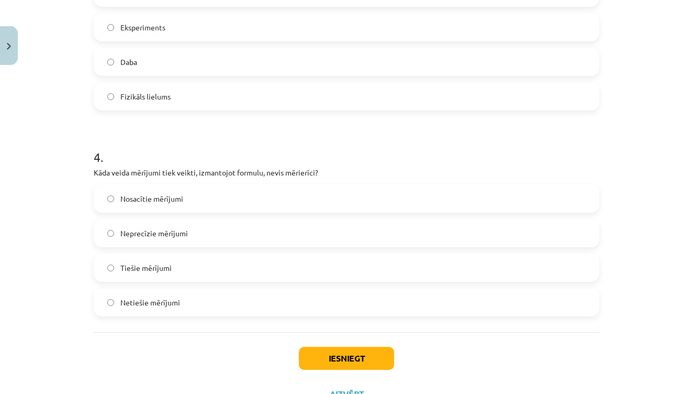
scroll to position [695, 0]
click at [177, 295] on label "Netiešie mērījumi" at bounding box center [347, 301] width 504 height 26
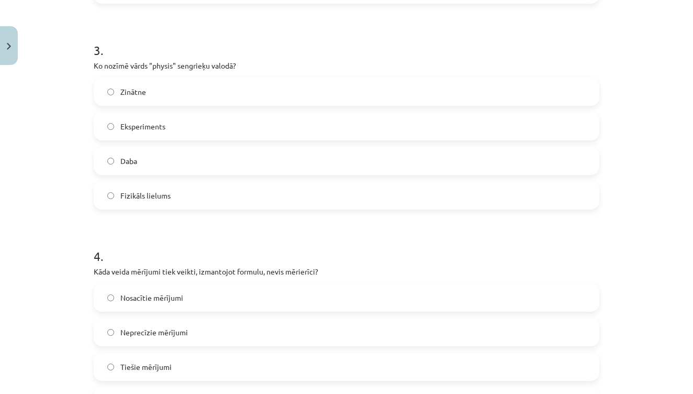
scroll to position [668, 0]
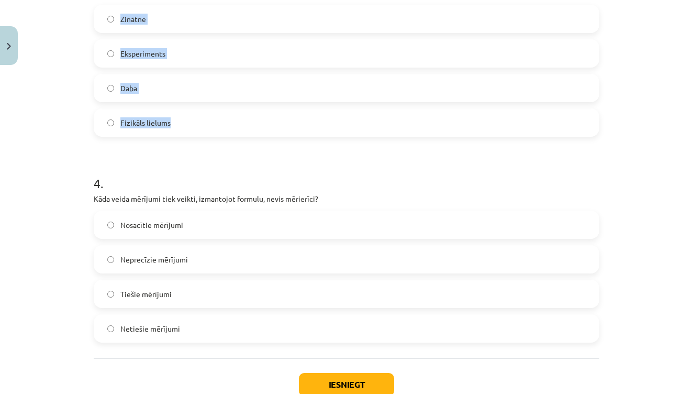
drag, startPoint x: 95, startPoint y: 80, endPoint x: 198, endPoint y: 124, distance: 111.8
copy form "Kura ir SI sistēmas pamatvienība garuma mērīšanai? Litrs Metrs Kilograms Milime…"
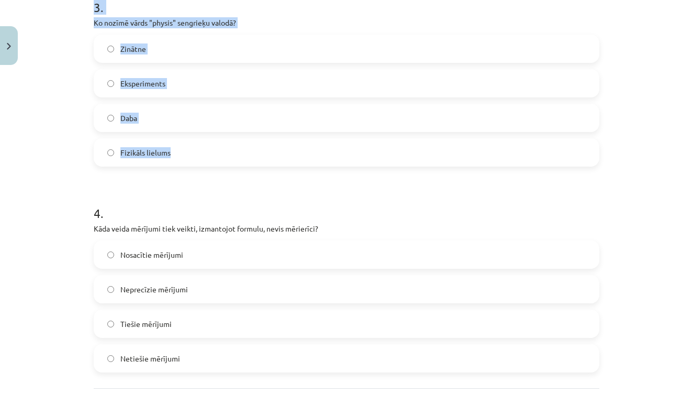
scroll to position [627, 0]
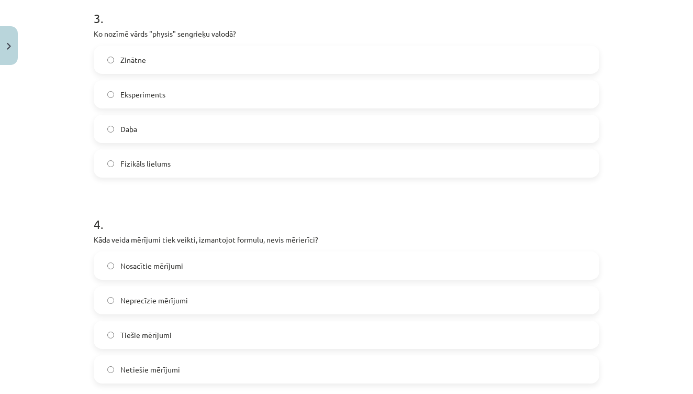
click at [68, 166] on div "Mācību tēma: Fizikas i - 10. klases 1. ieskaites mācību materiāls #2 Ievads pēt…" at bounding box center [346, 197] width 693 height 394
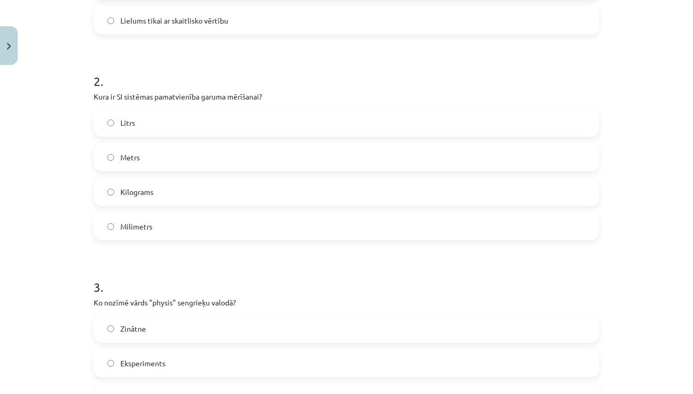
scroll to position [358, 0]
click at [171, 149] on label "Metrs" at bounding box center [347, 157] width 504 height 26
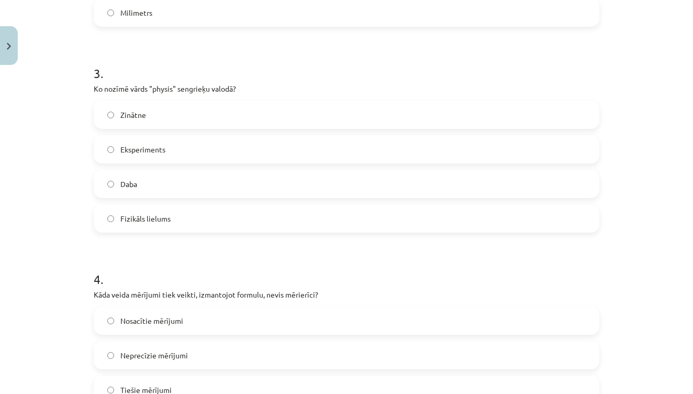
scroll to position [586, 0]
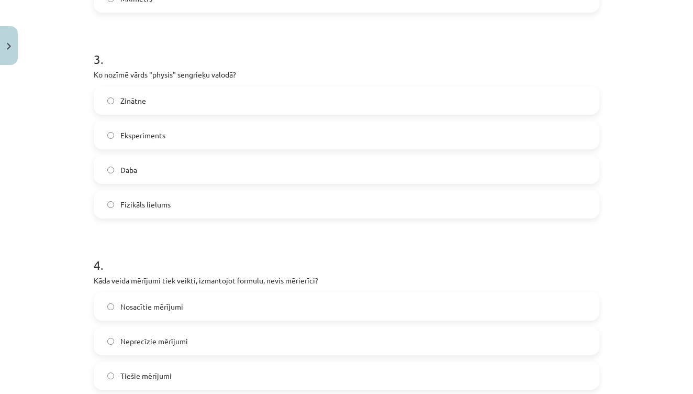
click at [154, 167] on label "Daba" at bounding box center [347, 170] width 504 height 26
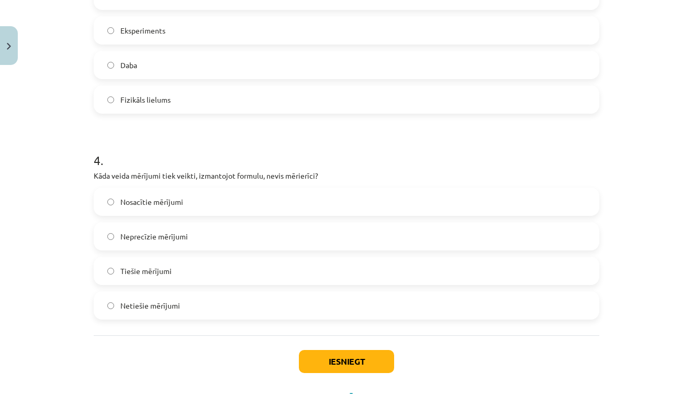
scroll to position [697, 0]
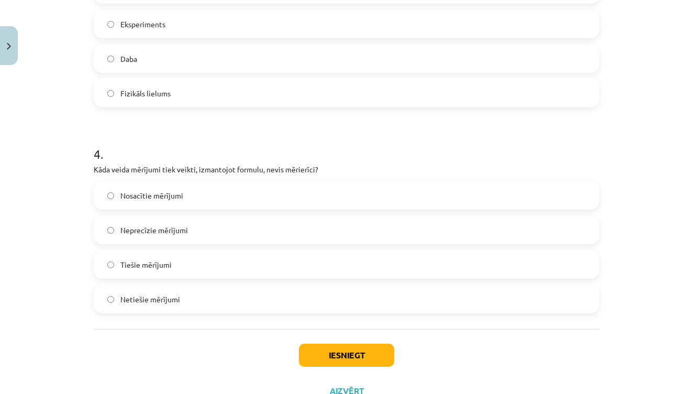
click at [345, 355] on button "Iesniegt" at bounding box center [346, 354] width 95 height 23
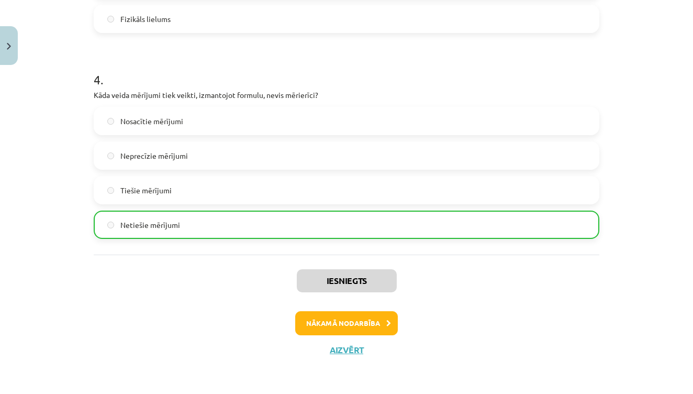
click at [374, 322] on button "Nākamā nodarbība" at bounding box center [346, 323] width 103 height 24
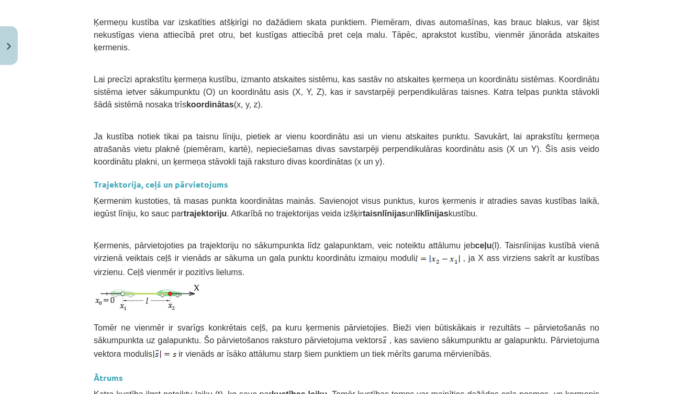
scroll to position [359, 0]
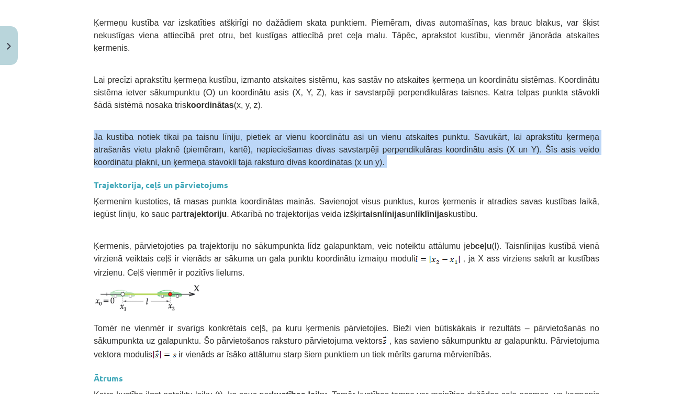
drag, startPoint x: 95, startPoint y: 134, endPoint x: 400, endPoint y: 170, distance: 306.8
copy div "Ja kustība notiek tikai pa taisnu līniju, pietiek ar vienu koordinātu asi un vi…"
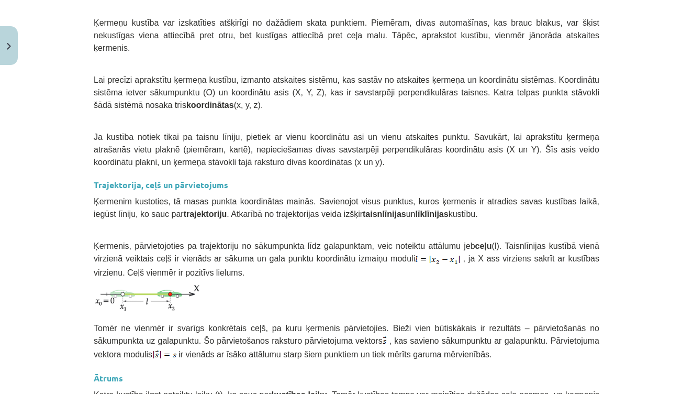
click at [637, 202] on div "Mācību tēma: Fizikas i - 10. klases 1. ieskaites mācību materiāls #3 Vienmērīga…" at bounding box center [346, 197] width 693 height 394
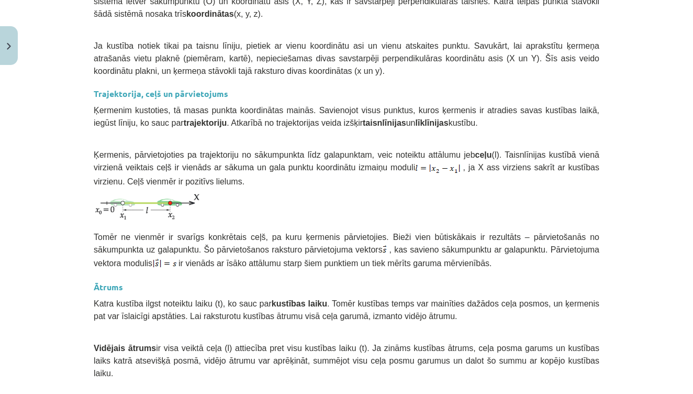
scroll to position [463, 0]
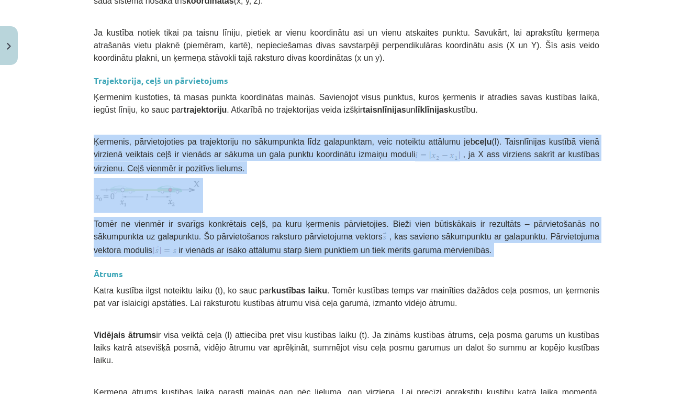
drag, startPoint x: 95, startPoint y: 136, endPoint x: 366, endPoint y: 258, distance: 296.8
copy div "Ķermenis, pārvietojoties pa trajektoriju no sākumpunkta līdz galapunktam, veic …"
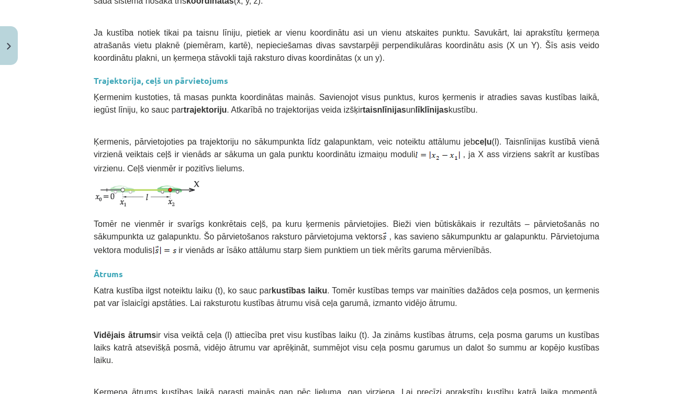
click at [632, 203] on div "Mācību tēma: Fizikas i - 10. klases 1. ieskaites mācību materiāls #3 Vienmērīga…" at bounding box center [346, 197] width 693 height 394
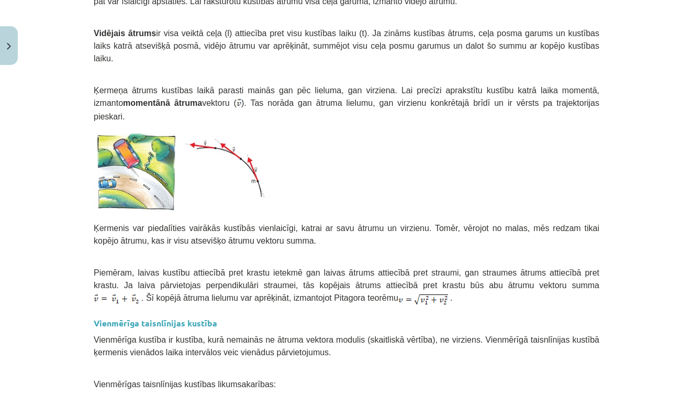
scroll to position [764, 0]
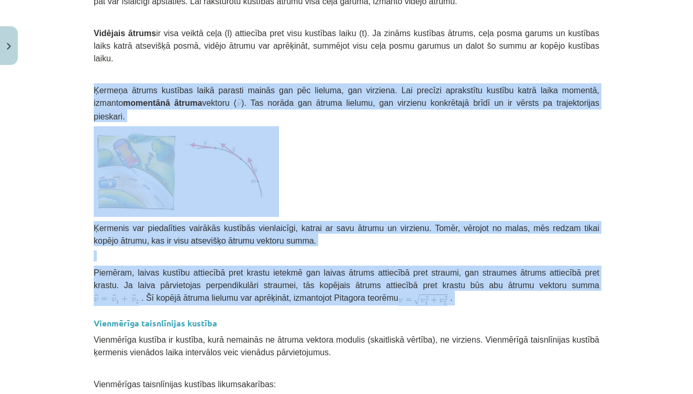
drag, startPoint x: 94, startPoint y: 85, endPoint x: 418, endPoint y: 310, distance: 394.5
click at [418, 310] on div "💡 Materiāls tev palīdzēs: Saprast kas ir kustība, trajektorija, ceļš, pārvietoj…" at bounding box center [347, 102] width 506 height 1358
copy div "Ķermeņa ātrums kustības laikā parasti mainās gan pēc lieluma, gan virziena. Lai…"
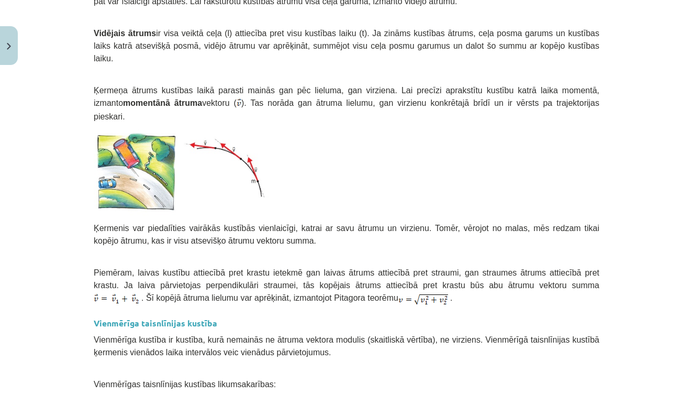
click at [629, 195] on div "Mācību tēma: Fizikas i - 10. klases 1. ieskaites mācību materiāls #3 Vienmērīga…" at bounding box center [346, 197] width 693 height 394
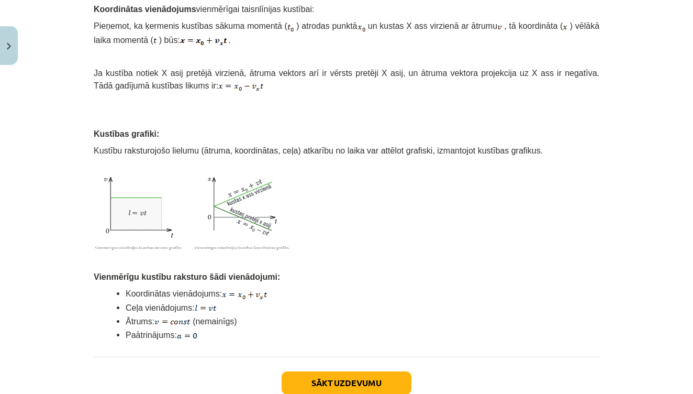
scroll to position [1209, 0]
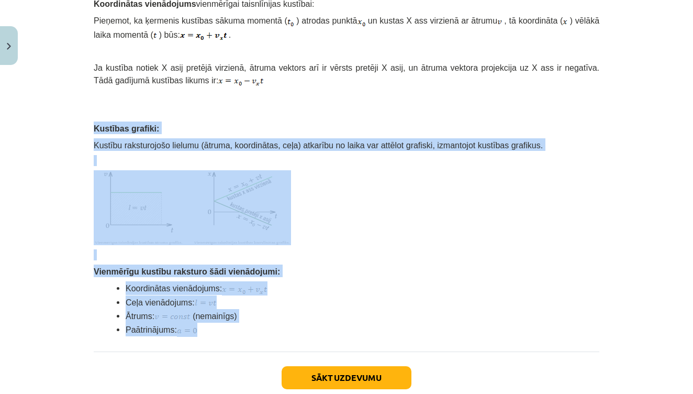
drag, startPoint x: 95, startPoint y: 115, endPoint x: 266, endPoint y: 317, distance: 264.4
copy div "Kustības grafiki: Kustību raksturojošo lielumu (ātruma, koordinātas, ceļa) atka…"
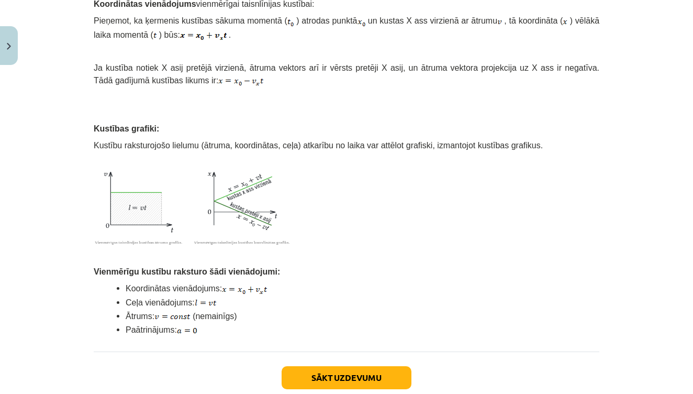
click at [376, 366] on button "Sākt uzdevumu" at bounding box center [347, 377] width 130 height 23
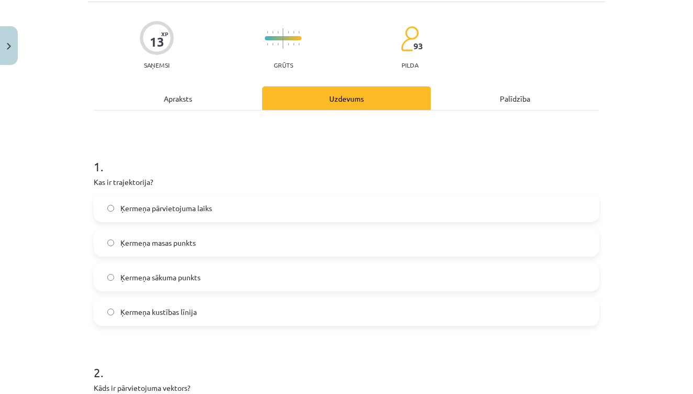
scroll to position [71, 0]
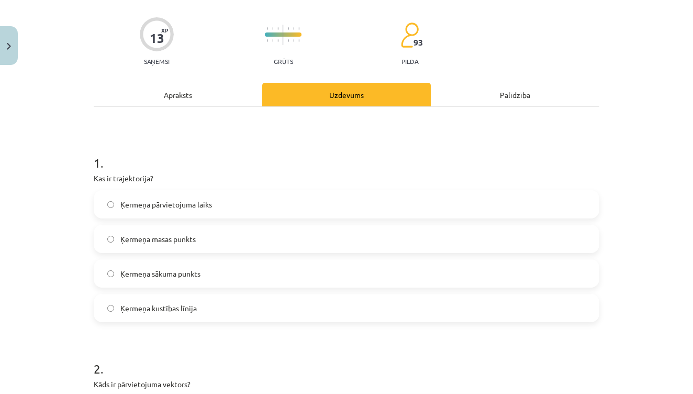
click at [192, 306] on span "Ķermeņa kustības līnija" at bounding box center [158, 308] width 76 height 11
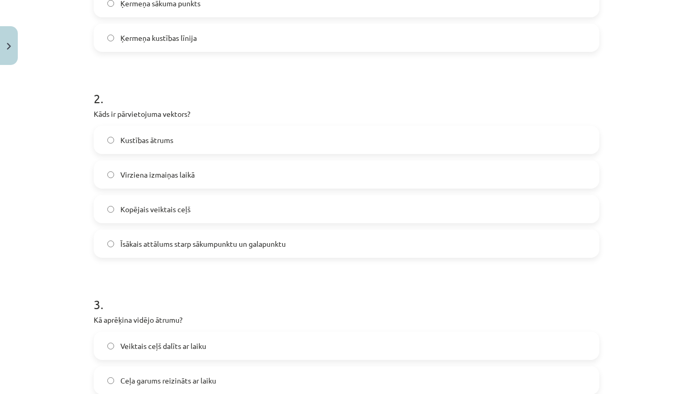
scroll to position [346, 0]
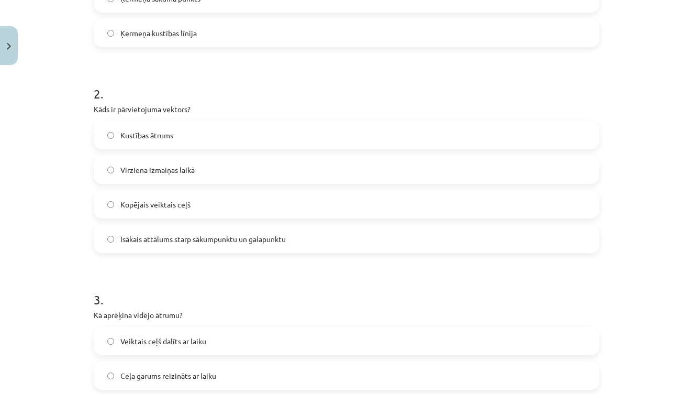
click at [310, 234] on label "Īsākais attālums starp sākumpunktu un galapunktu" at bounding box center [347, 239] width 504 height 26
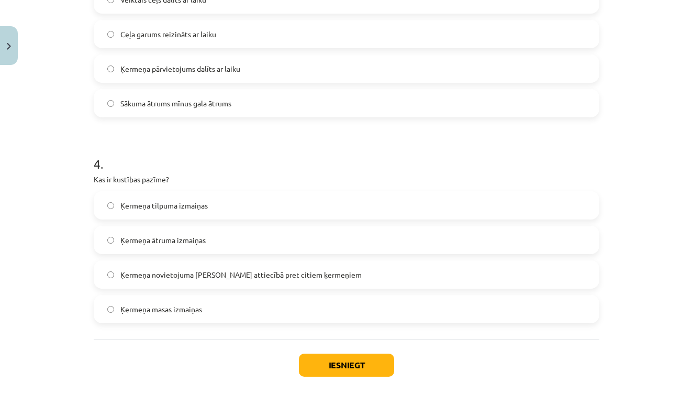
scroll to position [699, 0]
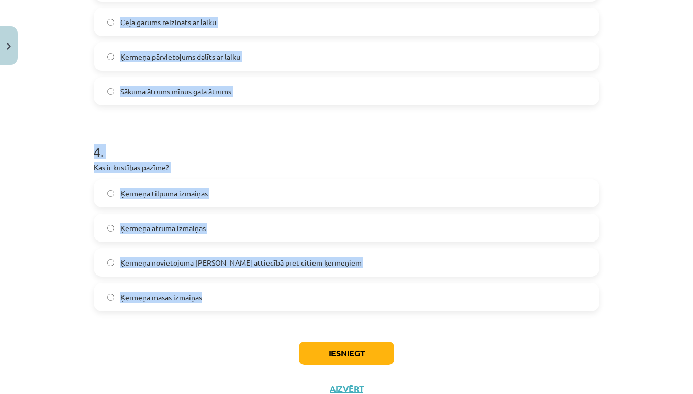
drag, startPoint x: 95, startPoint y: 44, endPoint x: 243, endPoint y: 297, distance: 293.3
copy form "Kā aprēķina vidējo ātrumu? Veiktais ceļš dalīts ar laiku Ceļa garums reizināts …"
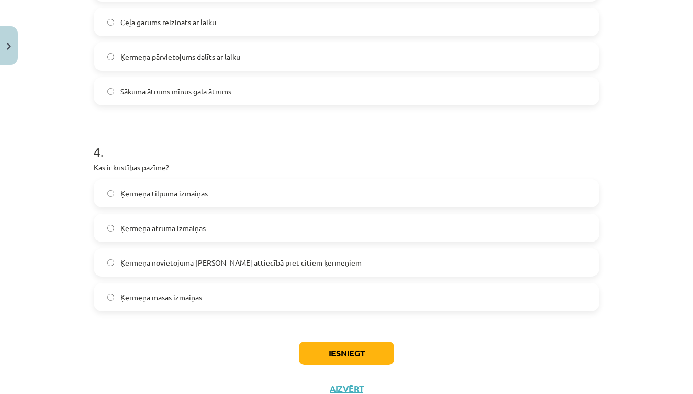
click at [216, 338] on div "Iesniegt Aizvērt" at bounding box center [347, 363] width 506 height 73
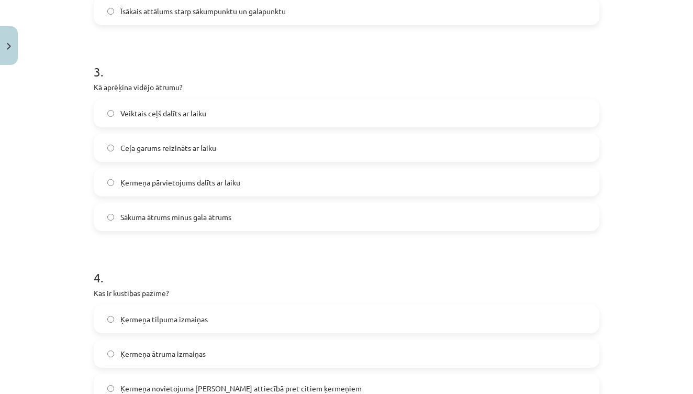
scroll to position [575, 0]
click at [211, 109] on label "Veiktais ceļš dalīts ar laiku" at bounding box center [347, 111] width 504 height 26
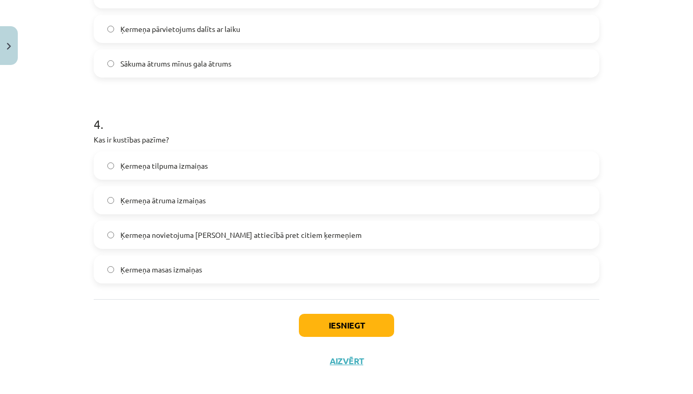
scroll to position [728, 0]
click at [176, 230] on span "Ķermeņa novietojuma maiņa attiecībā pret citiem ķermeņiem" at bounding box center [240, 234] width 241 height 11
click at [315, 317] on button "Iesniegt" at bounding box center [346, 324] width 95 height 23
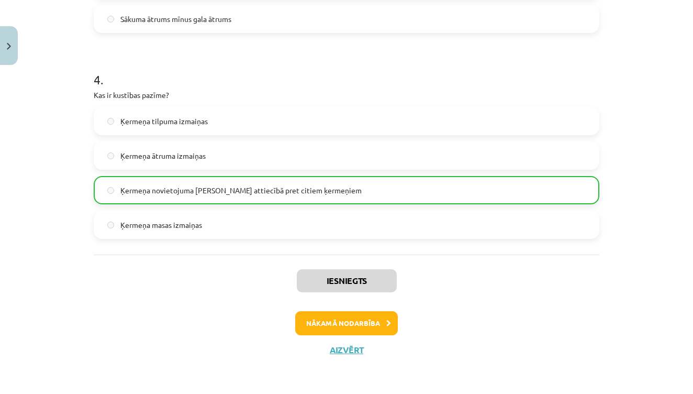
scroll to position [773, 0]
click at [382, 325] on button "Nākamā nodarbība" at bounding box center [346, 323] width 103 height 24
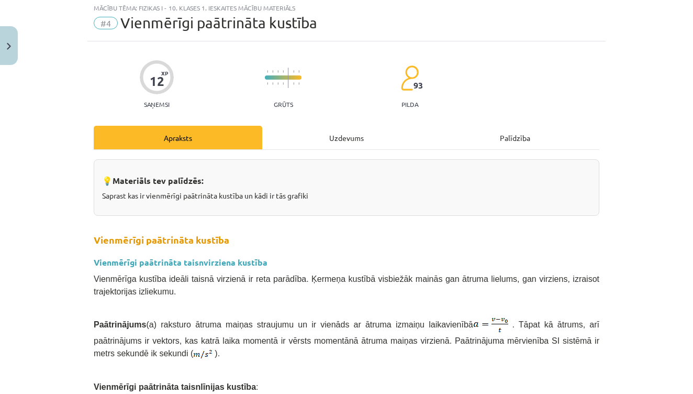
scroll to position [26, 0]
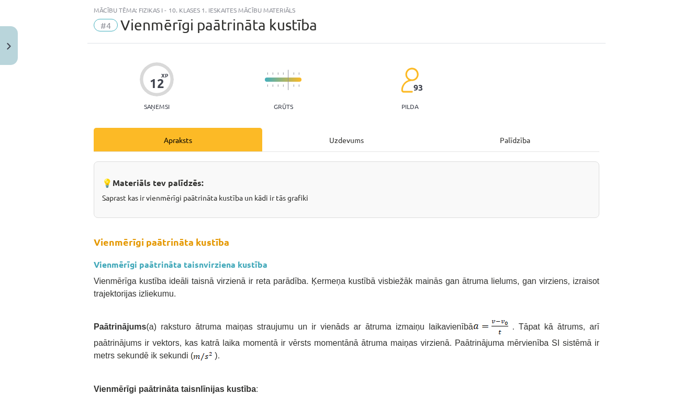
click at [7, 50] on button "Close" at bounding box center [9, 45] width 18 height 39
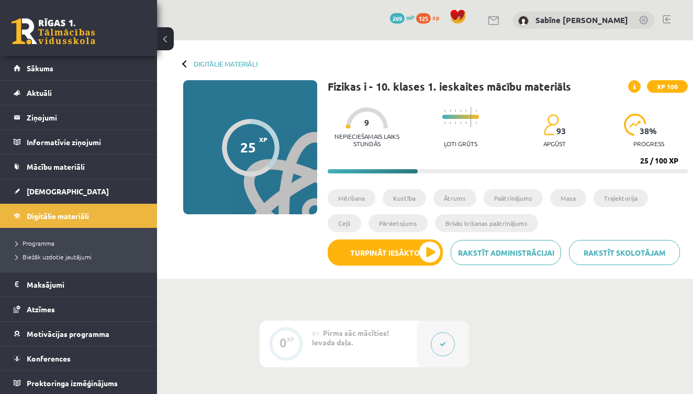
scroll to position [0, 0]
click at [210, 64] on link "Digitālie materiāli" at bounding box center [226, 64] width 64 height 8
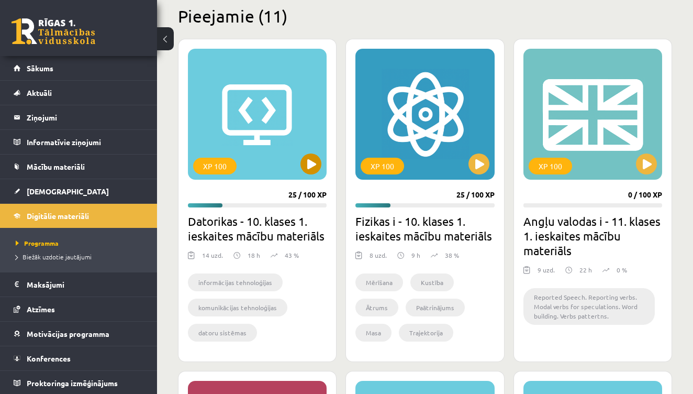
scroll to position [269, 0]
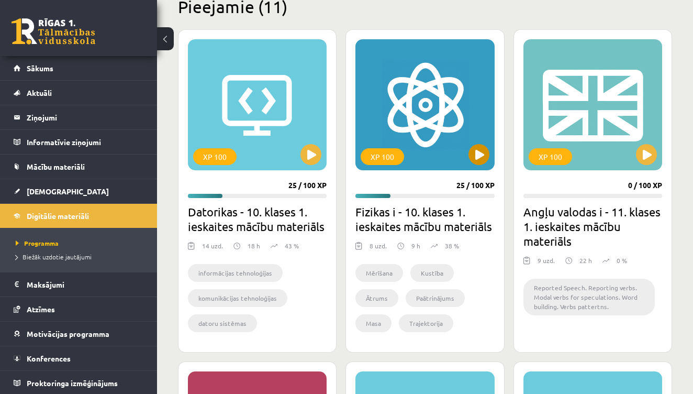
click at [477, 159] on button at bounding box center [478, 154] width 21 height 21
click at [426, 137] on div "XP 100" at bounding box center [424, 104] width 139 height 131
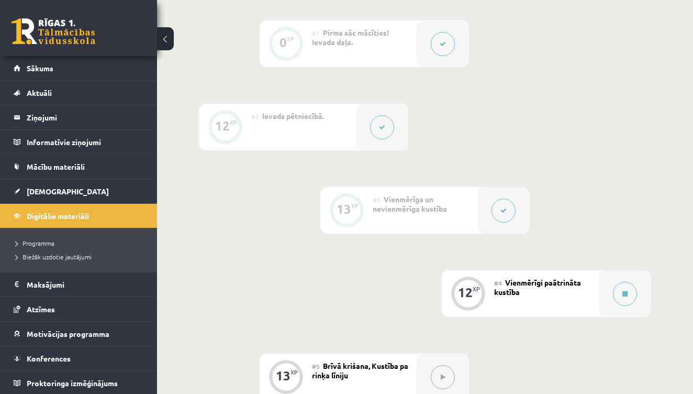
scroll to position [306, 0]
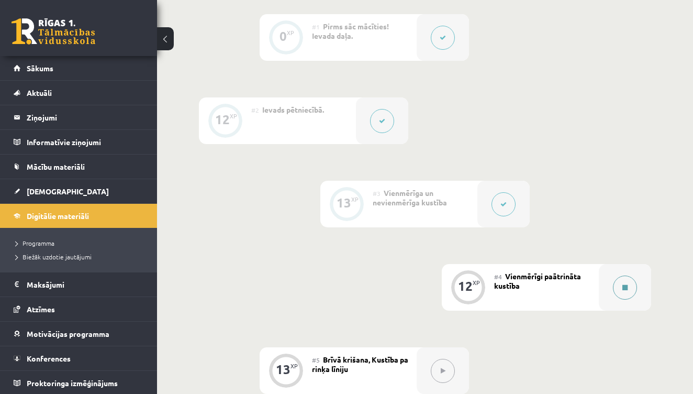
click at [627, 288] on icon at bounding box center [624, 287] width 5 height 6
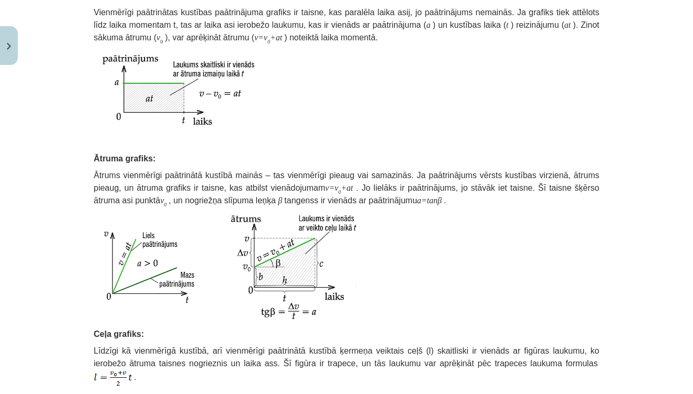
scroll to position [758, 0]
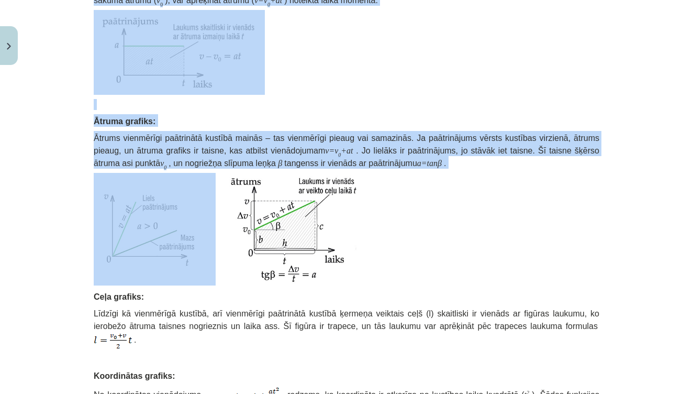
drag, startPoint x: 95, startPoint y: 73, endPoint x: 284, endPoint y: 268, distance: 271.7
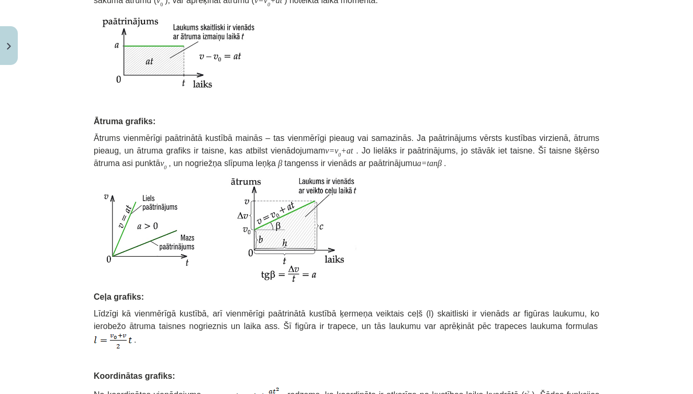
click at [372, 279] on p at bounding box center [347, 229] width 506 height 113
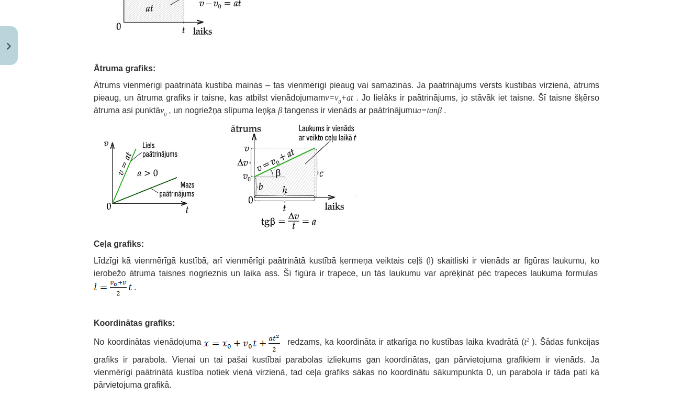
scroll to position [858, 0]
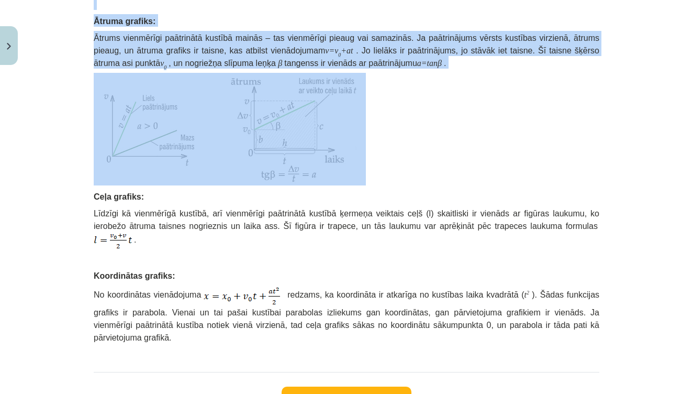
drag, startPoint x: 94, startPoint y: 121, endPoint x: 371, endPoint y: 159, distance: 280.0
copy div "Loremipsum dolorsitam consecteturad elitsed doeiusmo temp incididuntu: Labore: …"
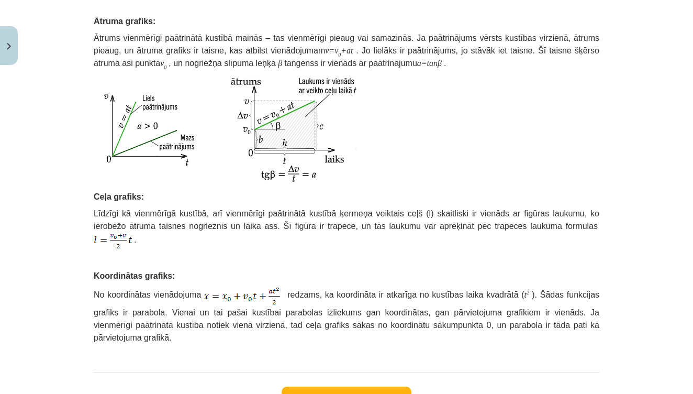
click at [624, 181] on div "Mācību tēma: Fizikas i - 10. klases 1. ieskaites mācību materiāls #4 Vienmērīgi…" at bounding box center [346, 197] width 693 height 394
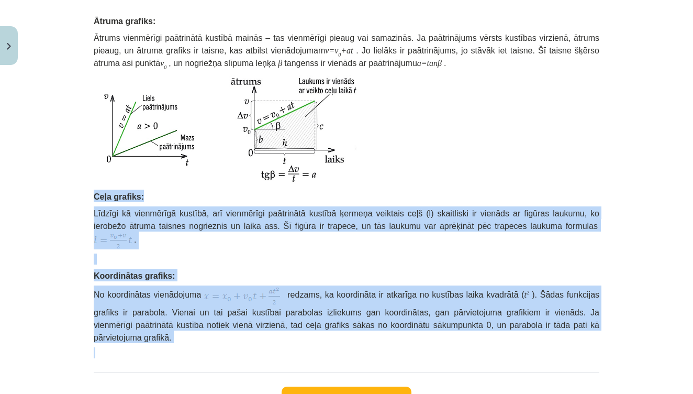
drag, startPoint x: 95, startPoint y: 191, endPoint x: 211, endPoint y: 343, distance: 191.9
copy div "Ceļa grafiks: Līdzīgi kā vienmērīgā kustībā, arī vienmērīgi paātrinātā kustībā …"
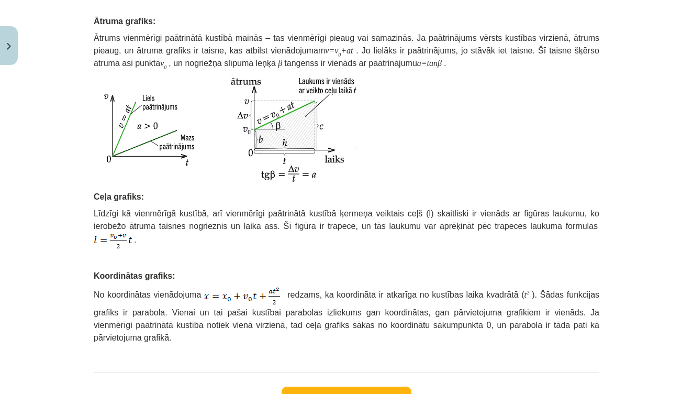
click at [575, 127] on p at bounding box center [347, 129] width 506 height 113
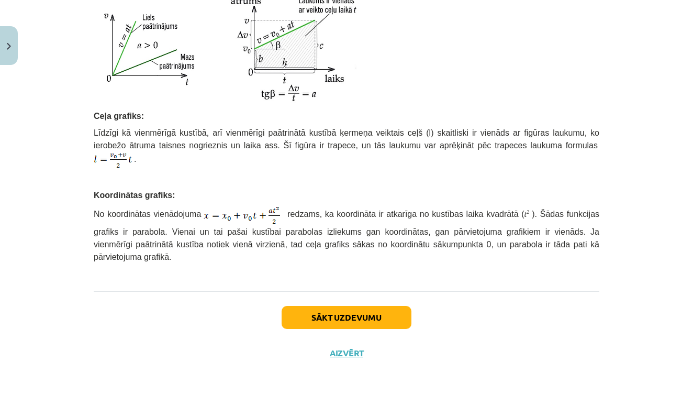
click at [388, 316] on button "Sākt uzdevumu" at bounding box center [347, 317] width 130 height 23
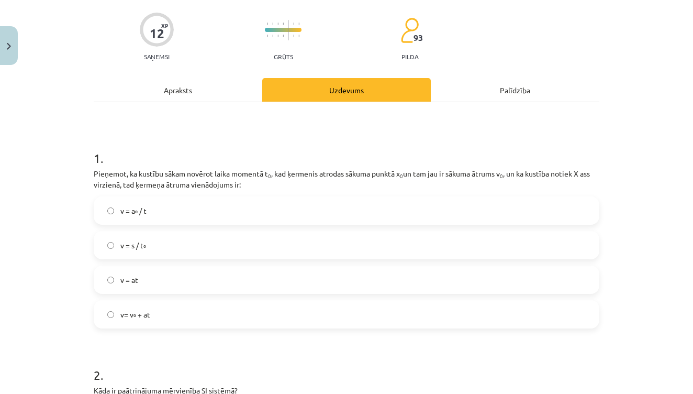
scroll to position [76, 0]
click at [155, 314] on label "v= v₀ + at" at bounding box center [347, 313] width 504 height 26
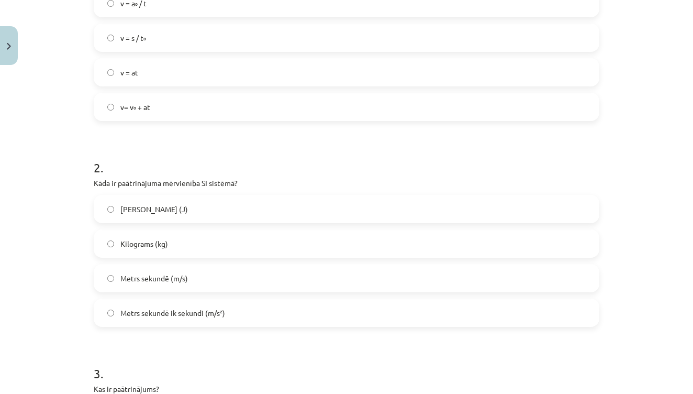
scroll to position [292, 0]
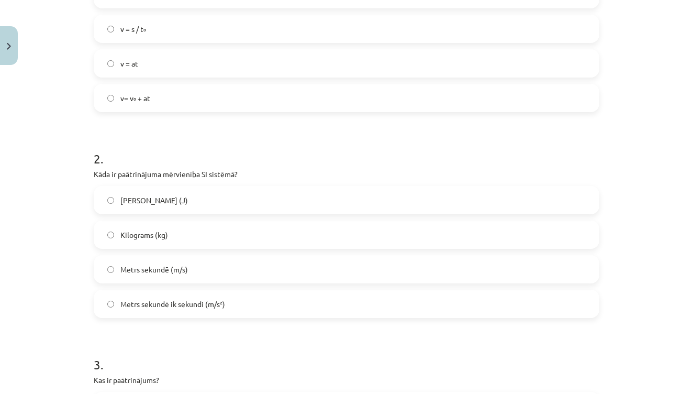
click at [218, 295] on label "Metrs sekundē ik sekundi (m/s²)" at bounding box center [347, 304] width 504 height 26
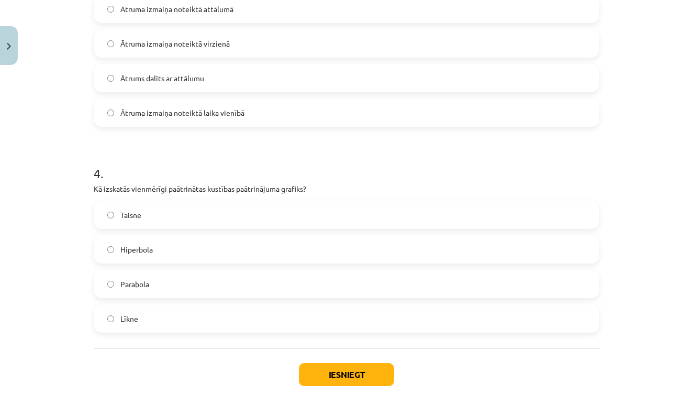
scroll to position [740, 0]
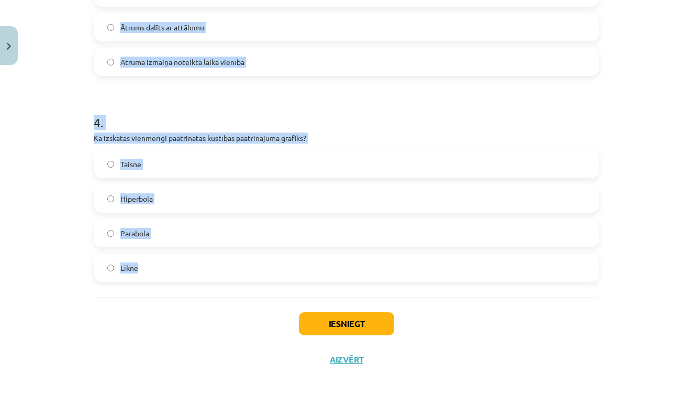
drag, startPoint x: 94, startPoint y: 71, endPoint x: 209, endPoint y: 269, distance: 229.1
copy form "Kas ir paātrinājums? Ātruma izmaiņa noteiktā attālumā Ātruma izmaiņa noteiktā v…"
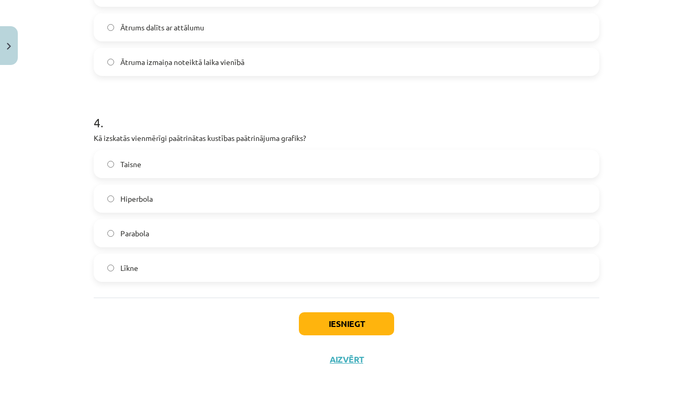
click at [161, 349] on div "Iesniegt Aizvērt" at bounding box center [347, 333] width 506 height 73
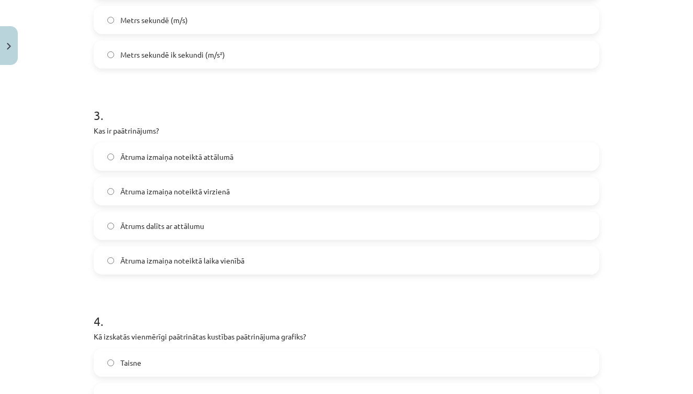
scroll to position [535, 0]
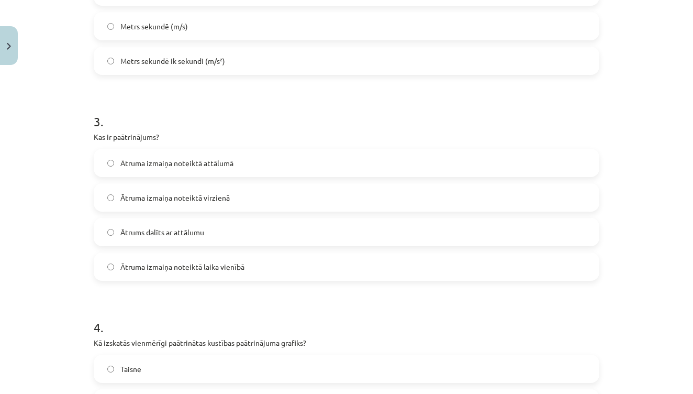
click at [268, 261] on label "Ātruma izmaiņa noteiktā laika vienībā" at bounding box center [347, 266] width 504 height 26
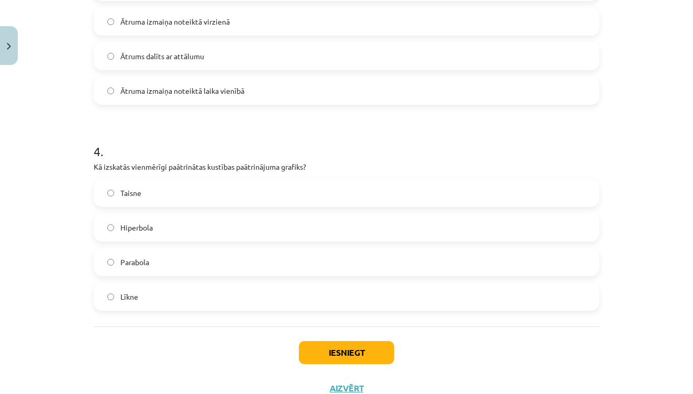
scroll to position [711, 0]
click at [147, 199] on label "Taisne" at bounding box center [347, 192] width 504 height 26
click at [350, 352] on button "Iesniegt" at bounding box center [346, 351] width 95 height 23
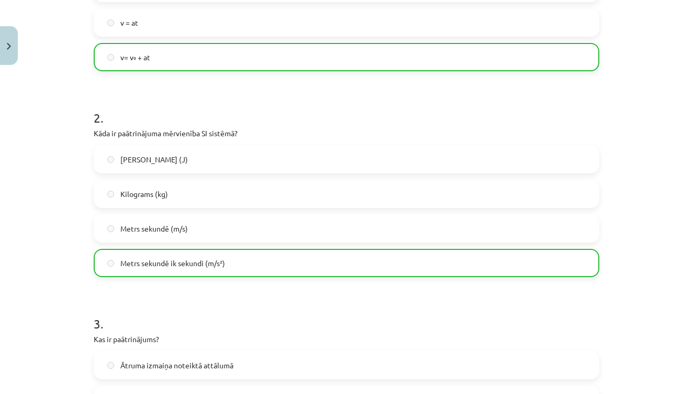
scroll to position [0, 0]
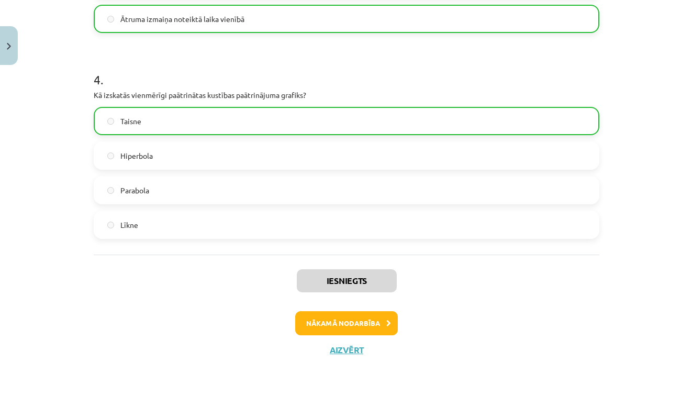
click at [365, 322] on button "Nākamā nodarbība" at bounding box center [346, 323] width 103 height 24
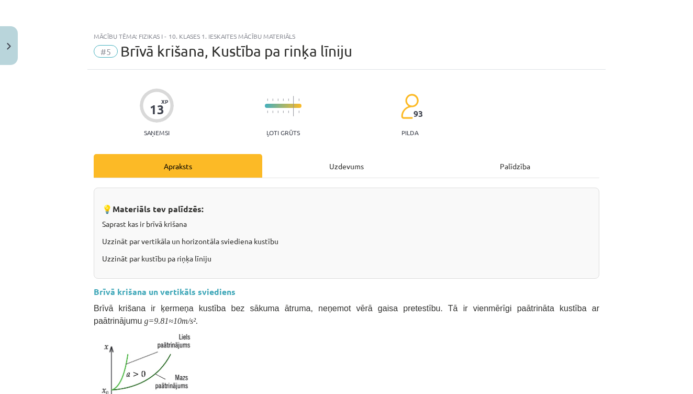
click at [13, 42] on button "Close" at bounding box center [9, 45] width 18 height 39
